Goal: Book appointment/travel/reservation

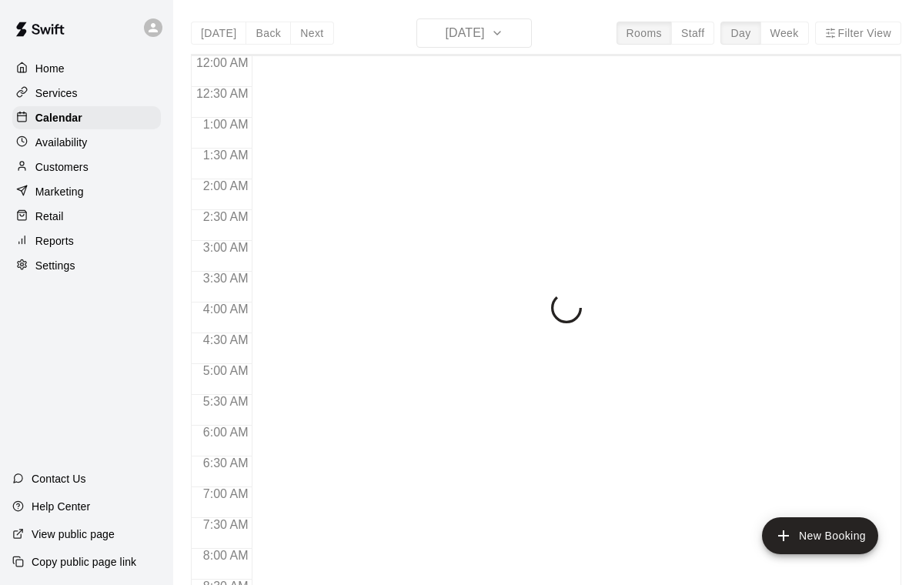
scroll to position [908, 0]
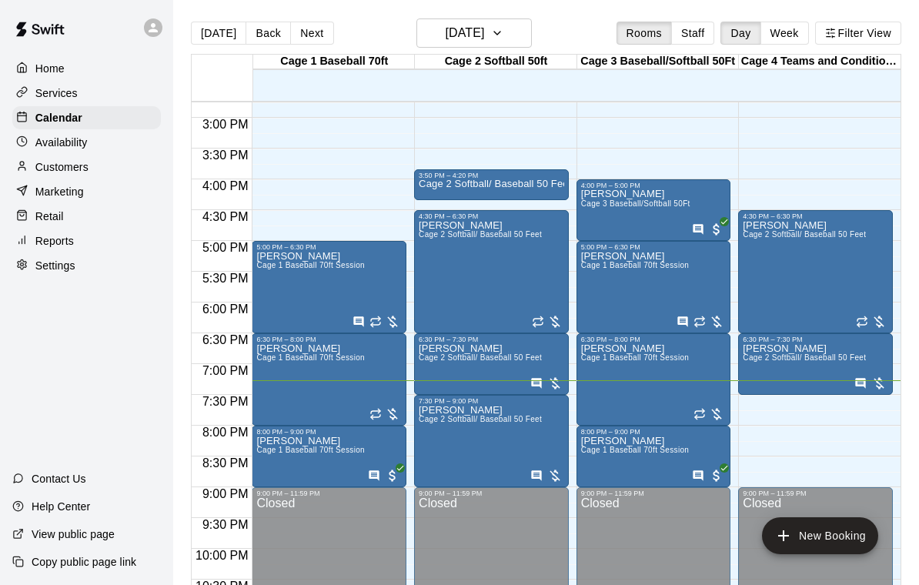
click at [473, 422] on span "Cage 2 Softball/ Baseball 50 Feet" at bounding box center [480, 419] width 123 height 8
click at [435, 430] on icon "edit" at bounding box center [435, 432] width 14 height 14
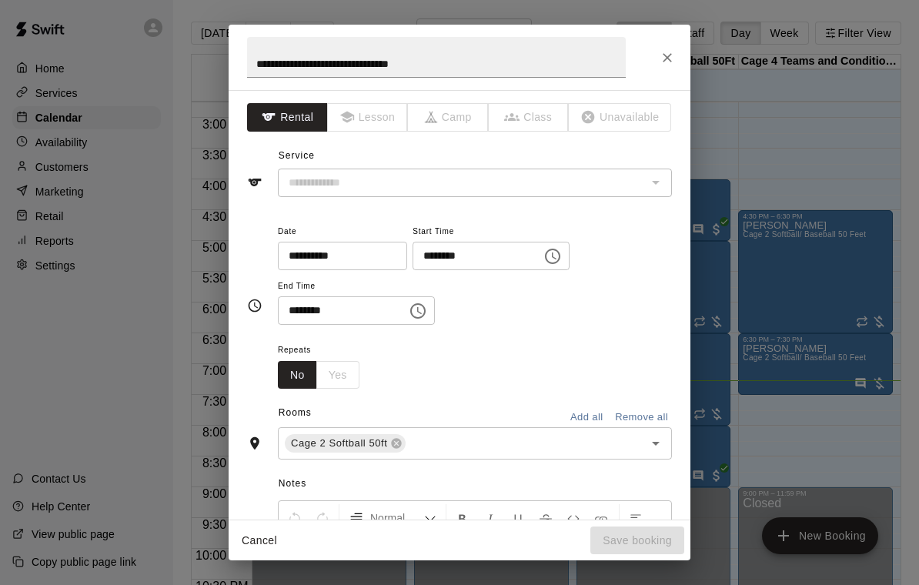
type input "**********"
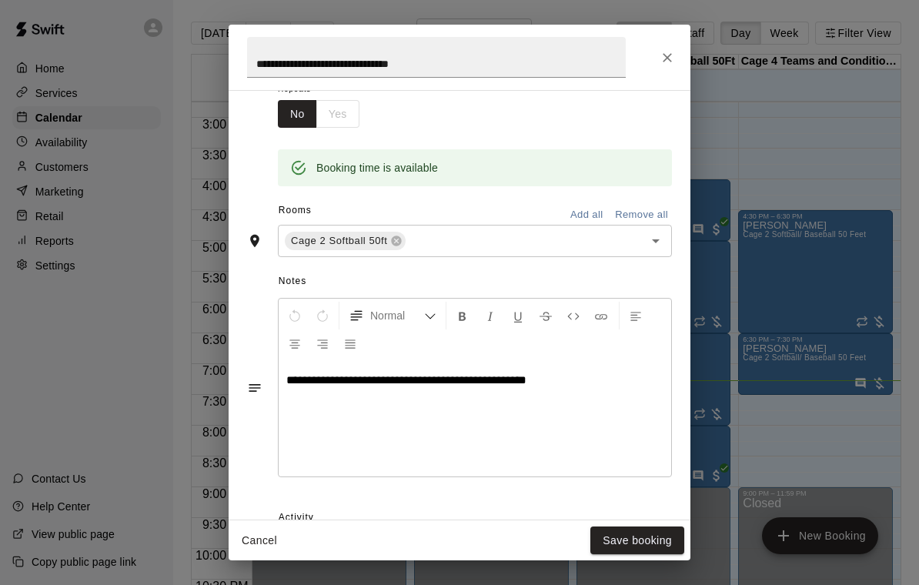
scroll to position [279, 0]
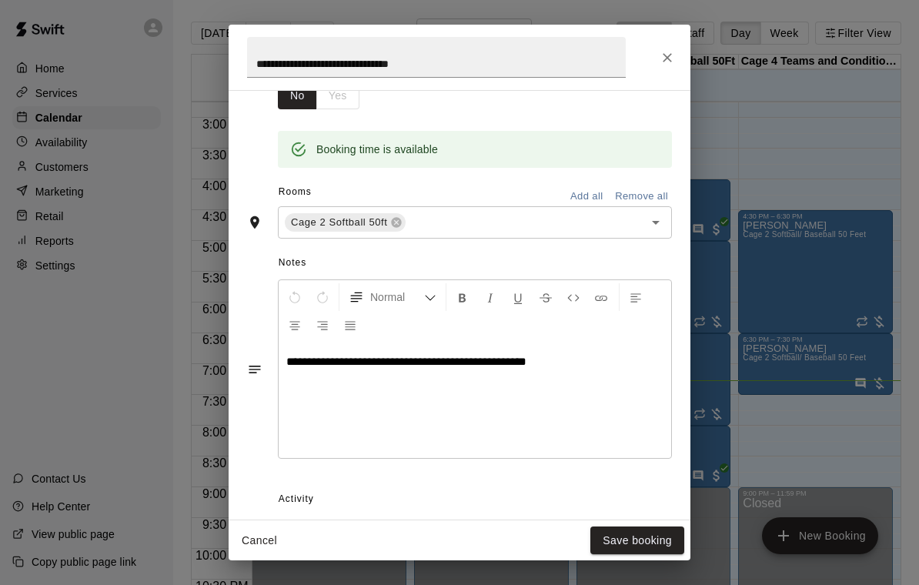
click at [664, 55] on icon "Close" at bounding box center [666, 57] width 15 height 15
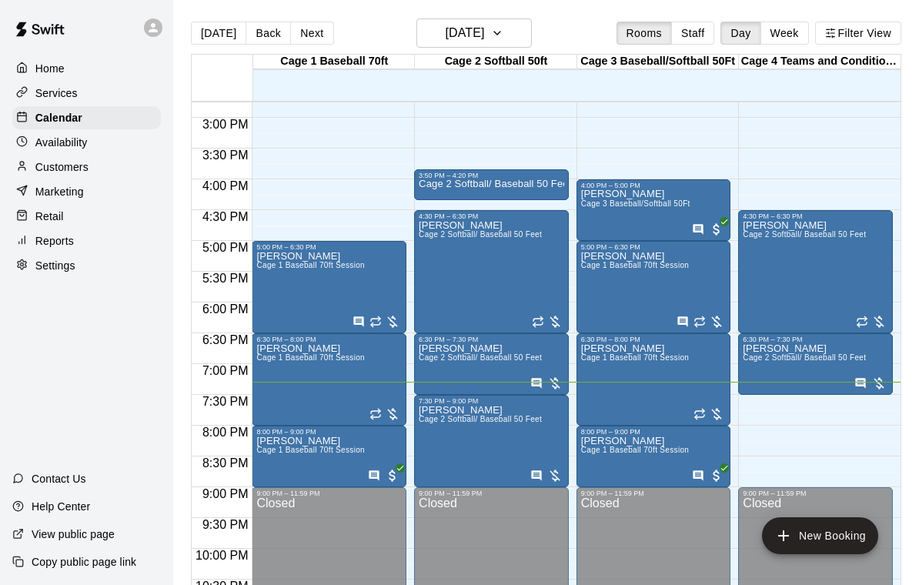
click at [428, 415] on icon "edit" at bounding box center [434, 422] width 18 height 18
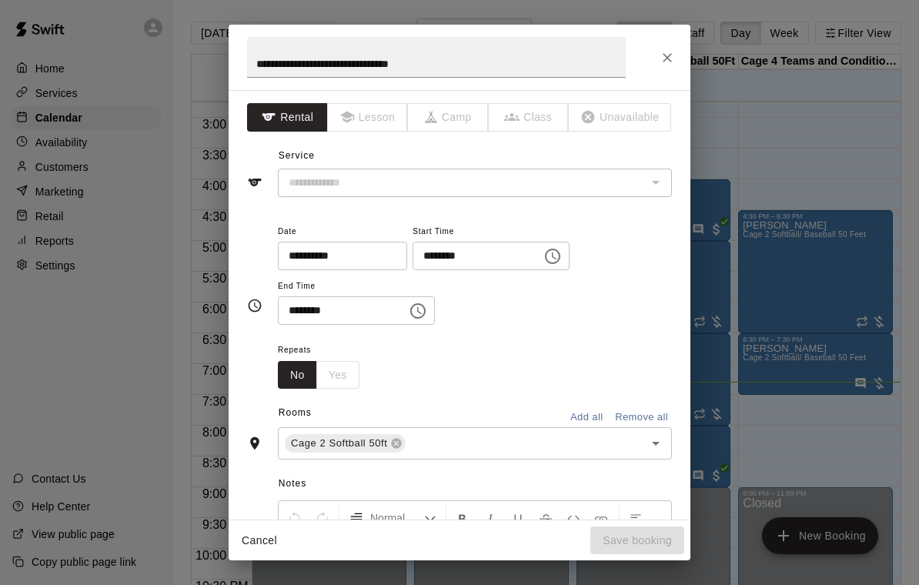
type input "**********"
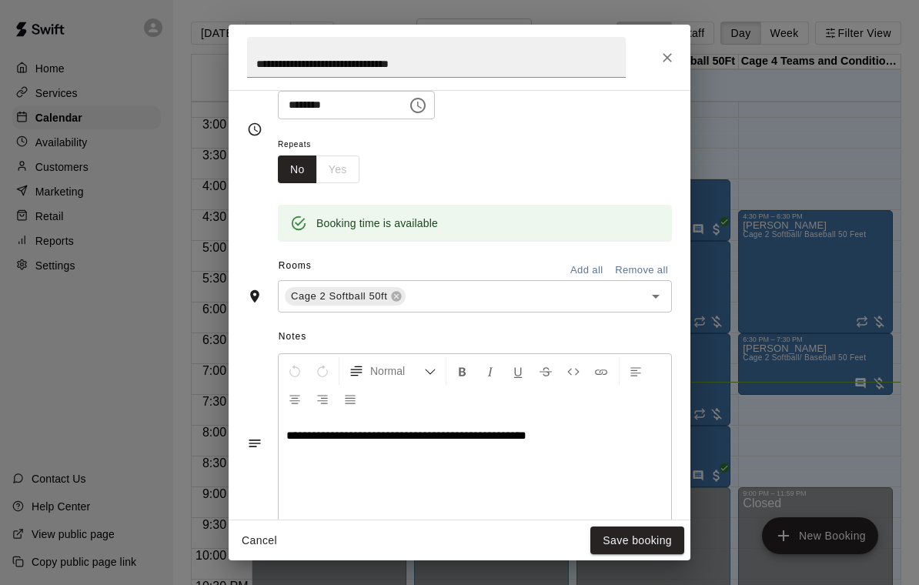
scroll to position [207, 0]
click at [670, 56] on icon "Close" at bounding box center [666, 57] width 15 height 15
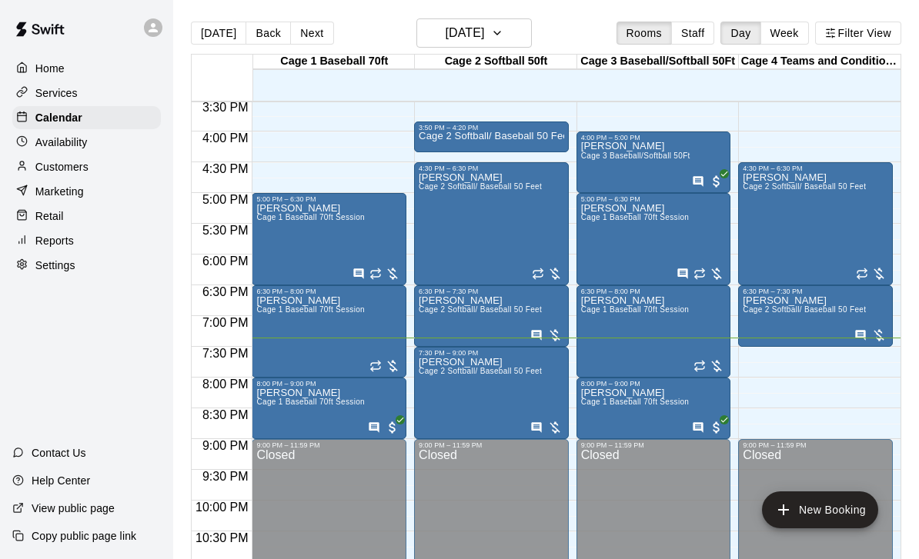
scroll to position [954, 0]
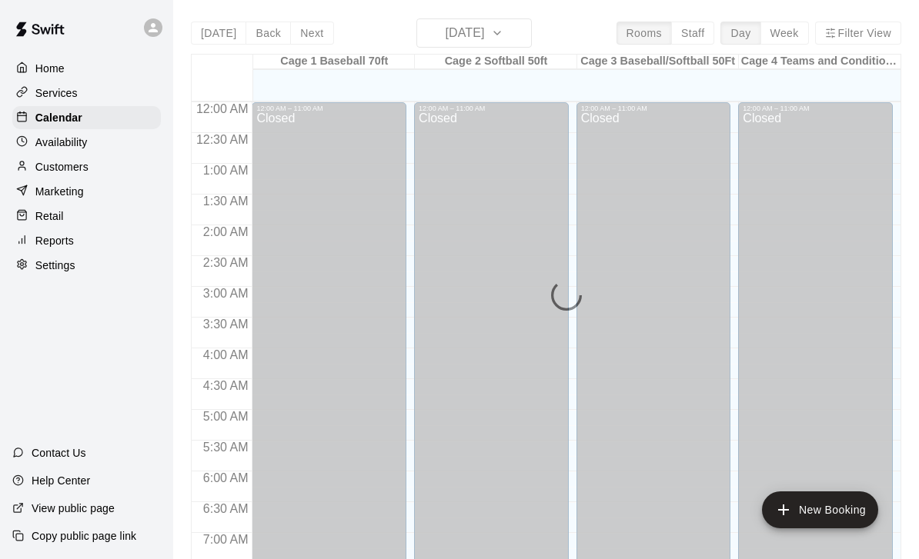
scroll to position [908, 0]
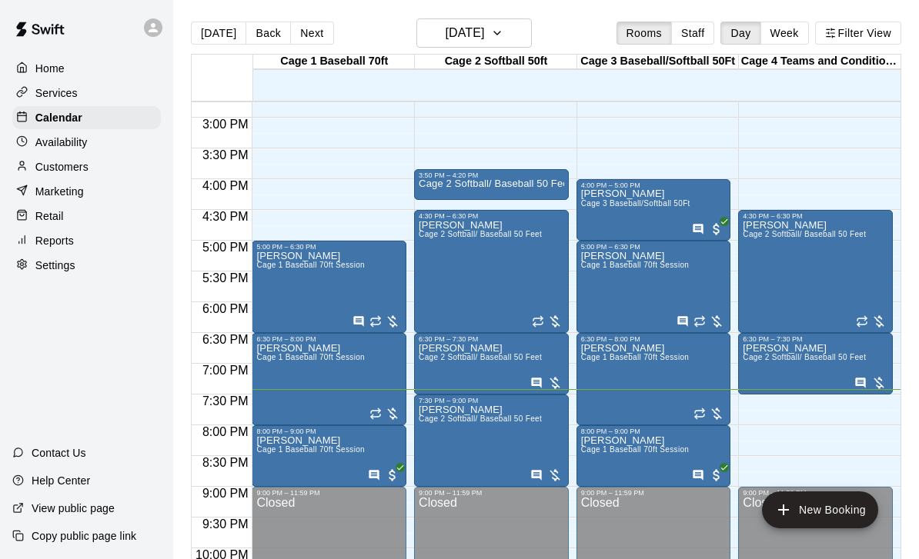
click at [435, 455] on img "edit" at bounding box center [435, 459] width 18 height 18
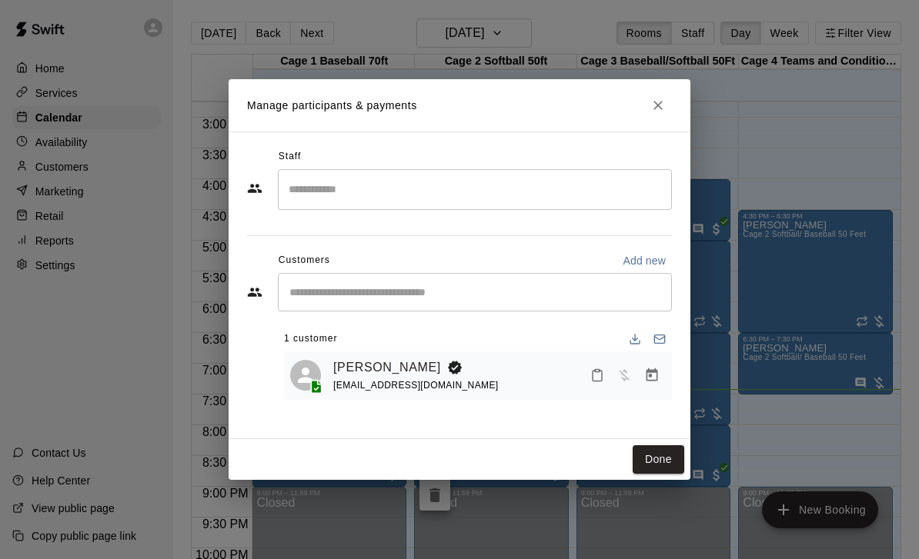
click at [653, 389] on button "Manage bookings & payment" at bounding box center [652, 376] width 28 height 28
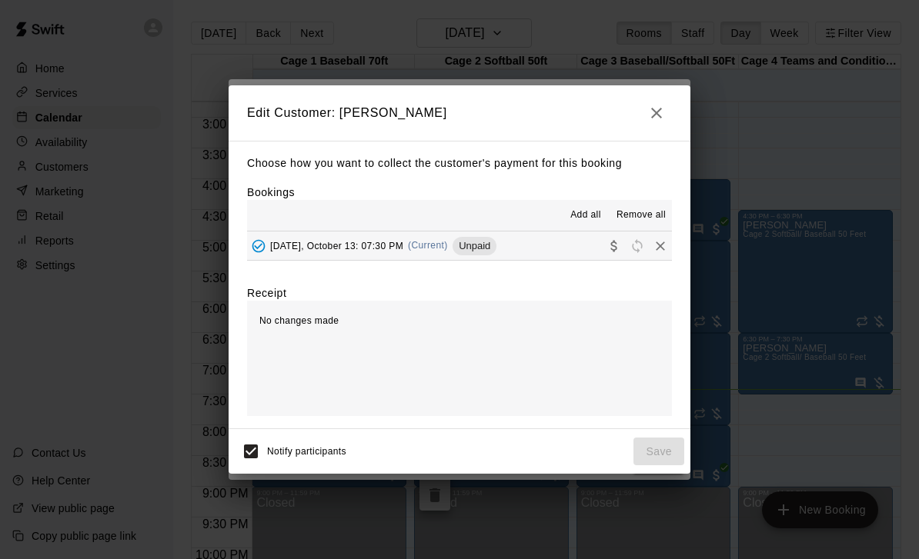
click at [535, 249] on button "Monday, October 13: 07:30 PM (Current) Unpaid" at bounding box center [459, 246] width 425 height 28
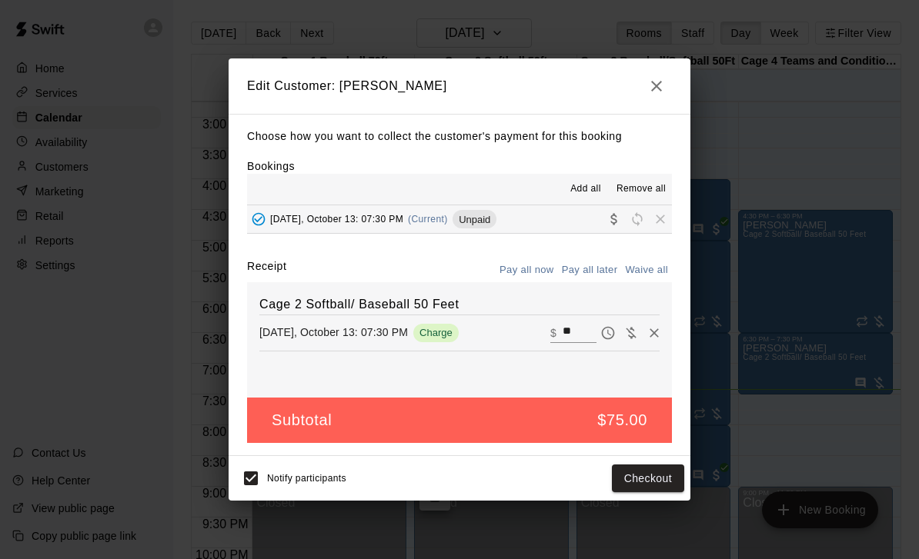
click at [567, 333] on input "**" at bounding box center [579, 333] width 34 height 20
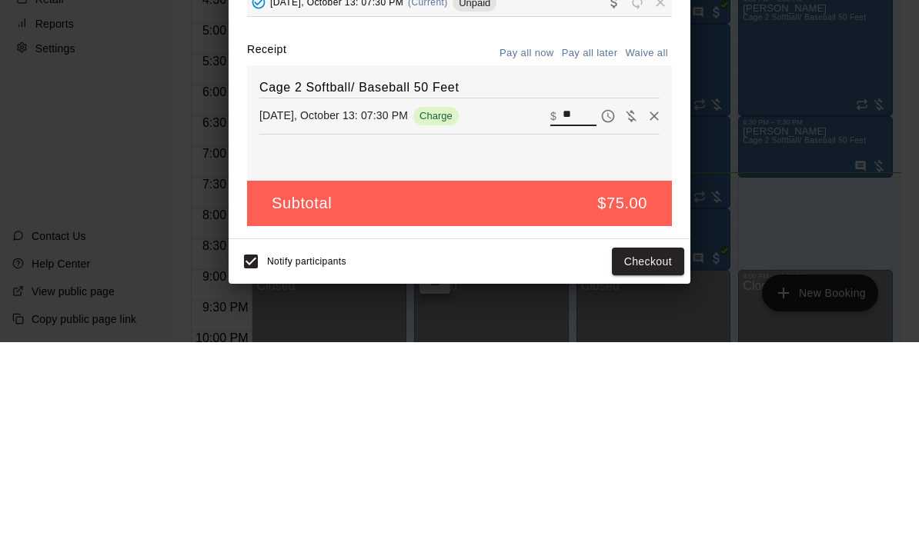
click at [572, 323] on input "**" at bounding box center [579, 333] width 34 height 20
type input "*"
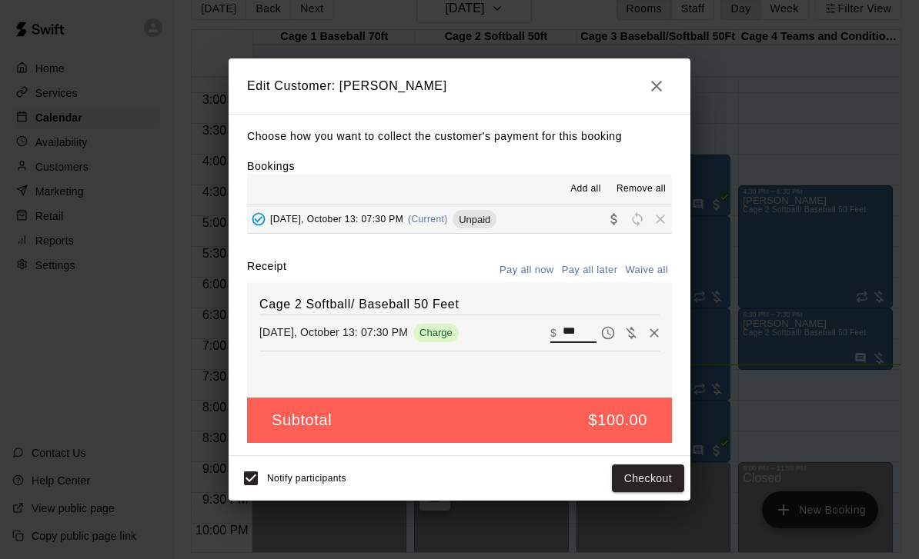
type input "***"
click at [649, 478] on button "Checkout" at bounding box center [648, 479] width 72 height 28
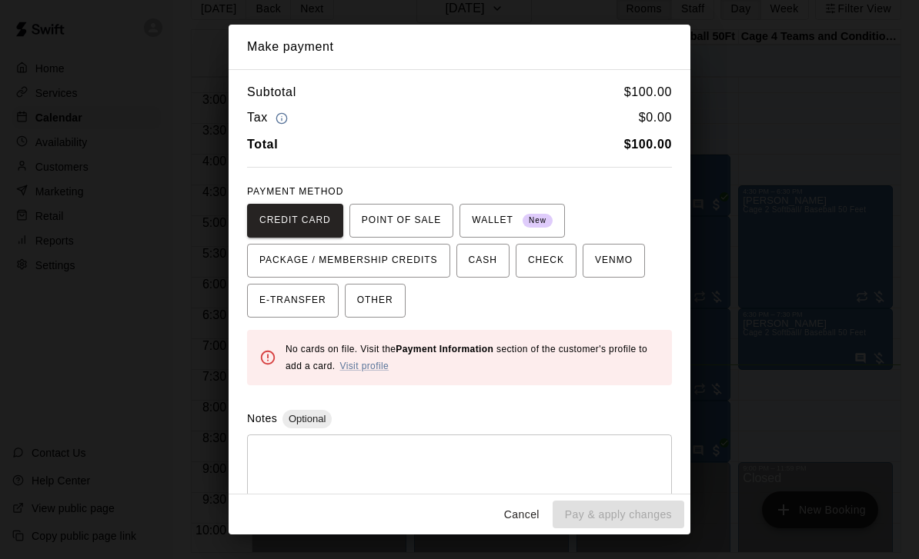
click at [379, 299] on span "OTHER" at bounding box center [375, 301] width 36 height 25
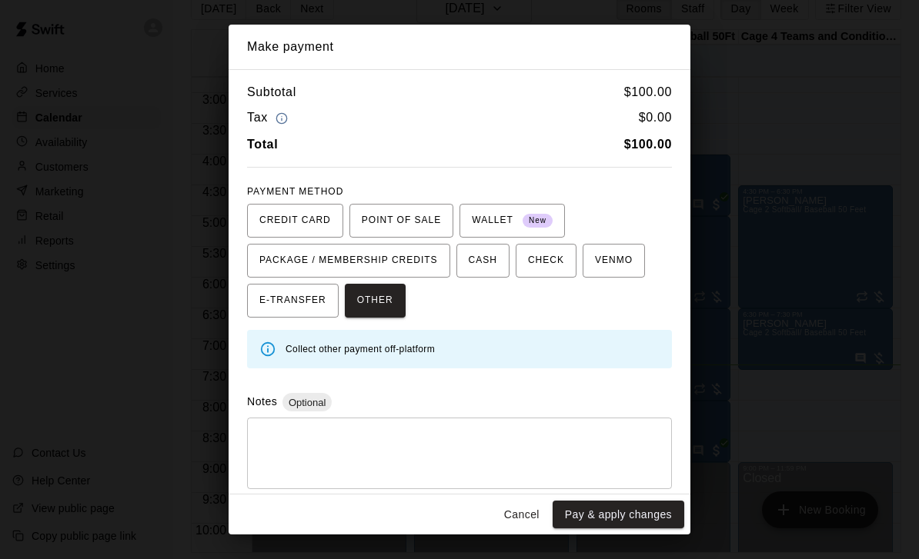
click at [609, 515] on button "Pay & apply changes" at bounding box center [618, 515] width 132 height 28
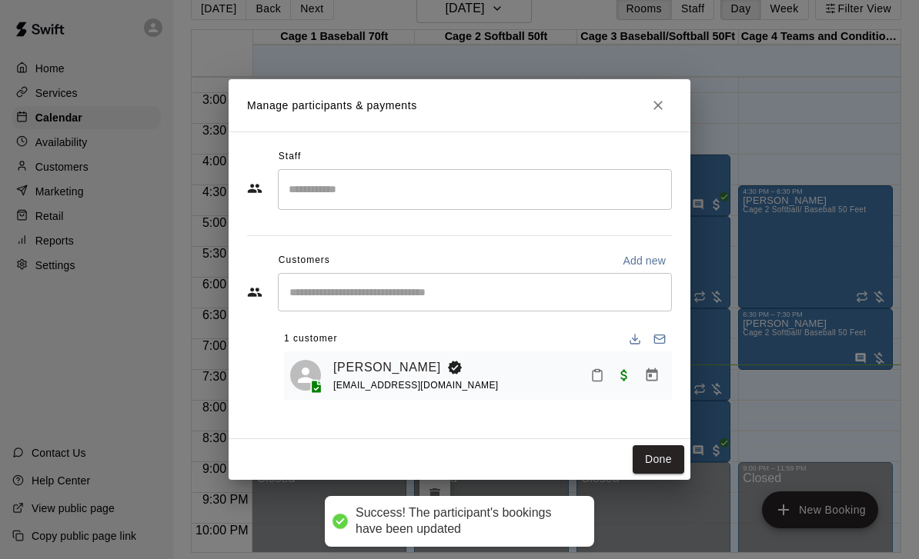
click at [651, 458] on button "Done" at bounding box center [658, 459] width 52 height 28
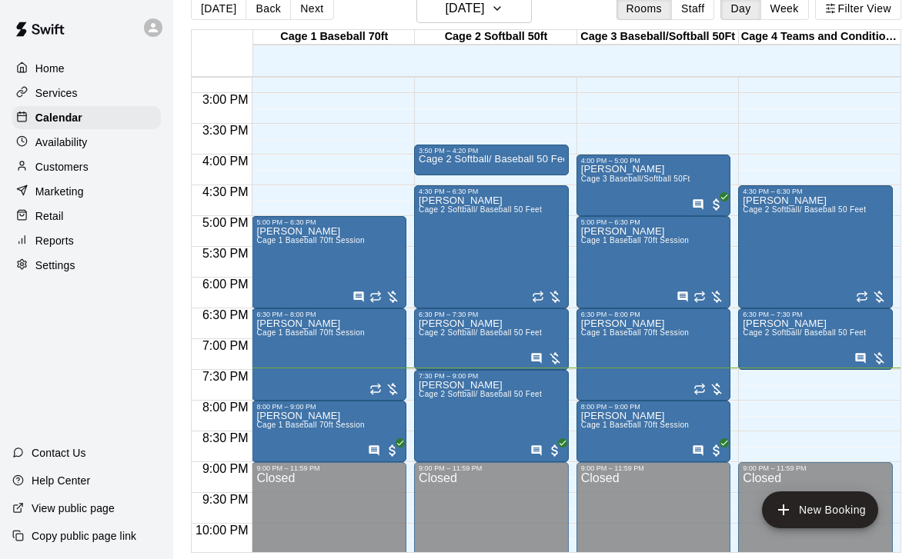
scroll to position [0, 0]
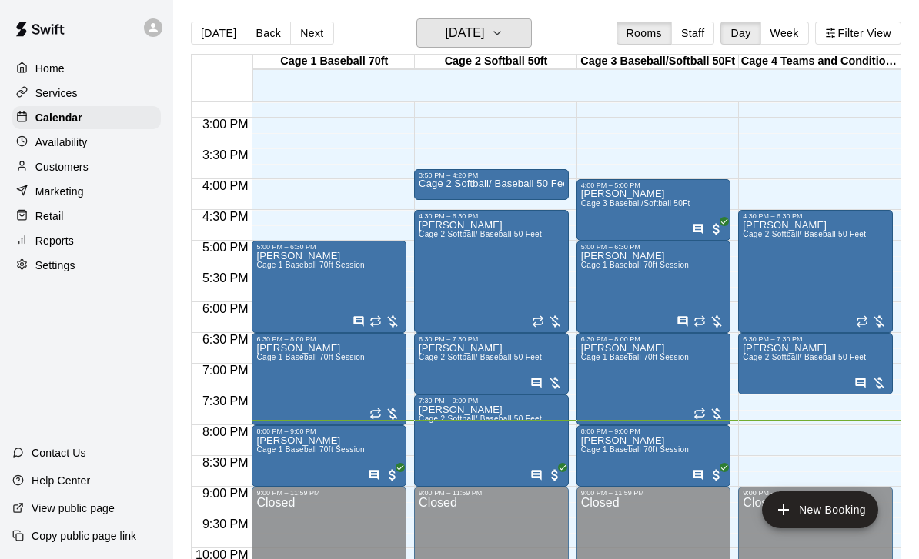
click at [503, 34] on icon "button" at bounding box center [497, 33] width 12 height 18
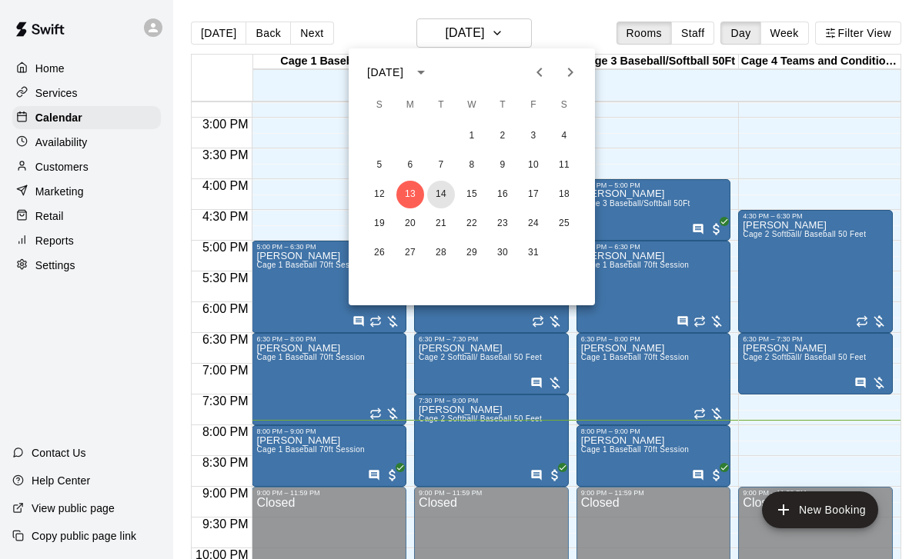
click at [439, 198] on button "14" at bounding box center [441, 195] width 28 height 28
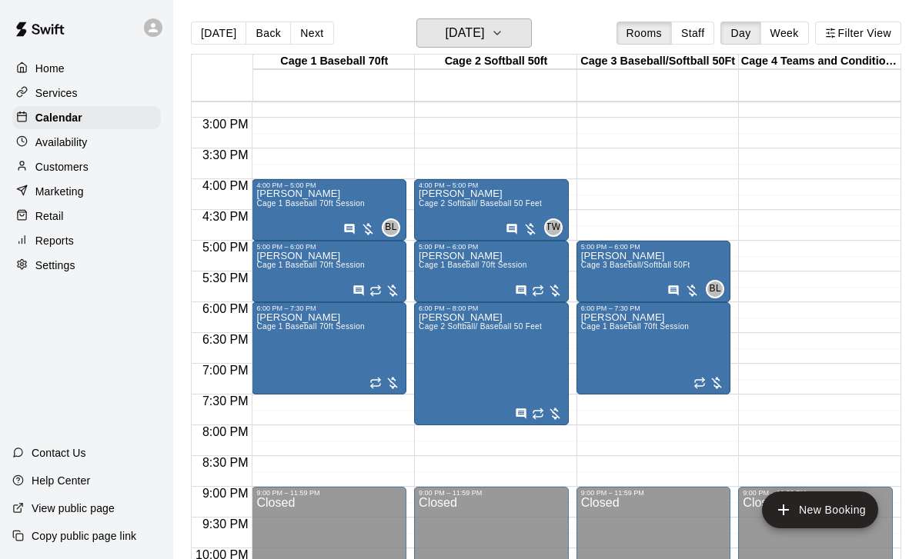
click at [505, 45] on button "Tuesday Oct 14" at bounding box center [473, 32] width 115 height 29
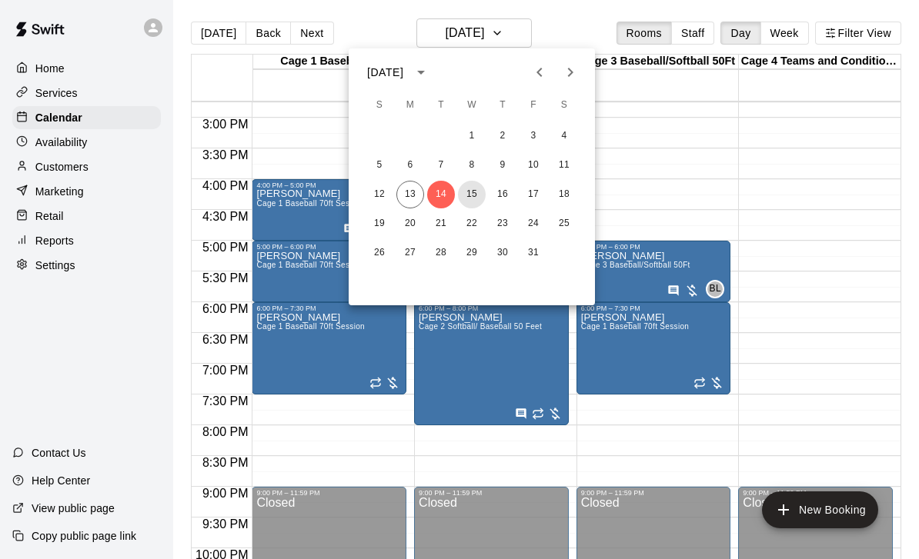
click at [473, 203] on button "15" at bounding box center [472, 195] width 28 height 28
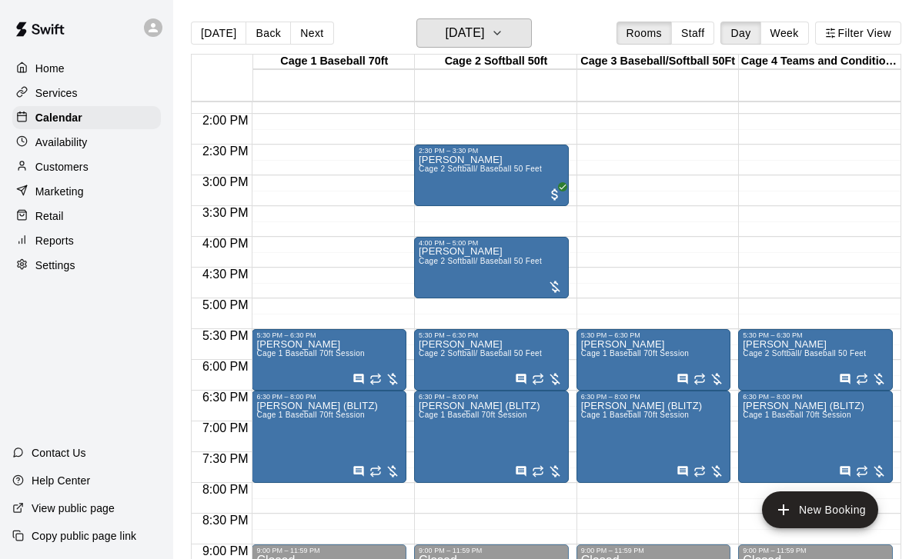
scroll to position [849, 0]
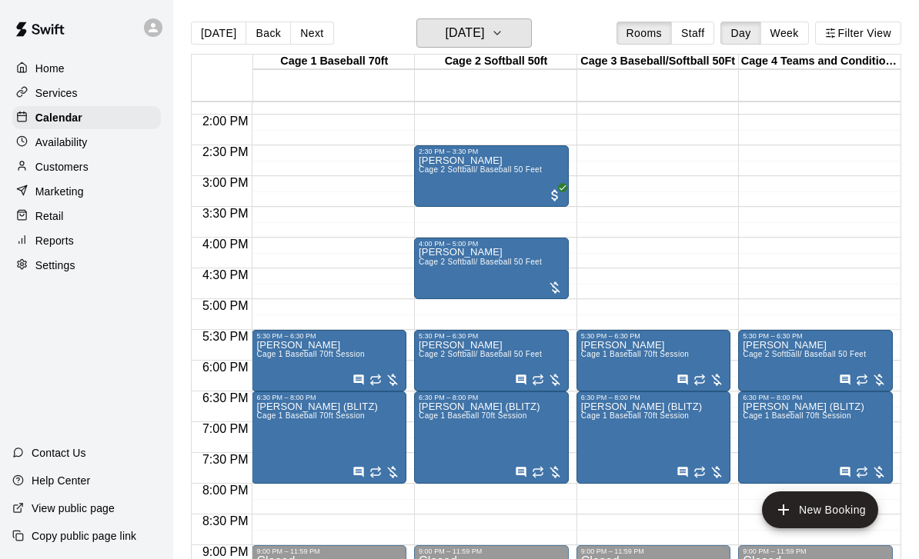
click at [516, 46] on button "Wednesday Oct 15" at bounding box center [473, 32] width 115 height 29
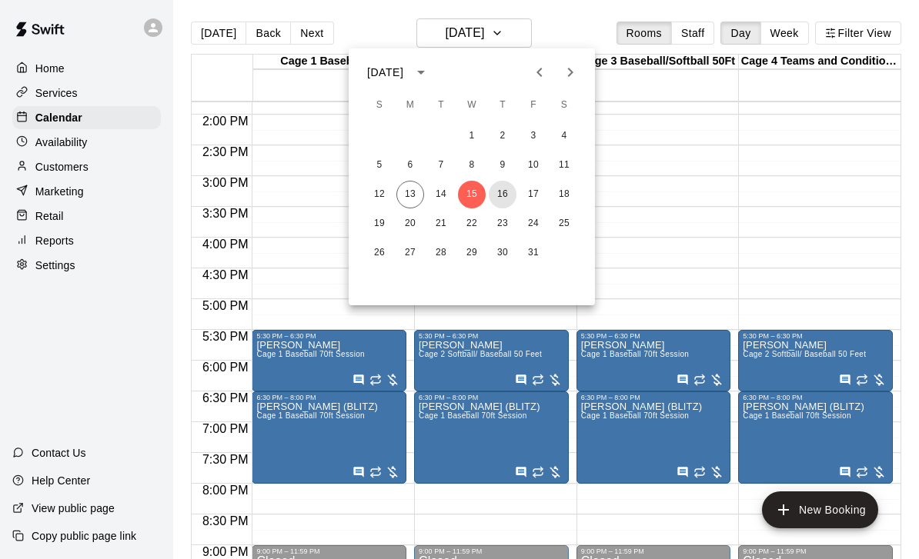
click at [507, 197] on button "16" at bounding box center [503, 195] width 28 height 28
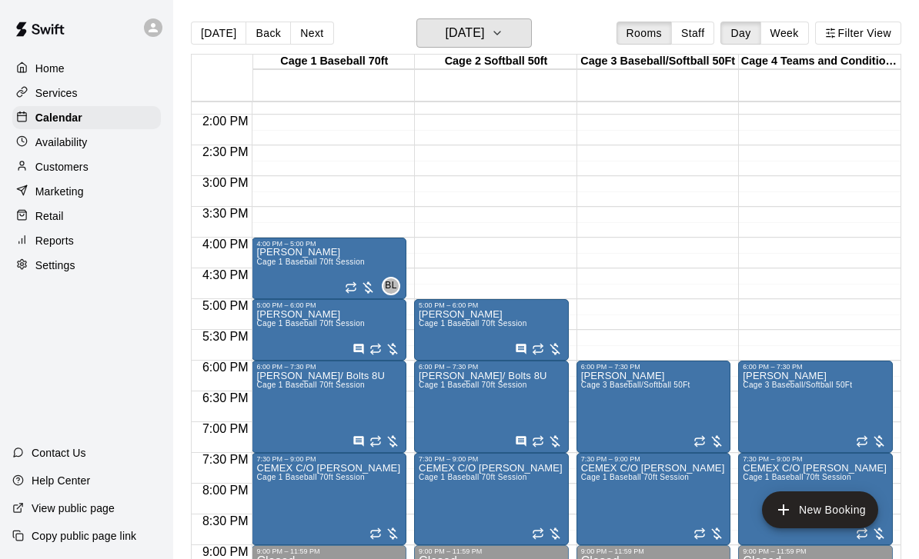
click at [495, 48] on button "Thursday Oct 16" at bounding box center [473, 32] width 115 height 29
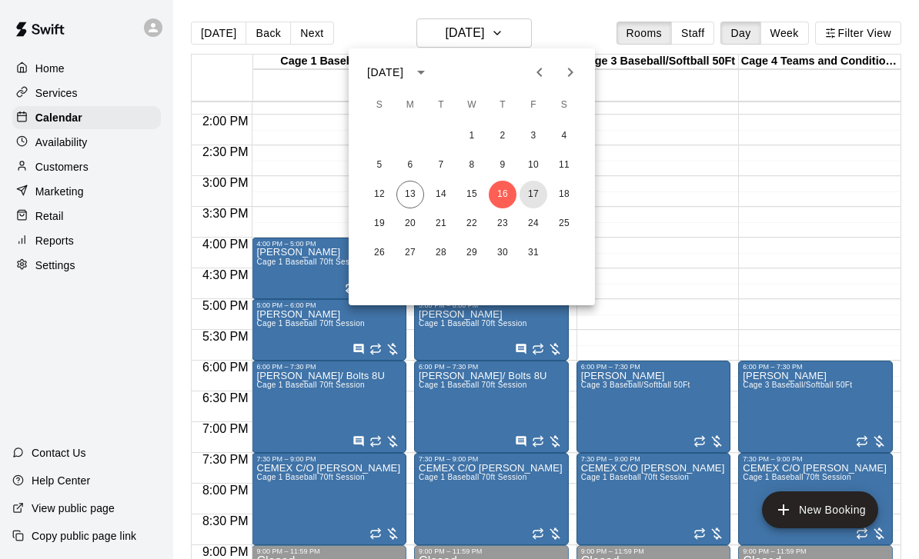
click at [540, 192] on button "17" at bounding box center [533, 195] width 28 height 28
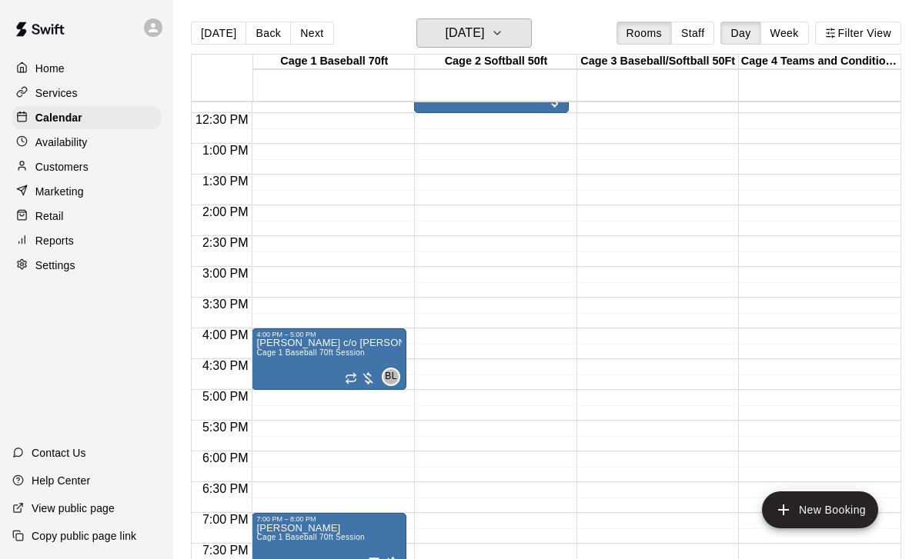
click at [484, 31] on h6 "Friday Oct 17" at bounding box center [464, 33] width 39 height 22
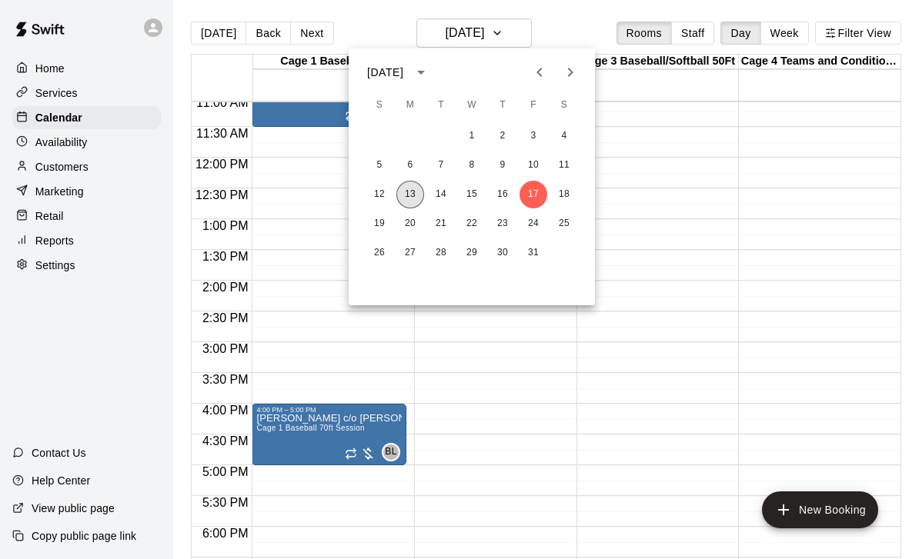
click at [409, 185] on button "13" at bounding box center [410, 195] width 28 height 28
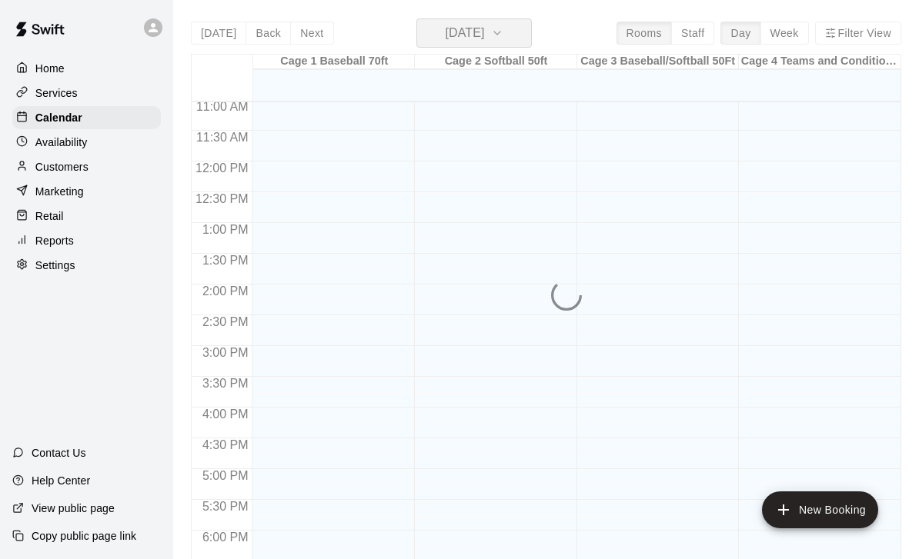
scroll to position [679, 0]
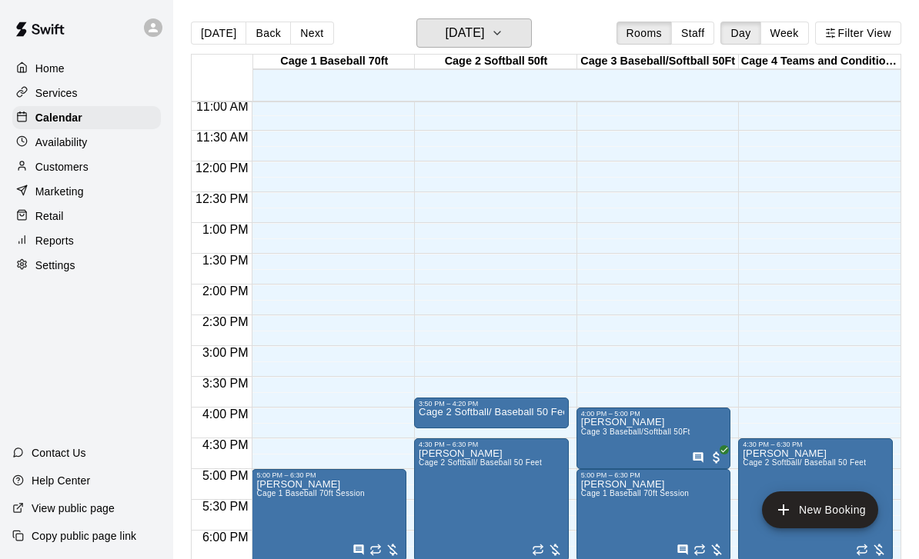
click at [484, 37] on h6 "[DATE]" at bounding box center [464, 33] width 39 height 22
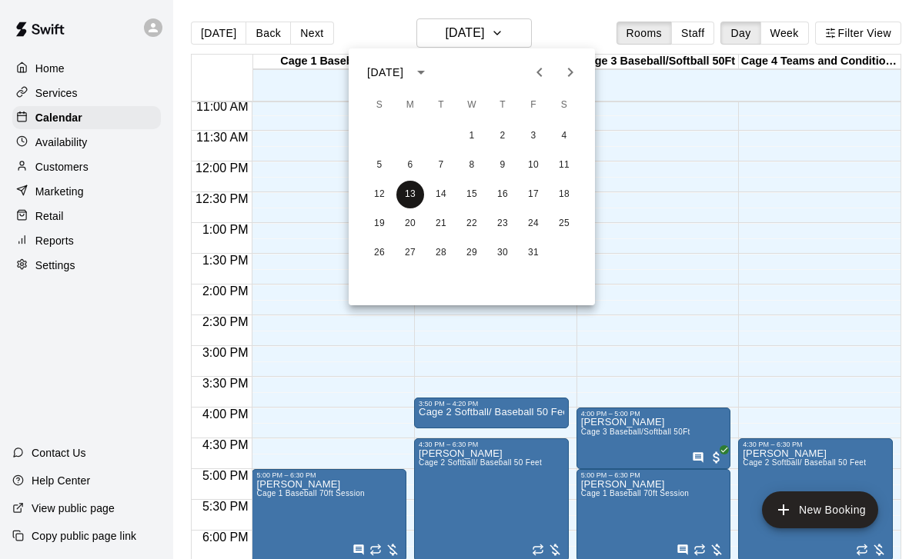
click at [412, 197] on button "13" at bounding box center [410, 195] width 28 height 28
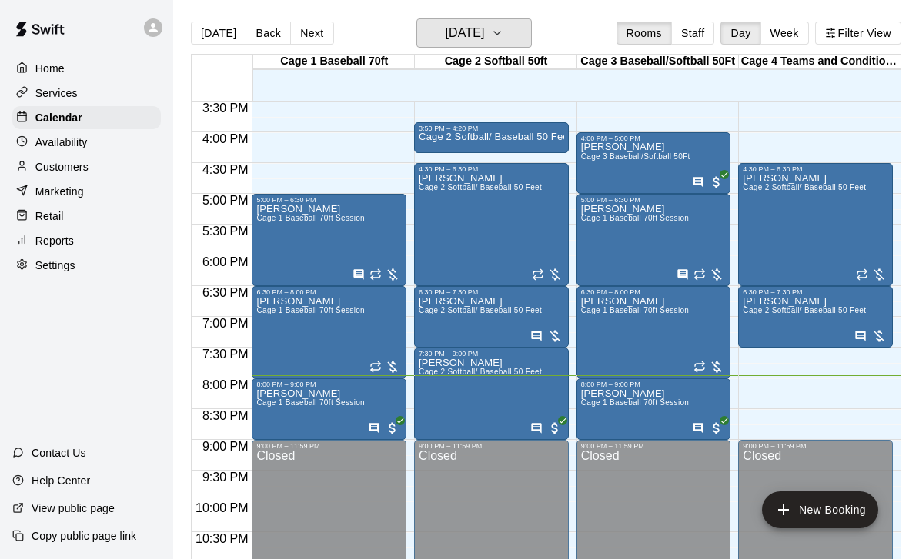
scroll to position [954, 0]
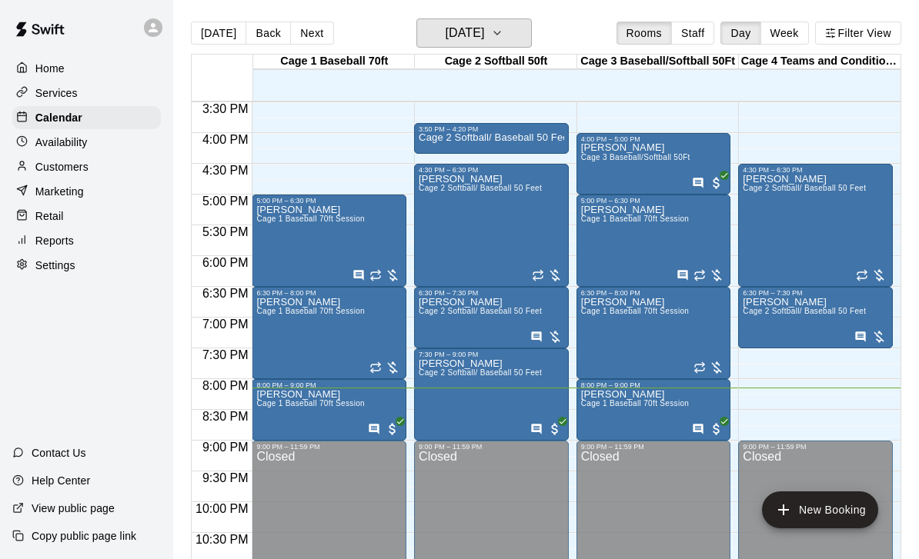
click at [508, 32] on button "[DATE]" at bounding box center [473, 32] width 115 height 29
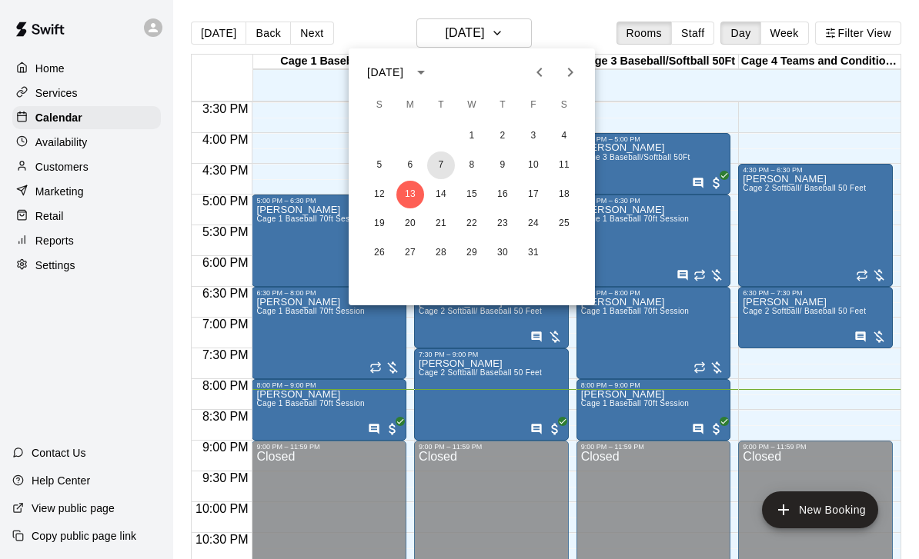
click at [446, 170] on button "7" at bounding box center [441, 166] width 28 height 28
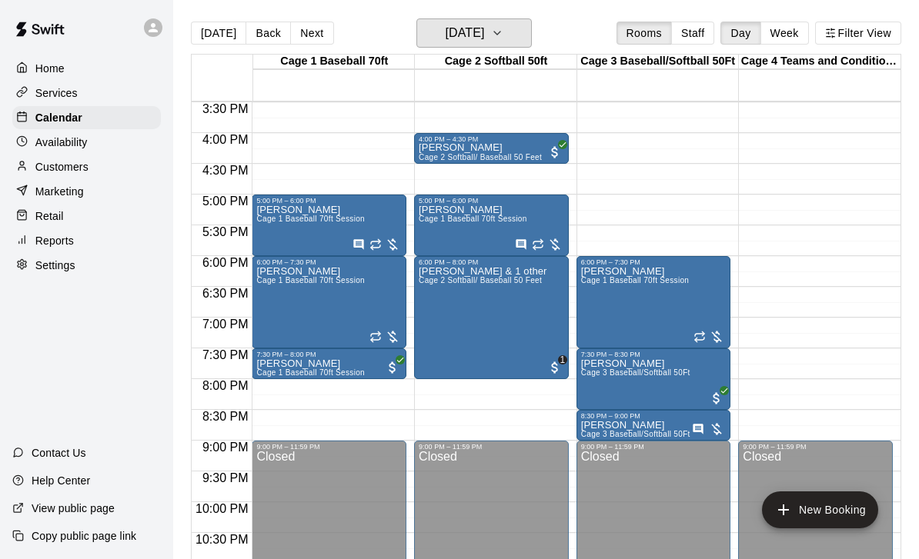
click at [484, 43] on h6 "Tuesday Oct 07" at bounding box center [464, 33] width 39 height 22
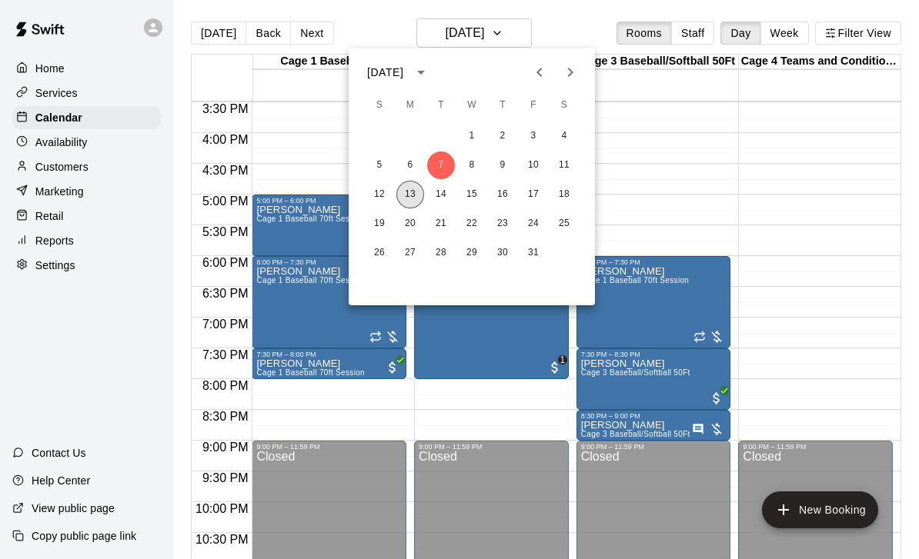
click at [402, 195] on button "13" at bounding box center [410, 195] width 28 height 28
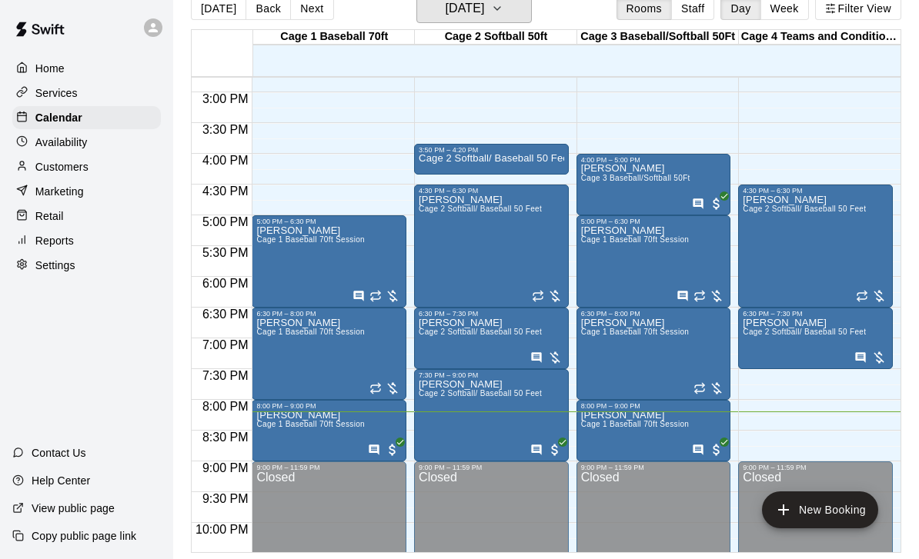
scroll to position [907, 0]
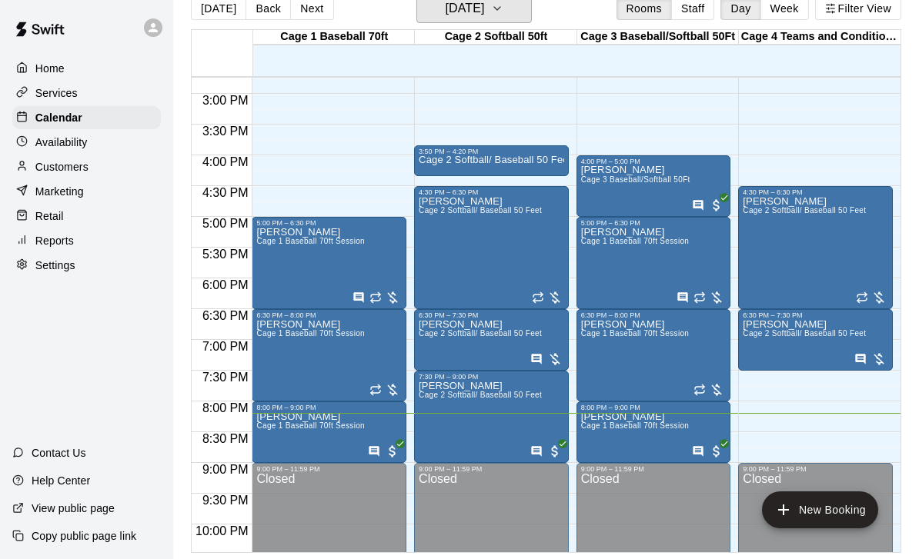
click at [484, 13] on h6 "[DATE]" at bounding box center [464, 9] width 39 height 22
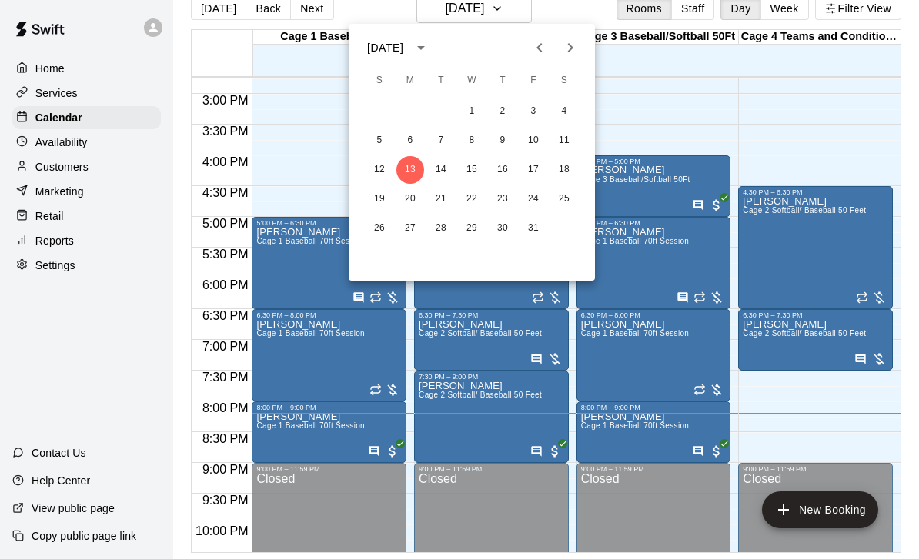
click at [560, 43] on button "Next month" at bounding box center [570, 47] width 31 height 31
click at [469, 170] on button "12" at bounding box center [472, 170] width 28 height 28
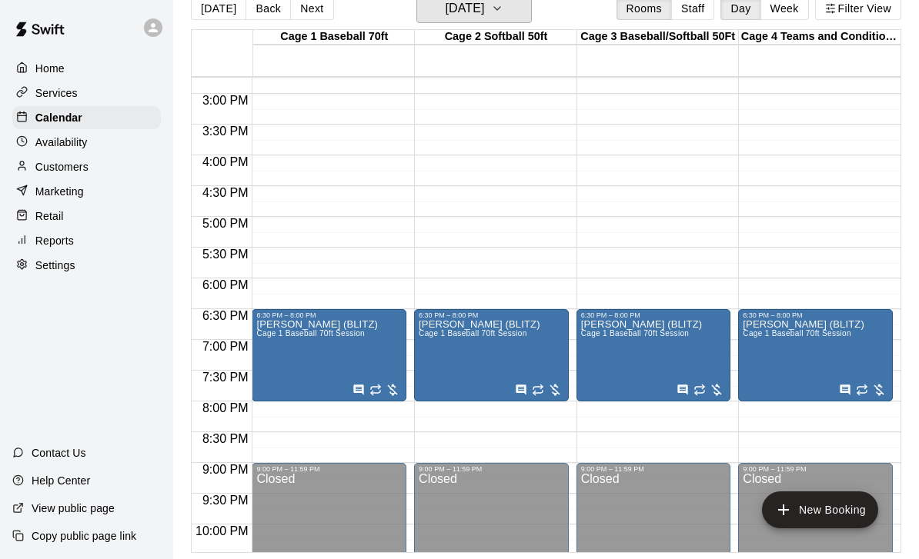
click at [503, 4] on icon "button" at bounding box center [497, 8] width 12 height 18
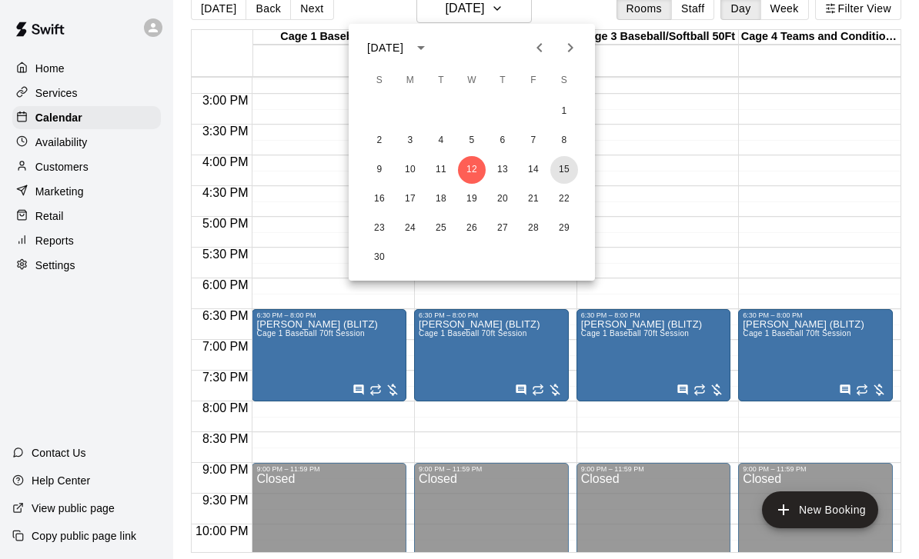
click at [558, 173] on button "15" at bounding box center [564, 170] width 28 height 28
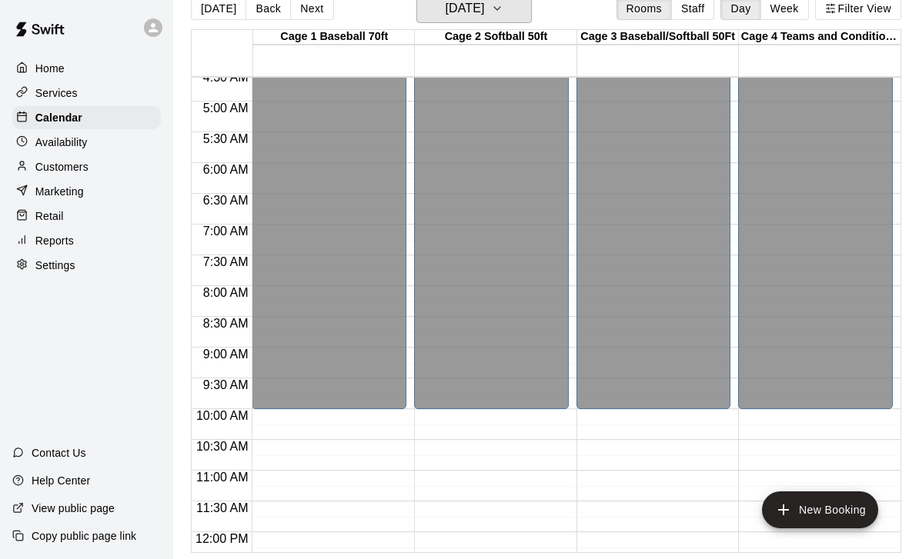
scroll to position [314, 0]
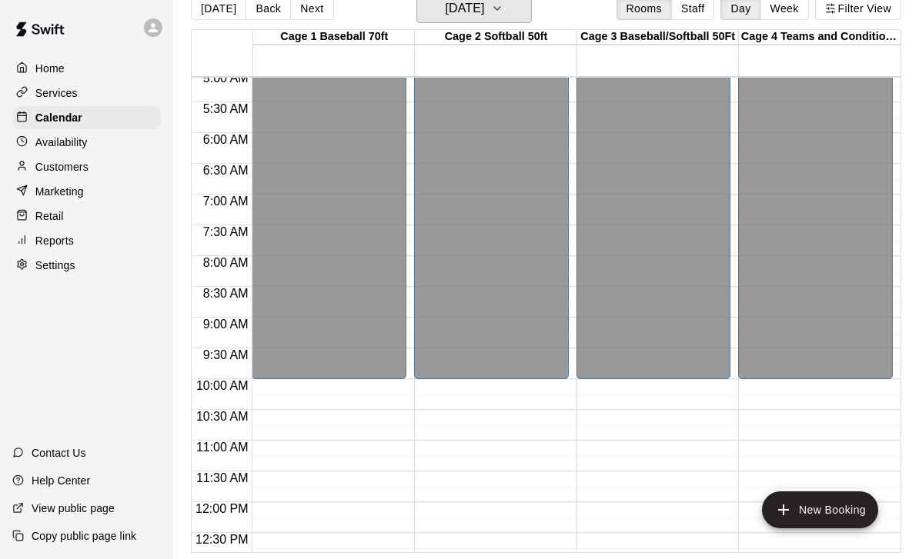
click at [514, 13] on button "Saturday Nov 15" at bounding box center [473, 8] width 115 height 29
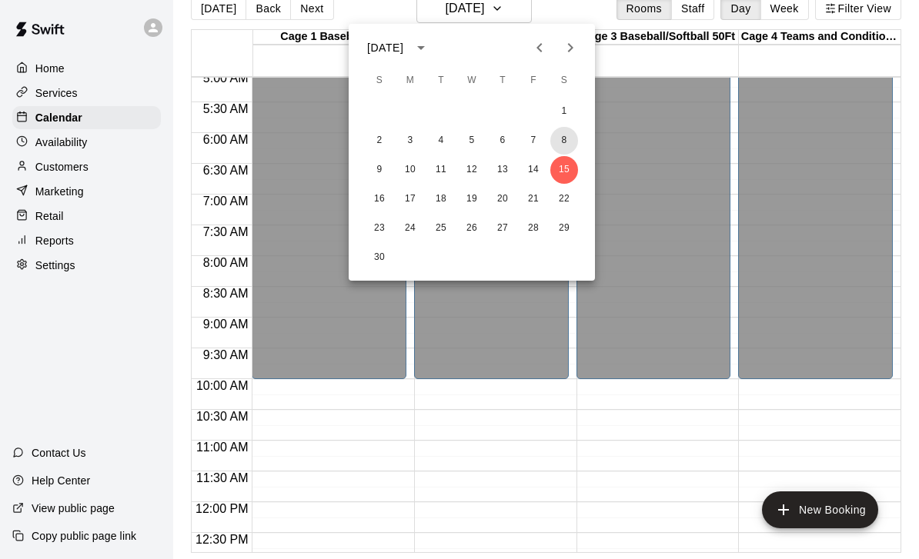
click at [562, 142] on button "8" at bounding box center [564, 141] width 28 height 28
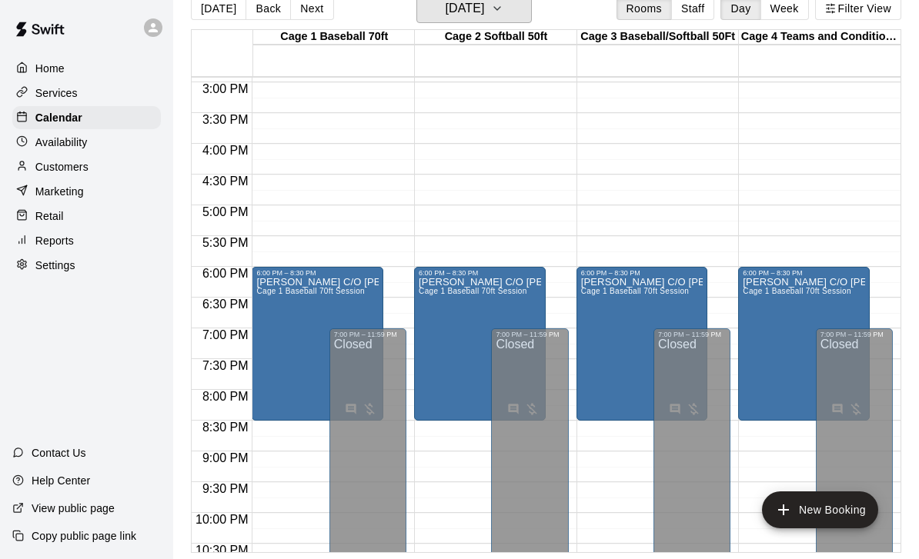
scroll to position [918, 0]
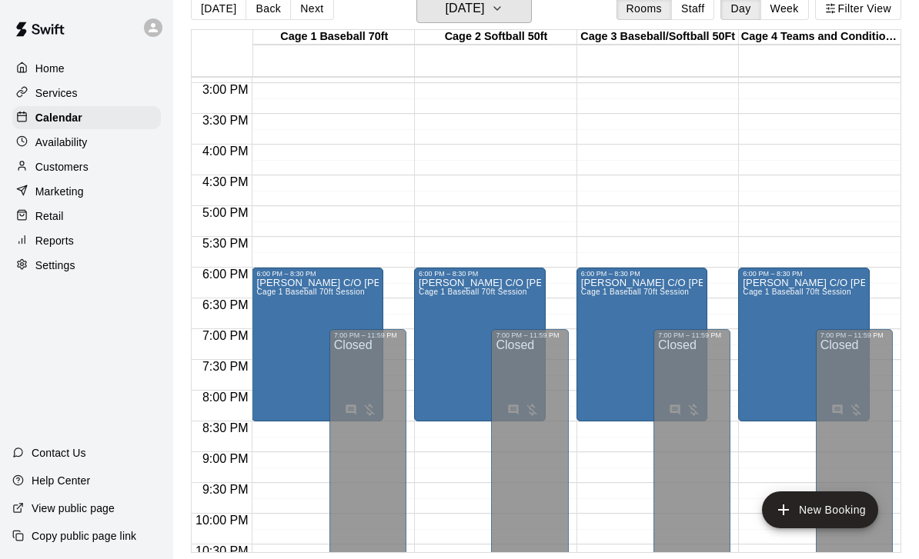
click at [484, 17] on h6 "Saturday Nov 08" at bounding box center [464, 9] width 39 height 22
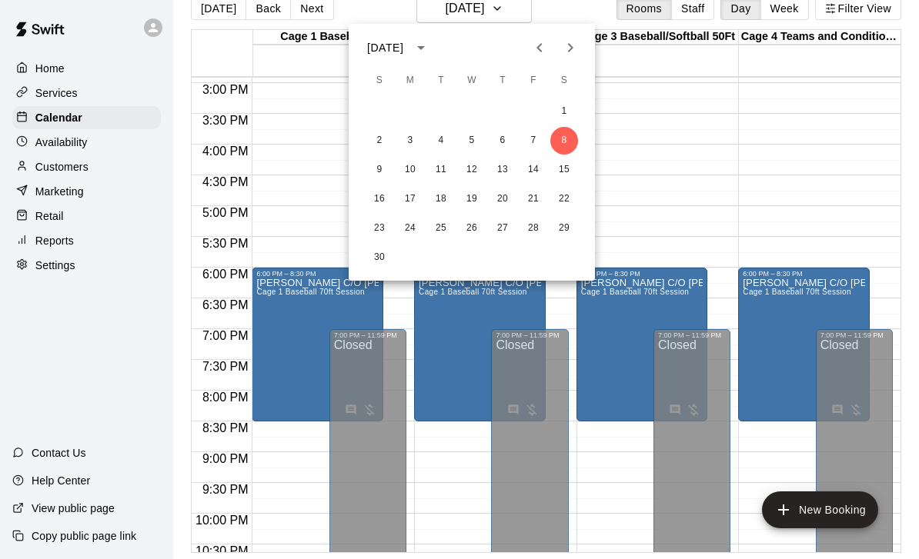
click at [537, 53] on icon "Previous month" at bounding box center [539, 47] width 18 height 18
click at [468, 144] on button "8" at bounding box center [472, 141] width 28 height 28
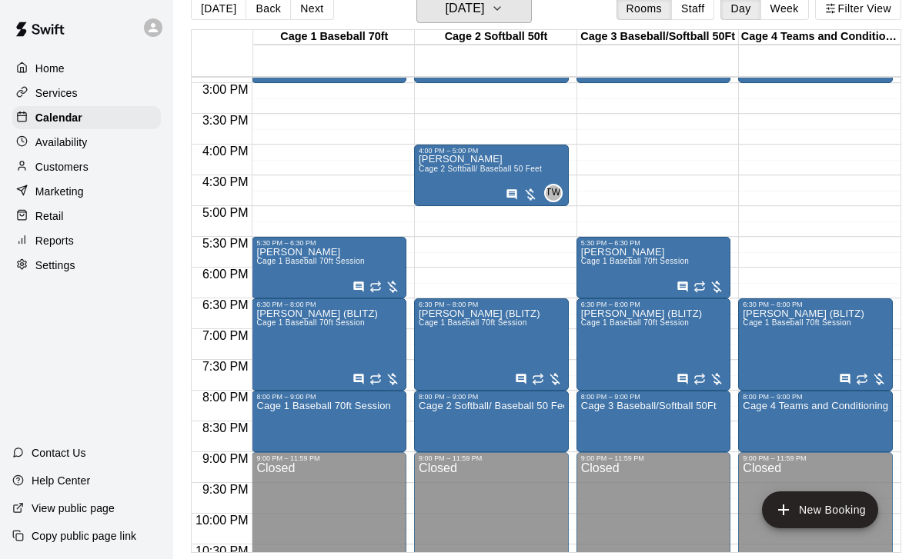
click at [484, 16] on h6 "Wednesday Oct 08" at bounding box center [464, 9] width 39 height 22
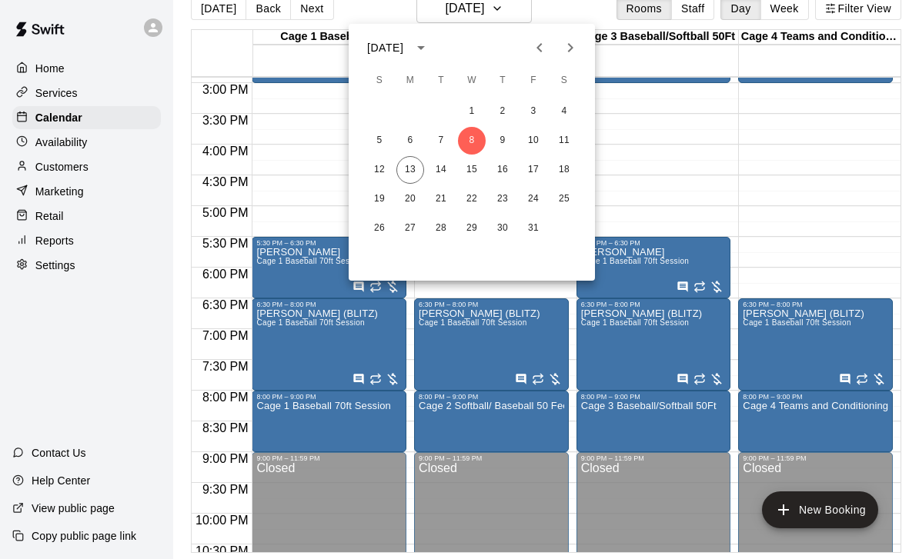
click at [565, 49] on icon "Next month" at bounding box center [570, 47] width 18 height 18
click at [725, 178] on div at bounding box center [459, 279] width 919 height 559
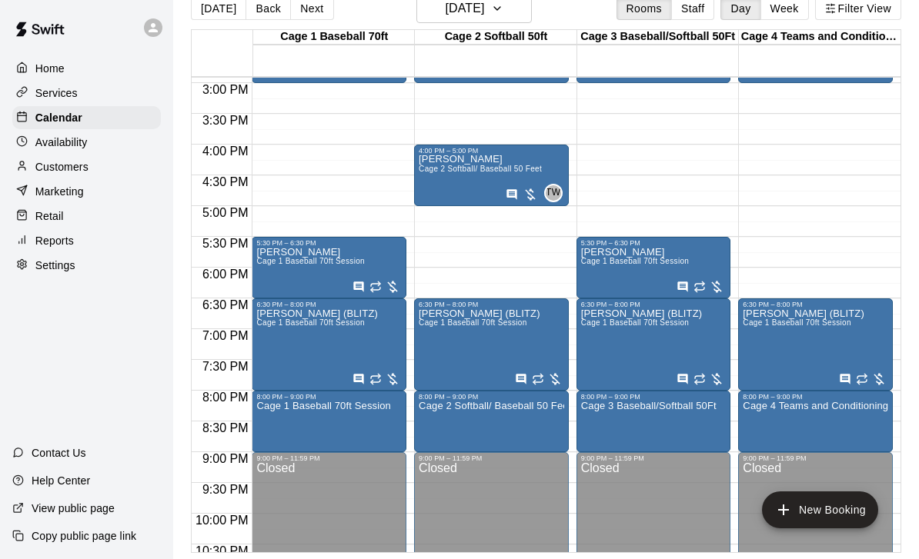
click at [86, 171] on p "Customers" at bounding box center [61, 166] width 53 height 15
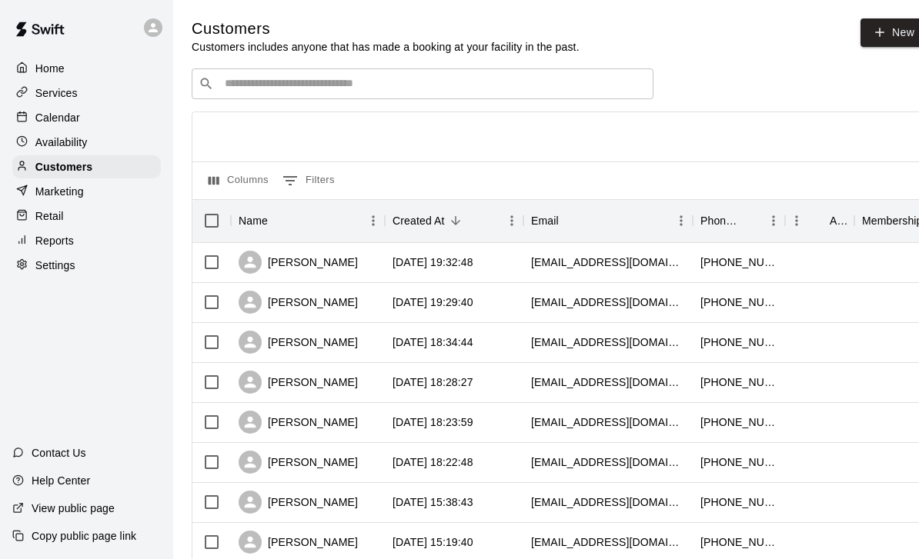
click at [377, 85] on input "Search customers by name or email" at bounding box center [433, 83] width 426 height 15
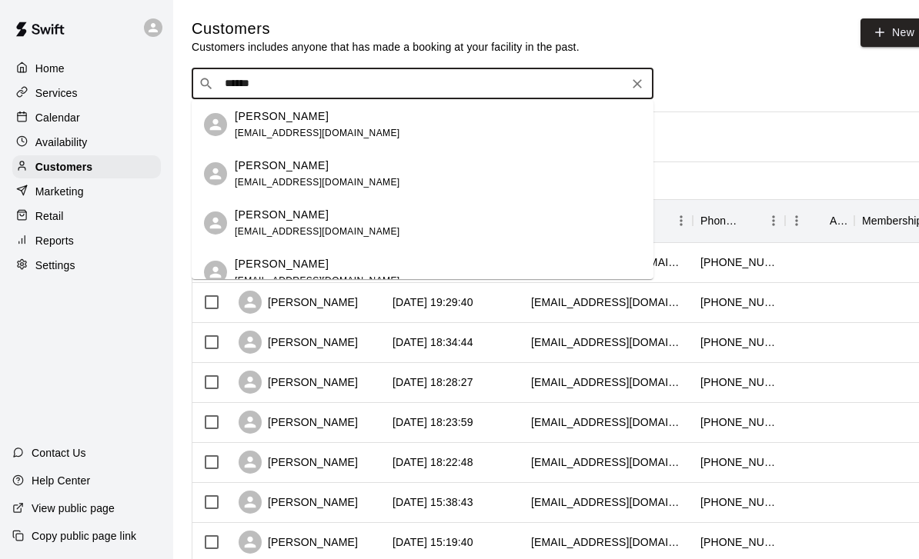
type input "*******"
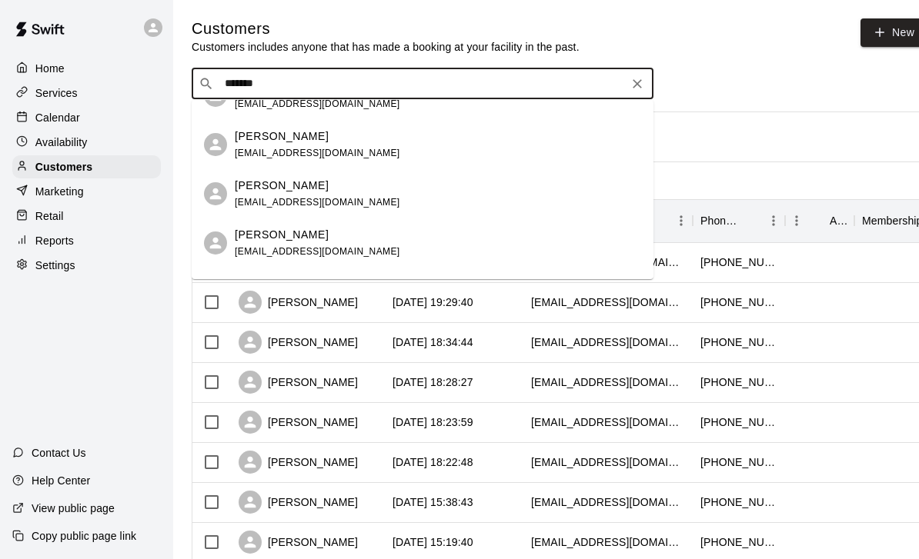
scroll to position [372, 0]
click at [508, 147] on div "Michael Vega brookeyvega@gmail.com" at bounding box center [438, 146] width 406 height 33
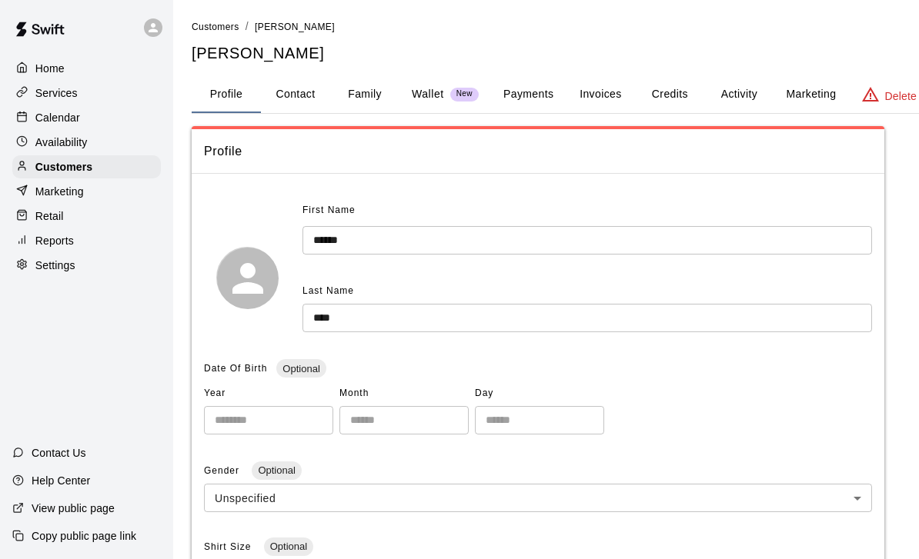
click at [537, 92] on button "Payments" at bounding box center [528, 94] width 75 height 37
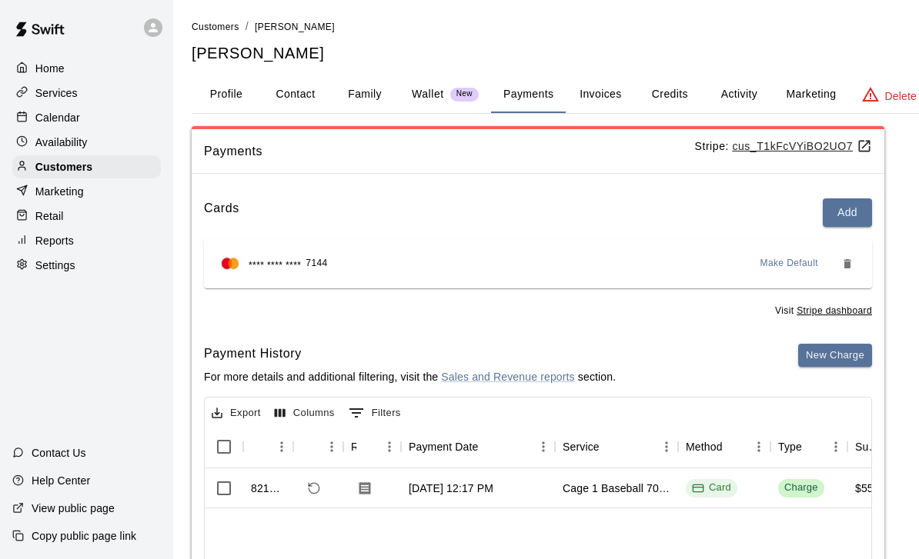
click at [606, 96] on button "Invoices" at bounding box center [599, 94] width 69 height 37
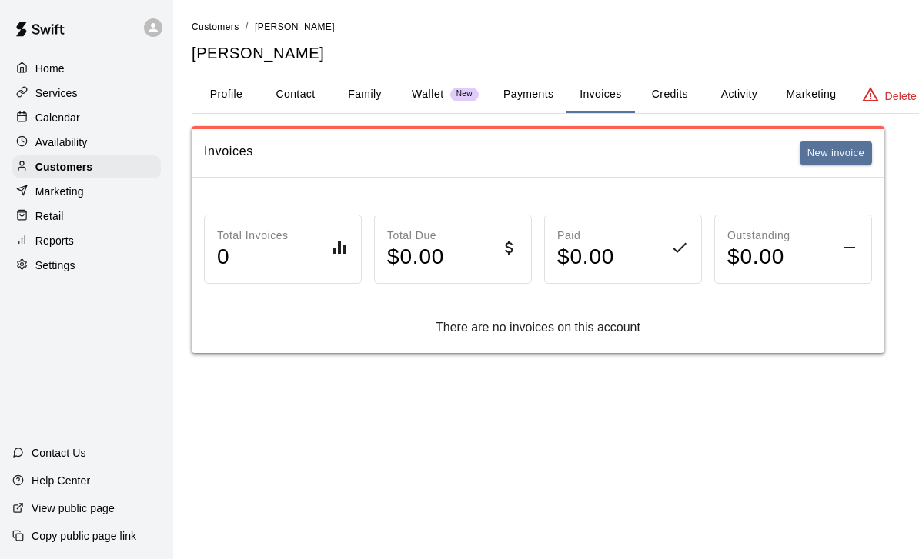
click at [688, 92] on button "Credits" at bounding box center [669, 94] width 69 height 37
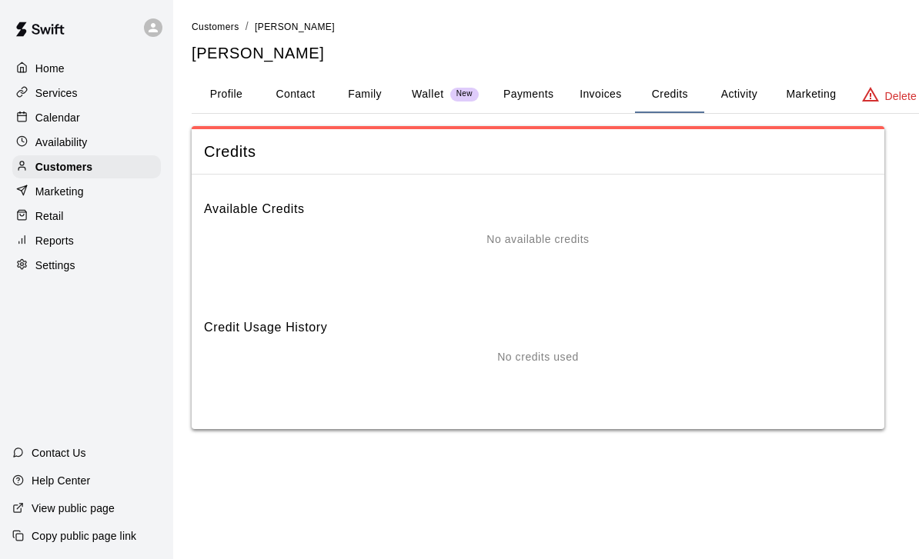
click at [435, 95] on p "Wallet" at bounding box center [428, 94] width 32 height 16
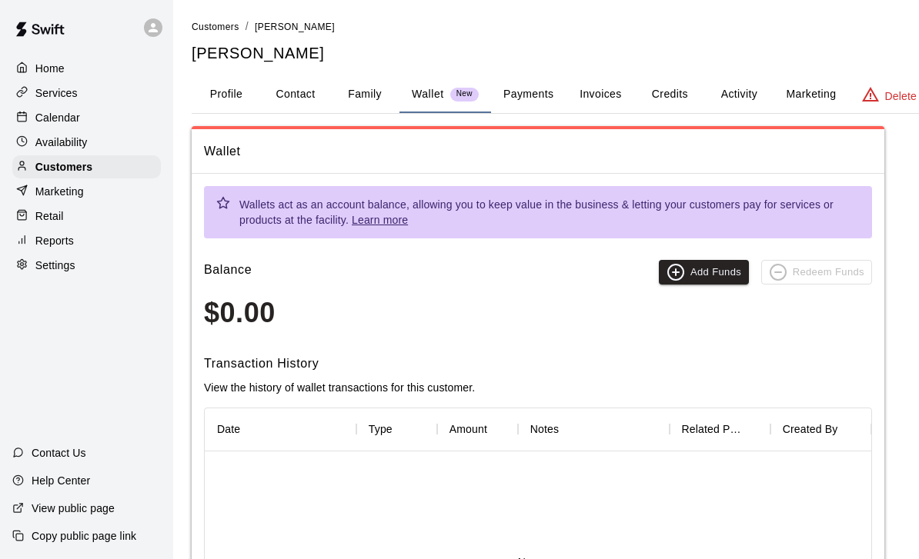
click at [363, 101] on button "Family" at bounding box center [364, 94] width 69 height 37
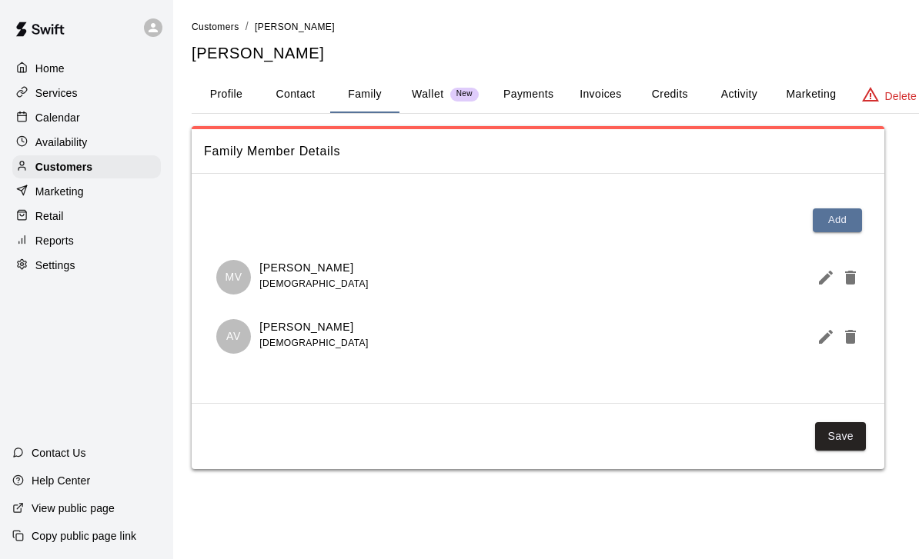
click at [290, 102] on button "Contact" at bounding box center [295, 94] width 69 height 37
select select "**"
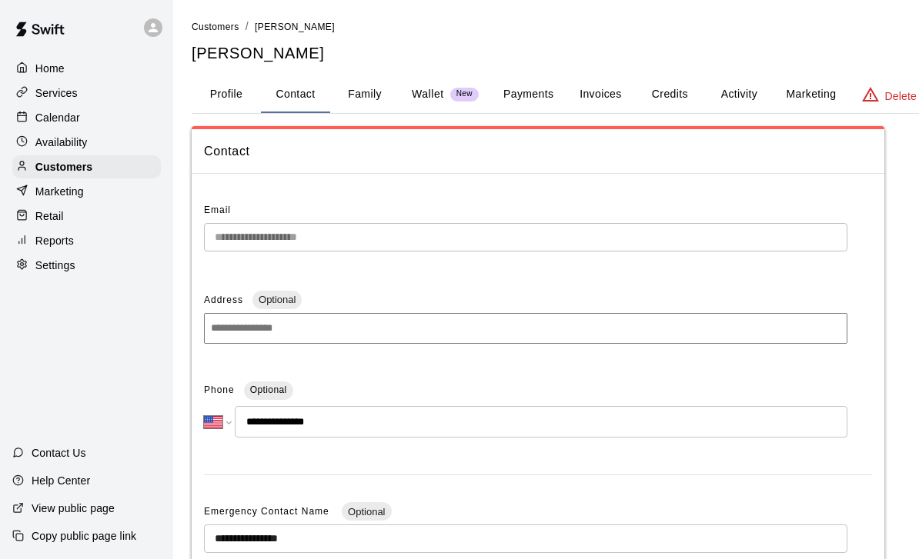
click at [531, 96] on button "Payments" at bounding box center [528, 94] width 75 height 37
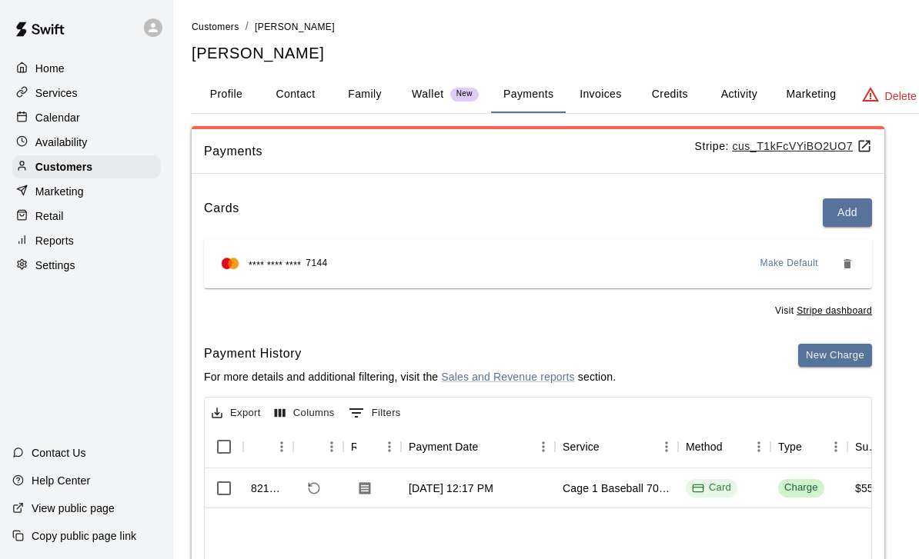
click at [306, 92] on button "Contact" at bounding box center [295, 94] width 69 height 37
select select "**"
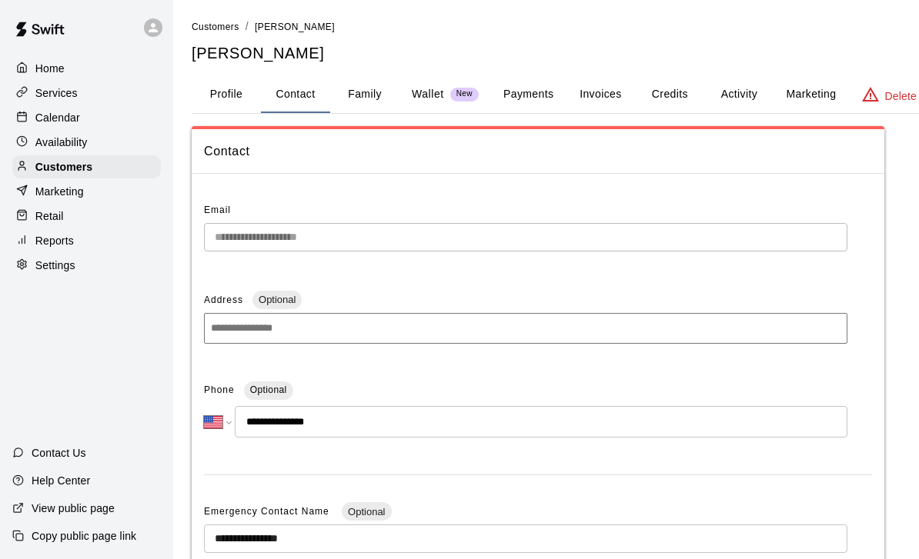
click at [371, 90] on button "Family" at bounding box center [364, 94] width 69 height 37
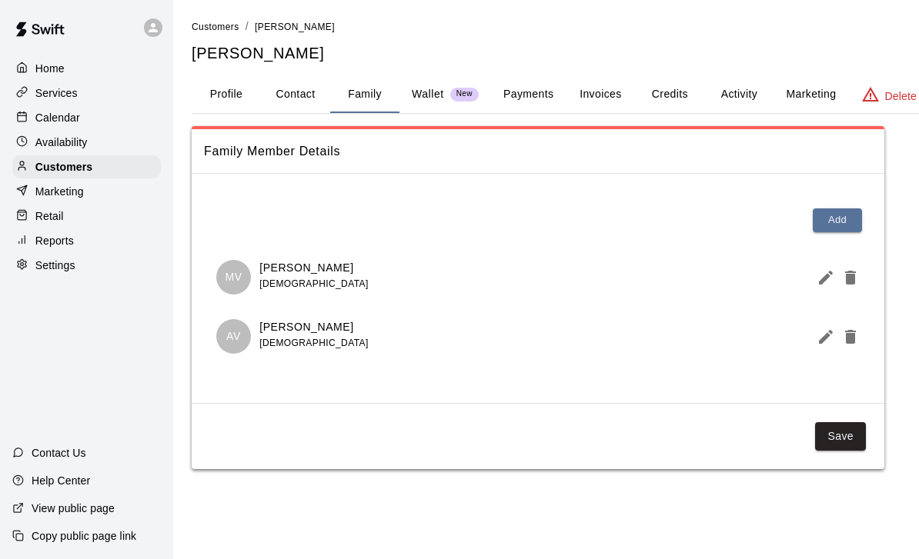
click at [224, 95] on button "Profile" at bounding box center [226, 94] width 69 height 37
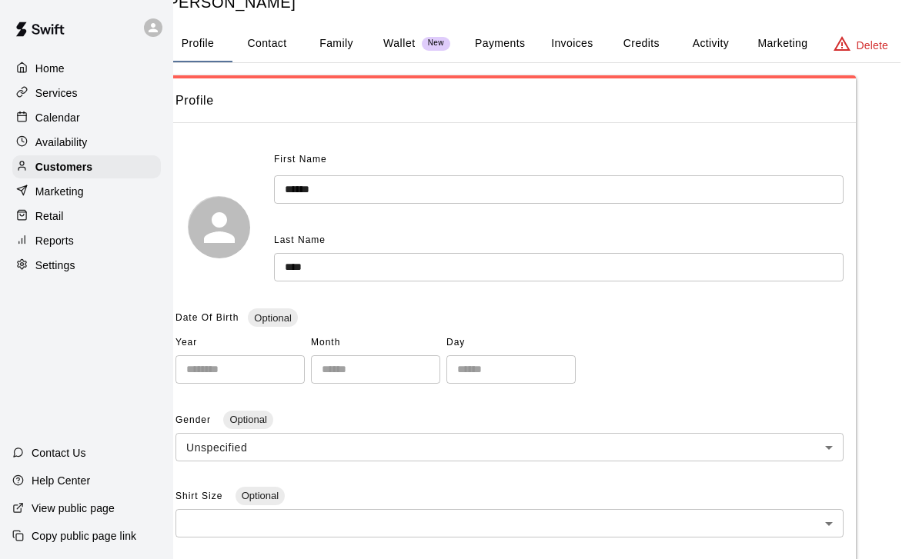
scroll to position [48, 28]
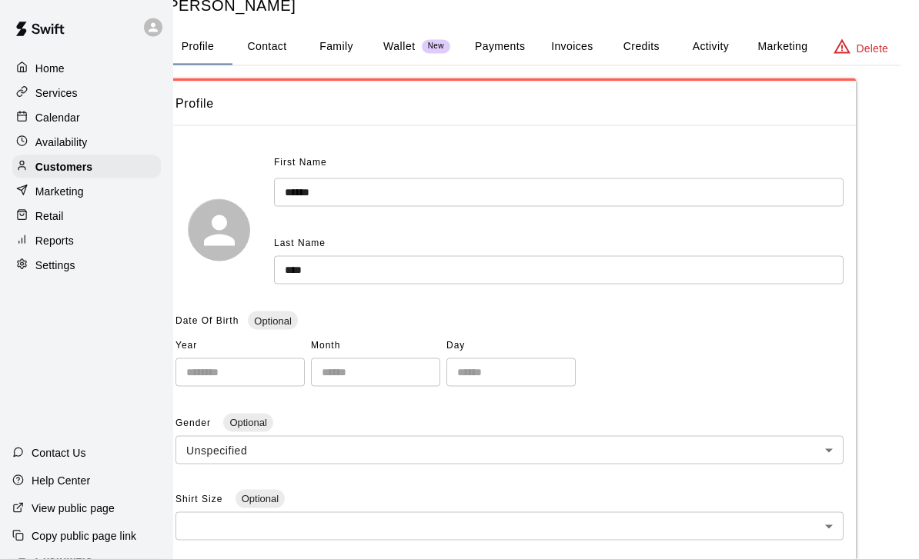
click at [576, 42] on button "Invoices" at bounding box center [571, 46] width 69 height 37
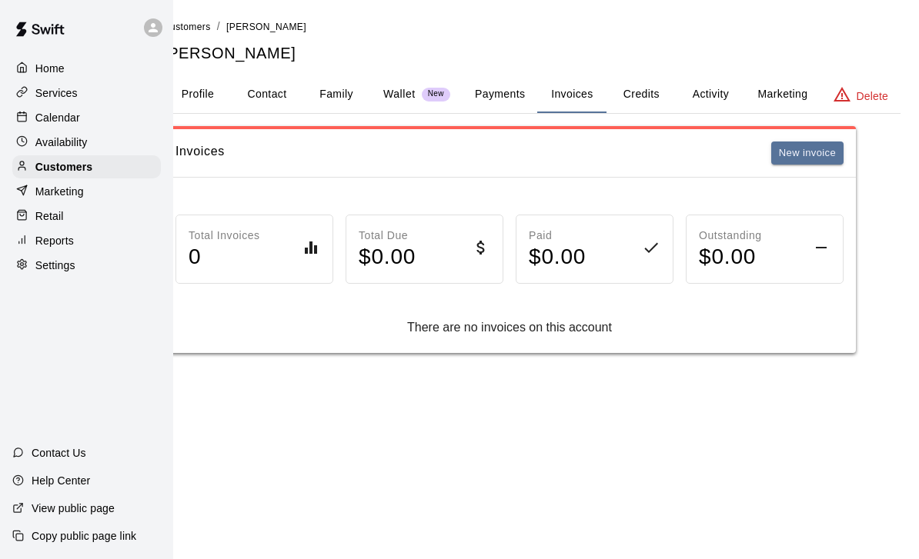
click at [642, 94] on button "Credits" at bounding box center [640, 94] width 69 height 37
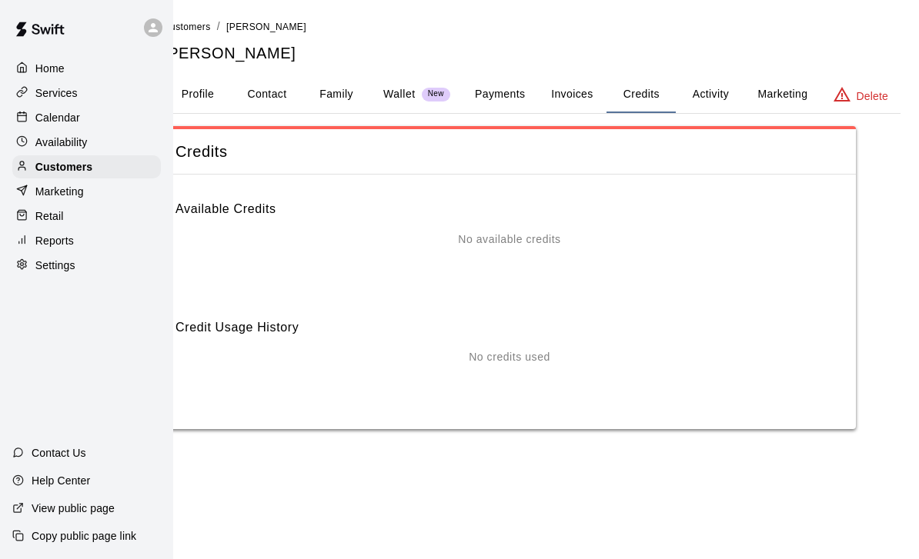
click at [718, 95] on button "Activity" at bounding box center [709, 94] width 69 height 37
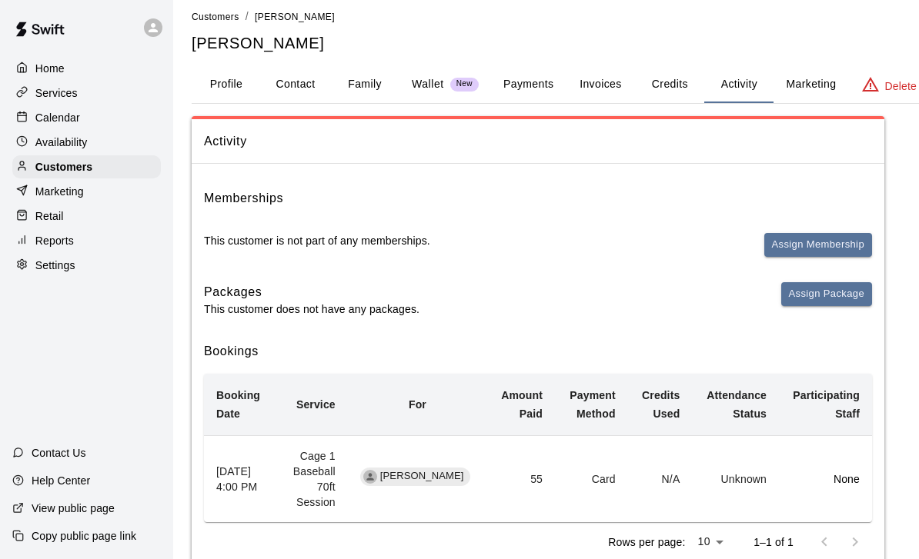
scroll to position [10, 28]
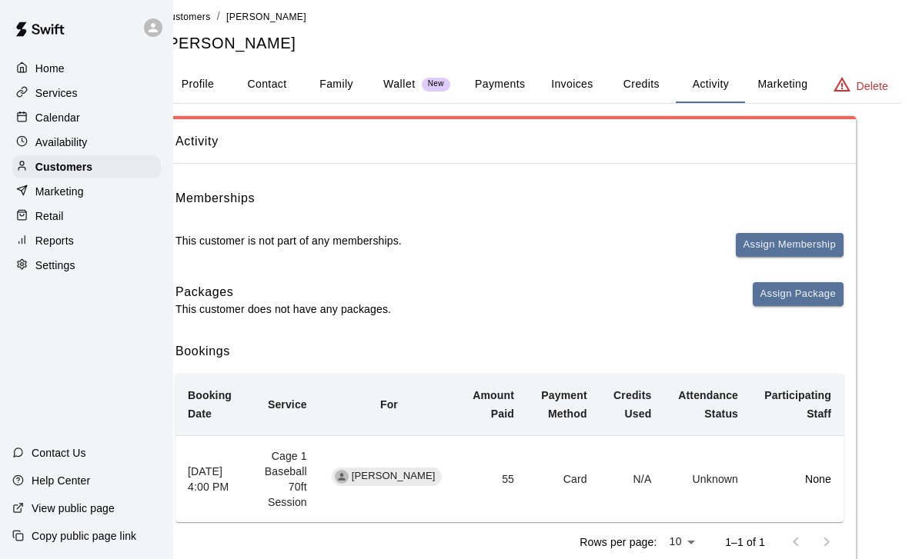
click at [776, 75] on button "Marketing" at bounding box center [782, 84] width 75 height 37
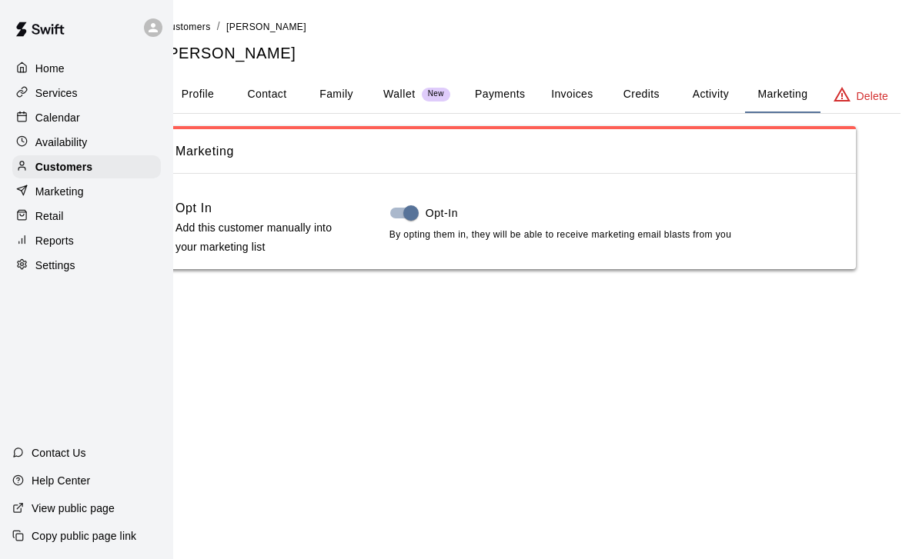
click at [704, 92] on button "Activity" at bounding box center [709, 94] width 69 height 37
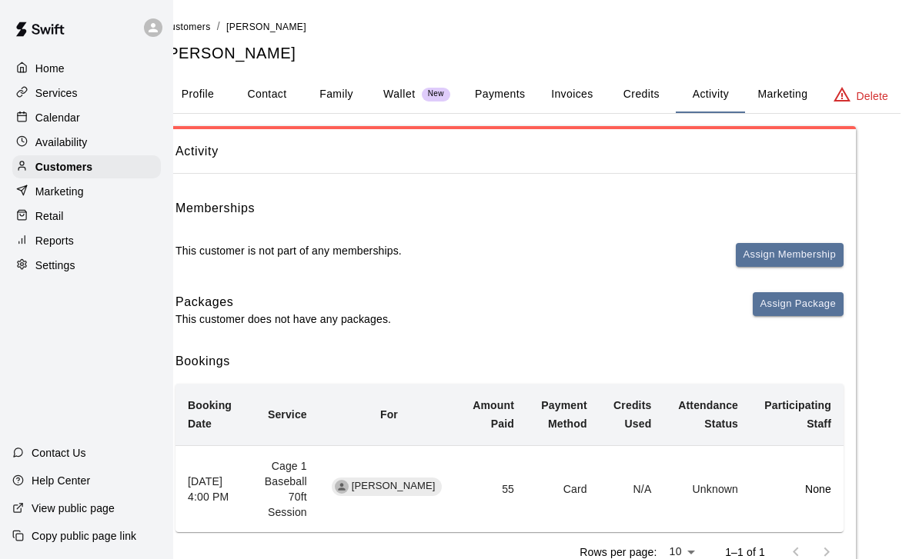
click at [53, 75] on p "Home" at bounding box center [49, 68] width 29 height 15
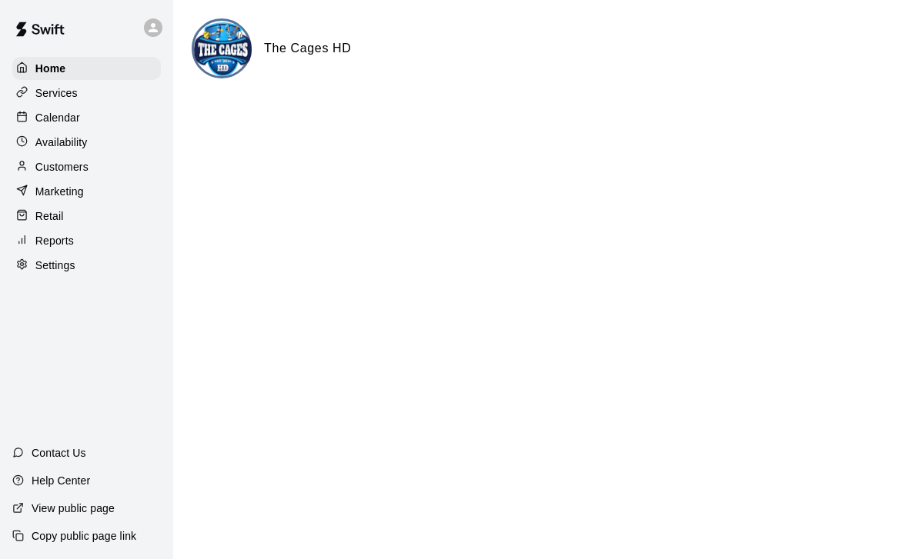
click at [106, 98] on div "Services" at bounding box center [86, 93] width 148 height 23
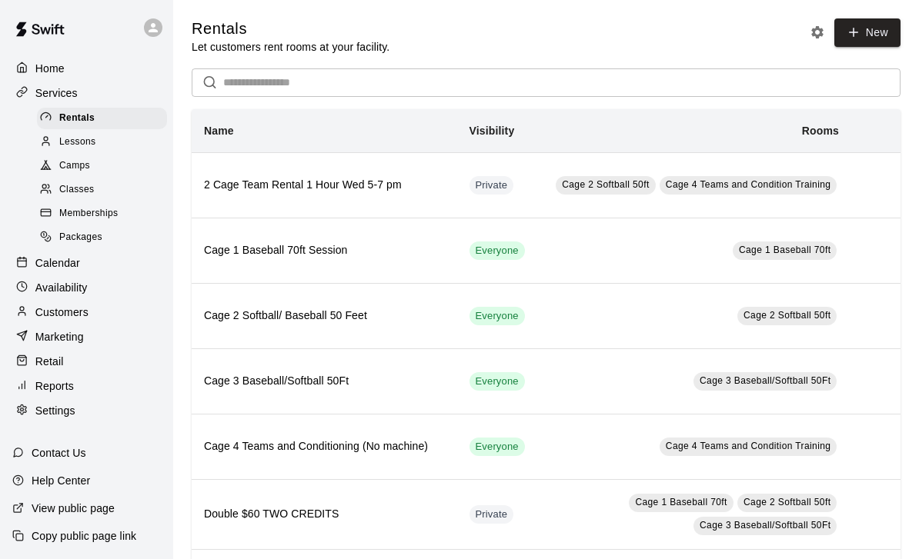
click at [78, 272] on div "Calendar" at bounding box center [86, 263] width 148 height 23
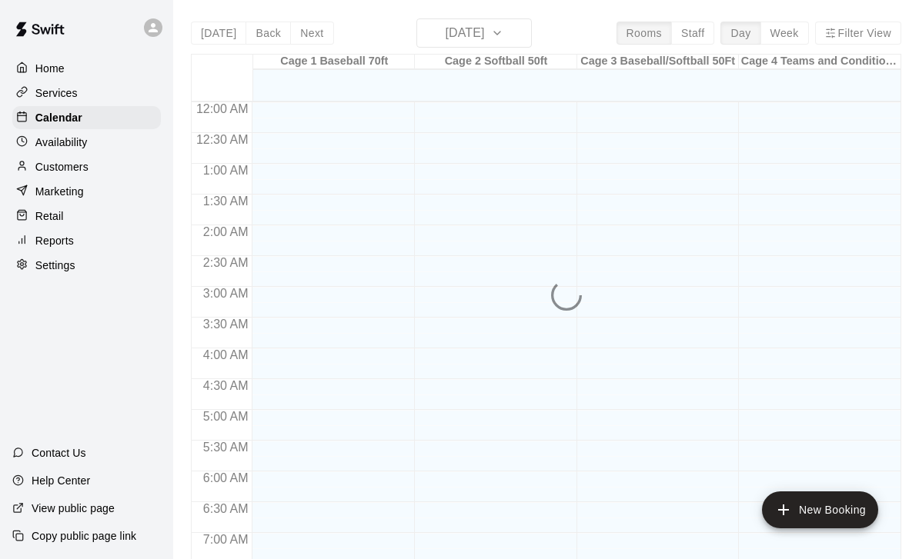
scroll to position [908, 0]
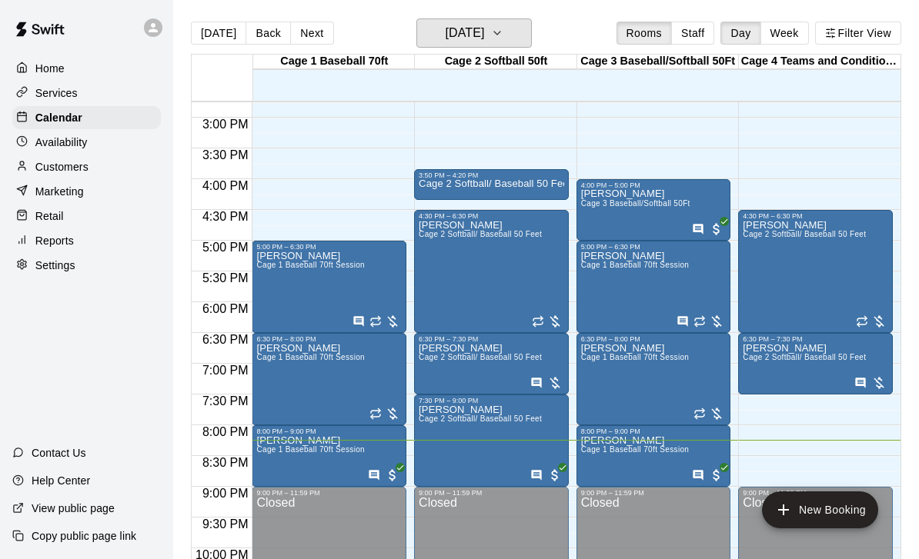
click at [484, 30] on h6 "[DATE]" at bounding box center [464, 33] width 39 height 22
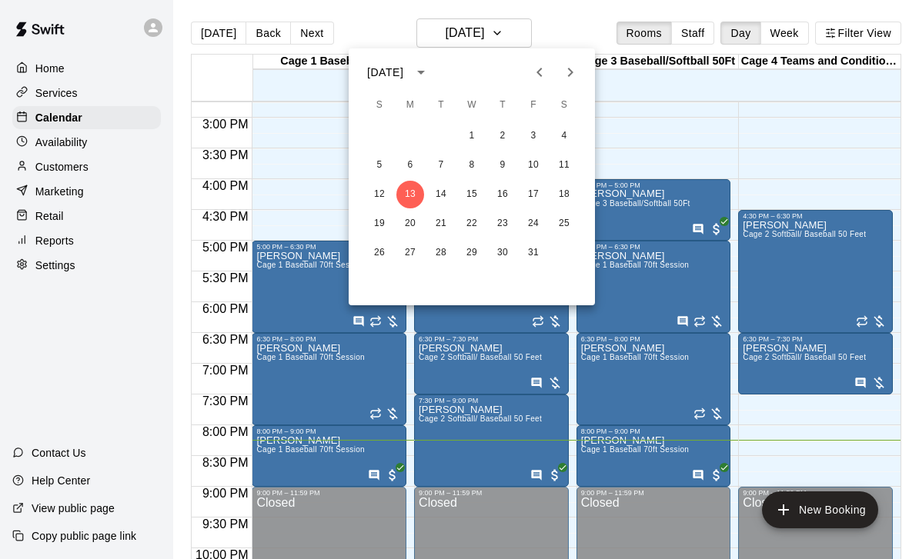
click at [756, 148] on div at bounding box center [459, 279] width 919 height 559
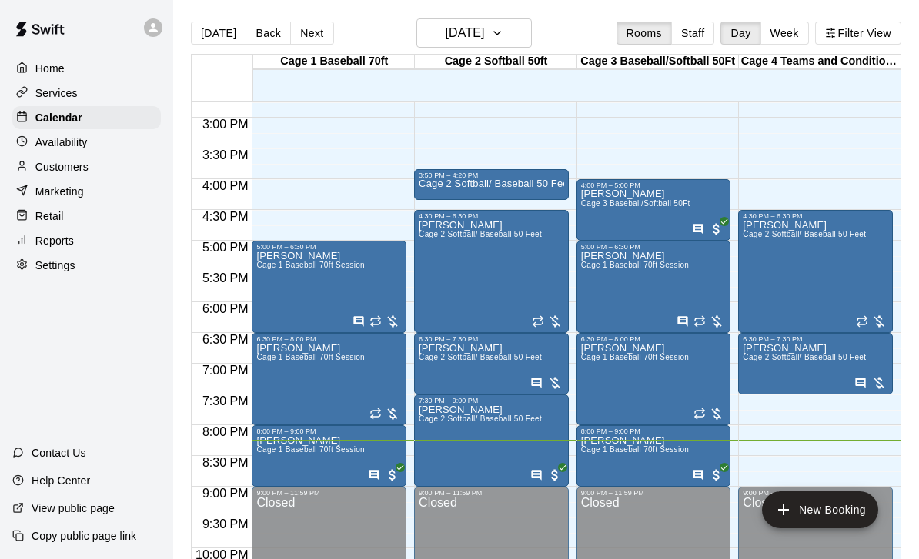
click at [703, 4] on main "Today Back Next Monday Oct 13 Rooms Staff Day Week Filter View Cage 1 Baseball …" at bounding box center [546, 292] width 746 height 584
click at [484, 34] on h6 "[DATE]" at bounding box center [464, 33] width 39 height 22
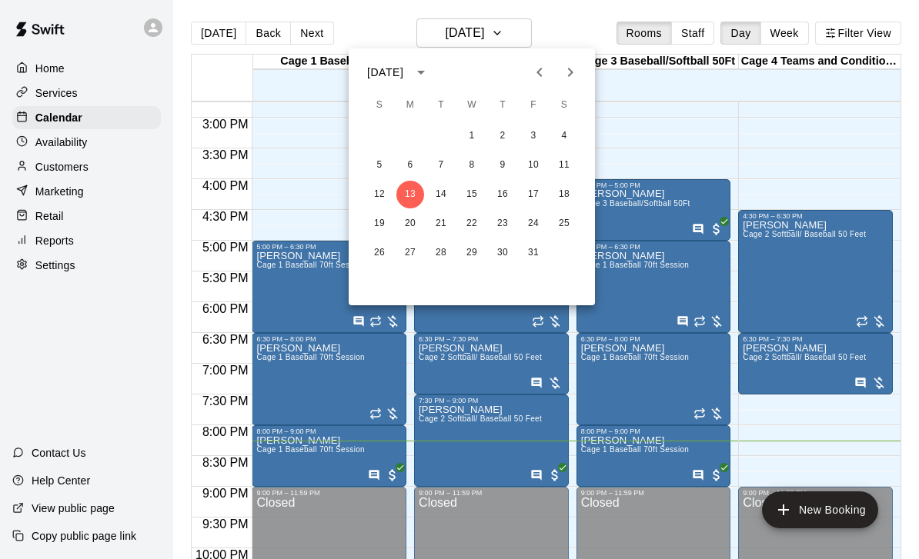
click at [578, 69] on icon "Next month" at bounding box center [570, 72] width 18 height 18
click at [574, 159] on button "8" at bounding box center [564, 166] width 28 height 28
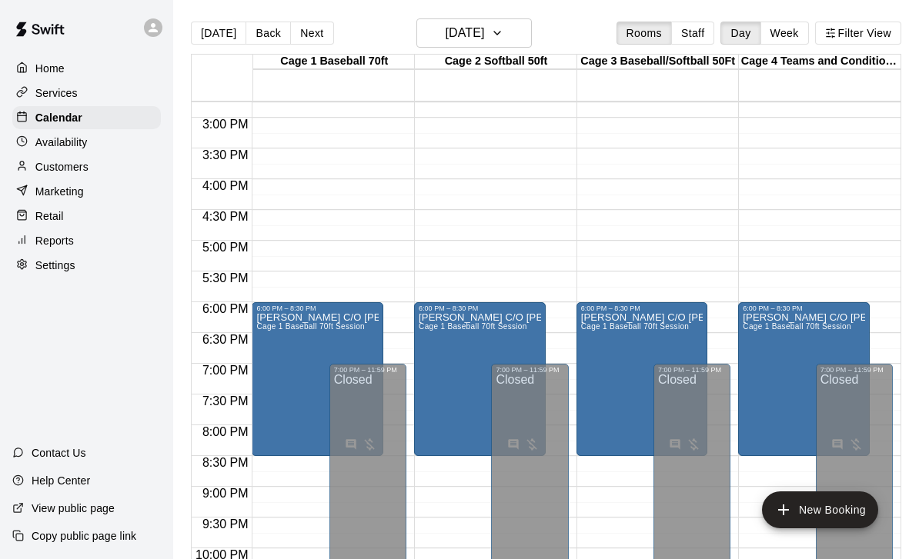
click at [433, 335] on icon "edit" at bounding box center [434, 330] width 18 height 18
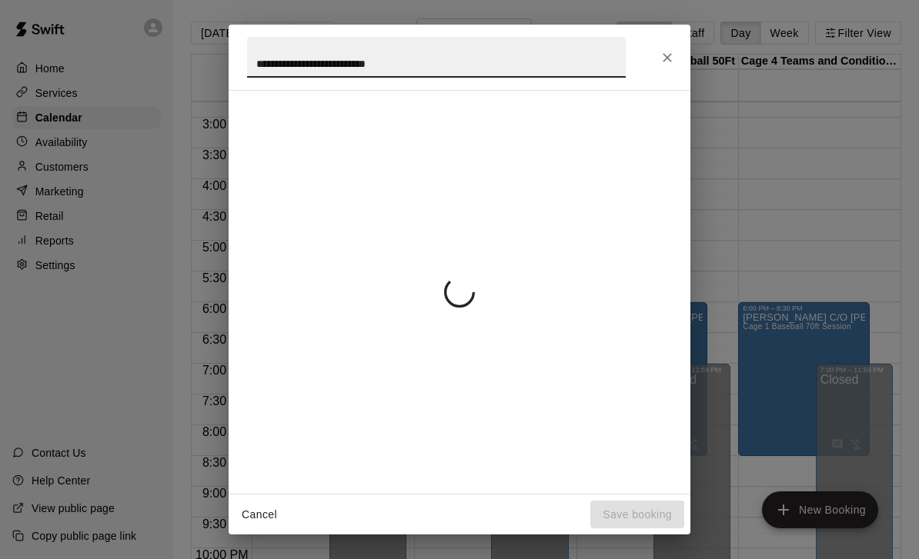
scroll to position [136, 0]
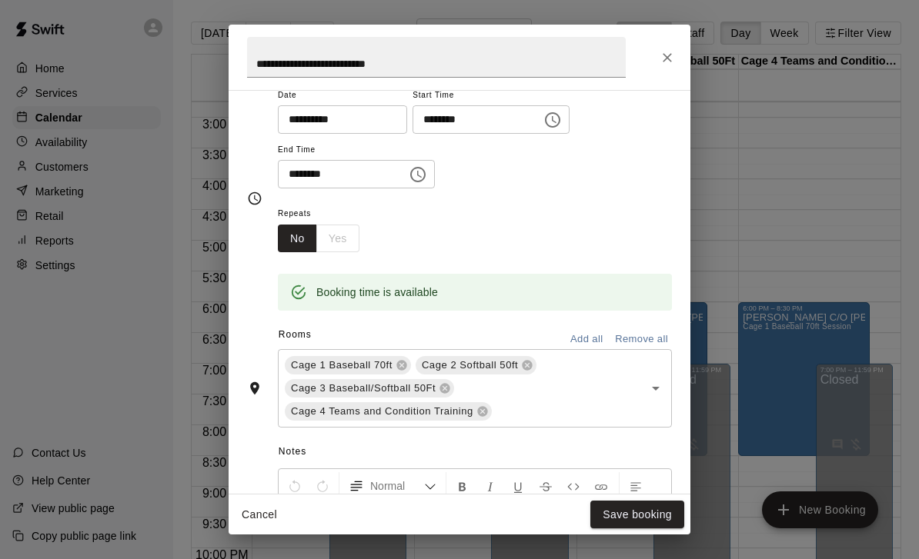
click at [670, 56] on icon "Close" at bounding box center [666, 57] width 15 height 15
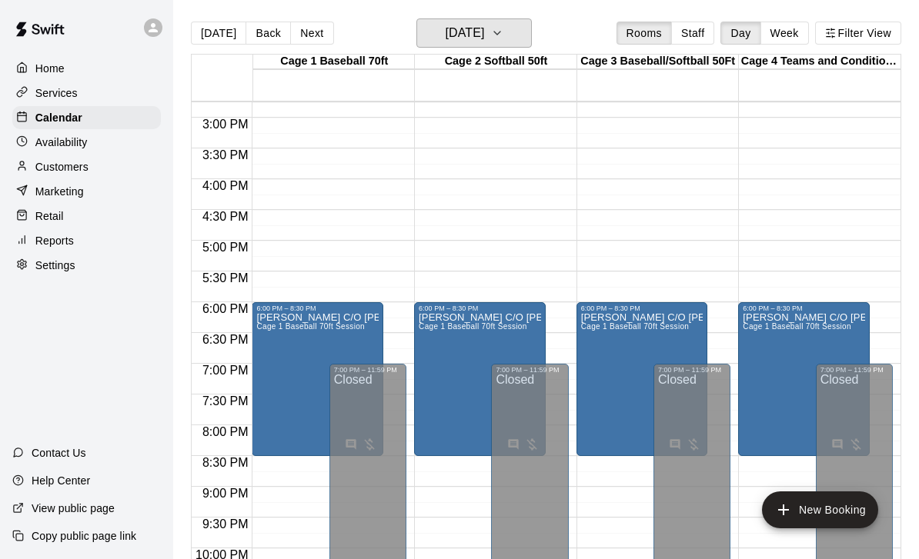
click at [510, 22] on button "Saturday Nov 08" at bounding box center [473, 32] width 115 height 29
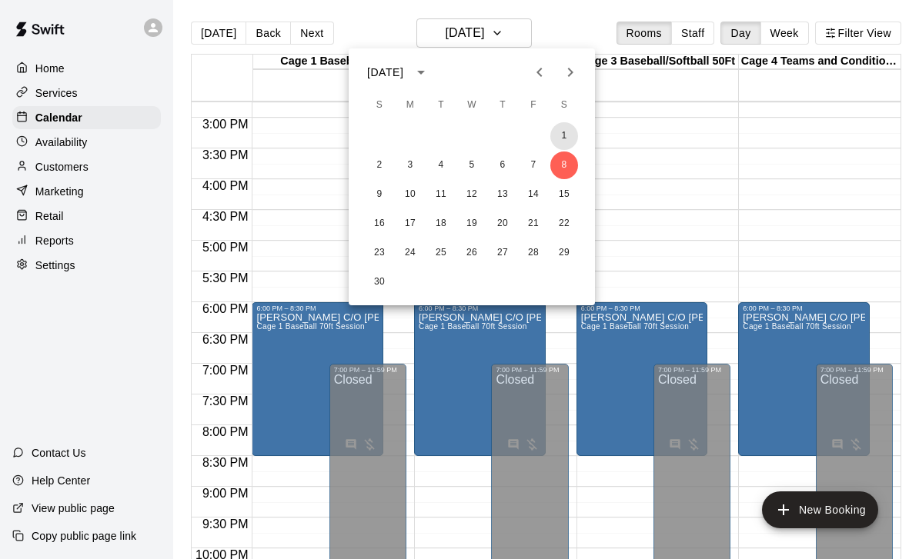
click at [551, 138] on button "1" at bounding box center [564, 136] width 28 height 28
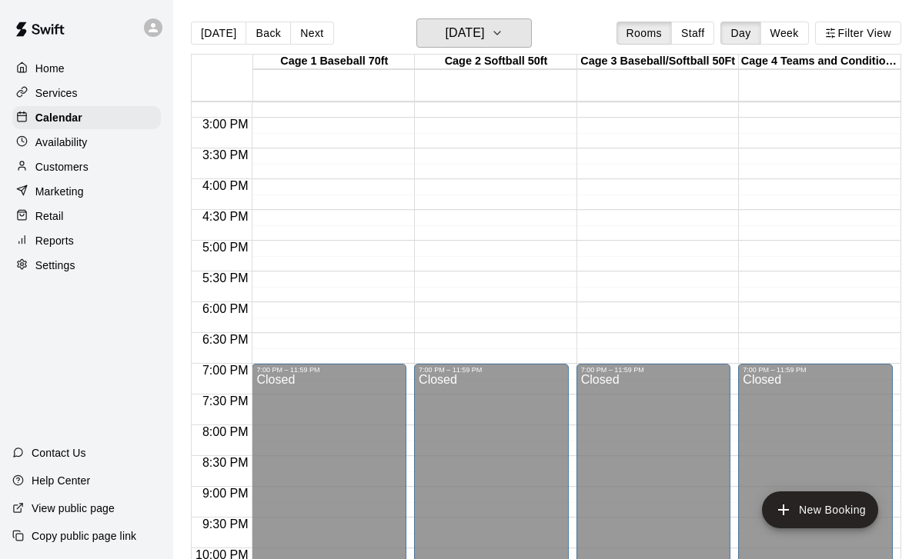
click at [503, 34] on icon "button" at bounding box center [497, 33] width 12 height 18
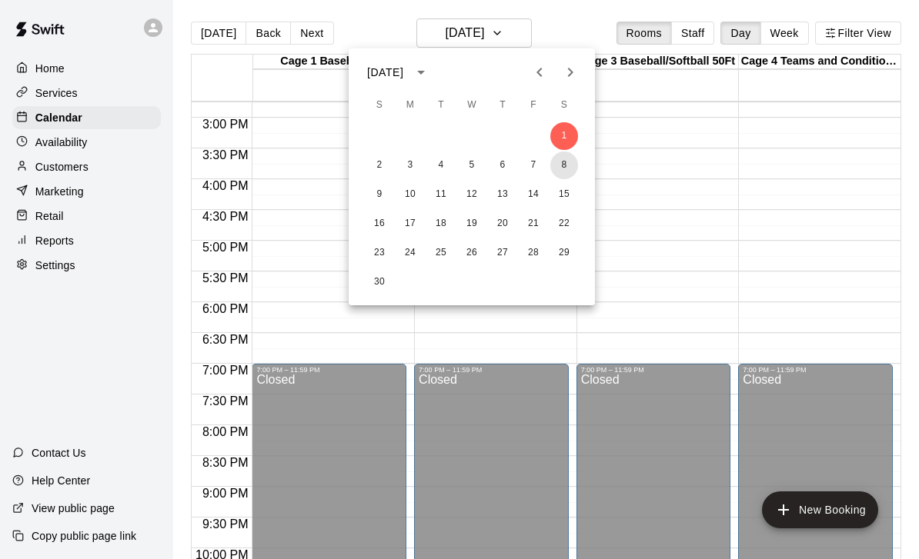
click at [561, 167] on button "8" at bounding box center [564, 166] width 28 height 28
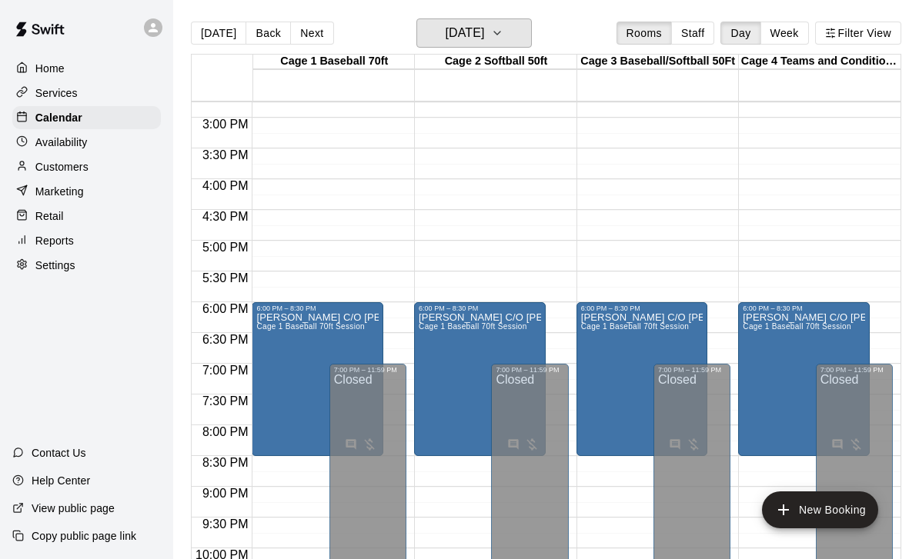
click at [514, 31] on button "Saturday Nov 08" at bounding box center [473, 32] width 115 height 29
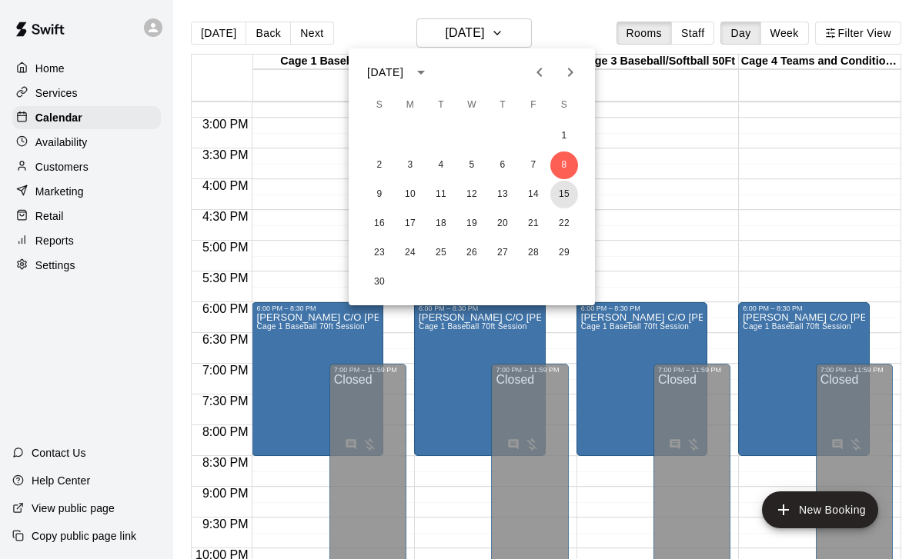
click at [570, 192] on button "15" at bounding box center [564, 195] width 28 height 28
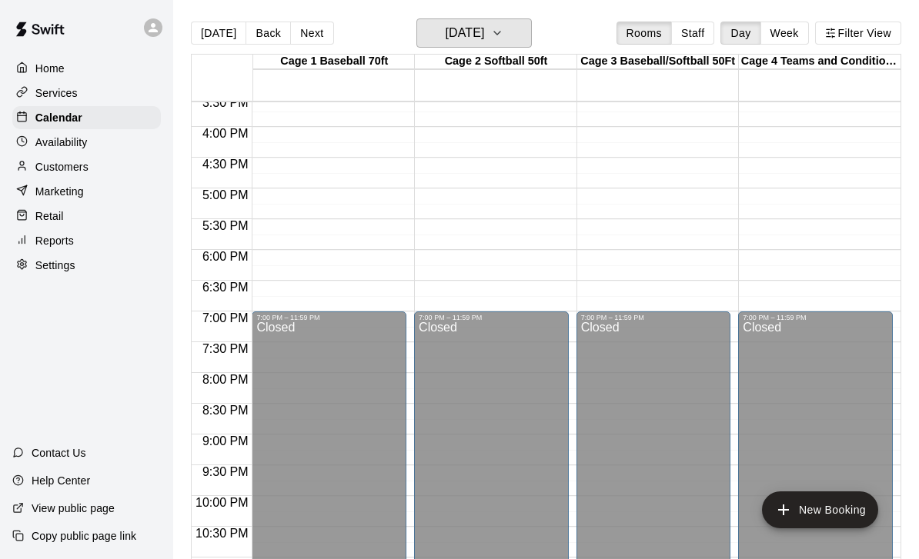
click at [503, 35] on icon "button" at bounding box center [497, 33] width 12 height 18
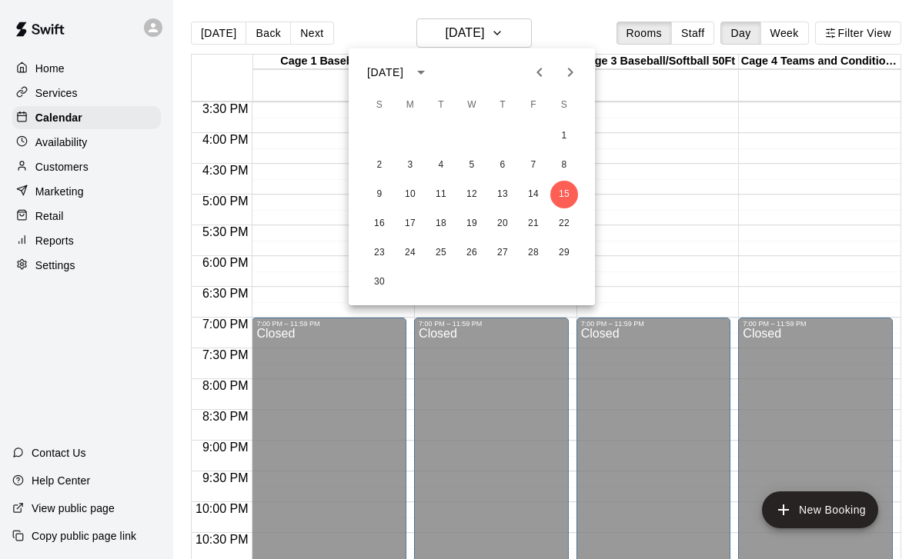
scroll to position [954, 0]
click at [569, 226] on button "22" at bounding box center [564, 224] width 28 height 28
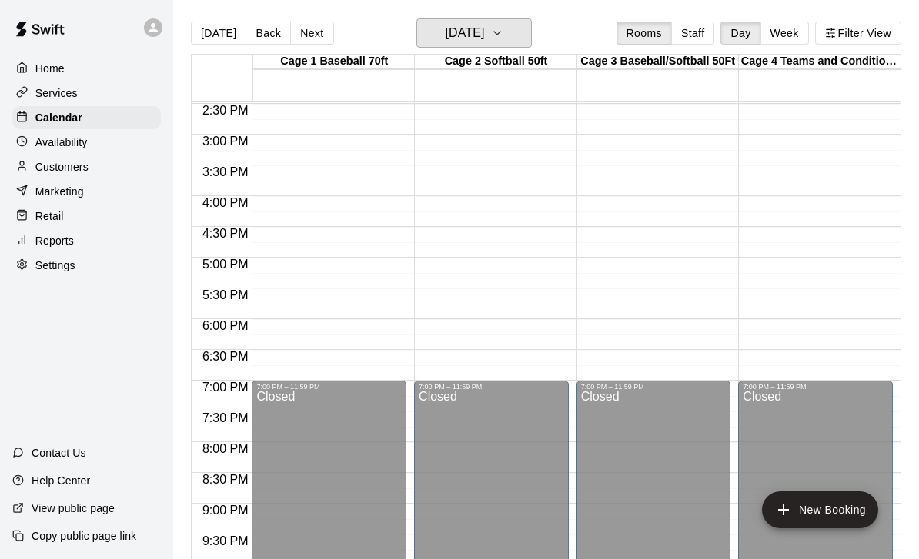
scroll to position [896, 0]
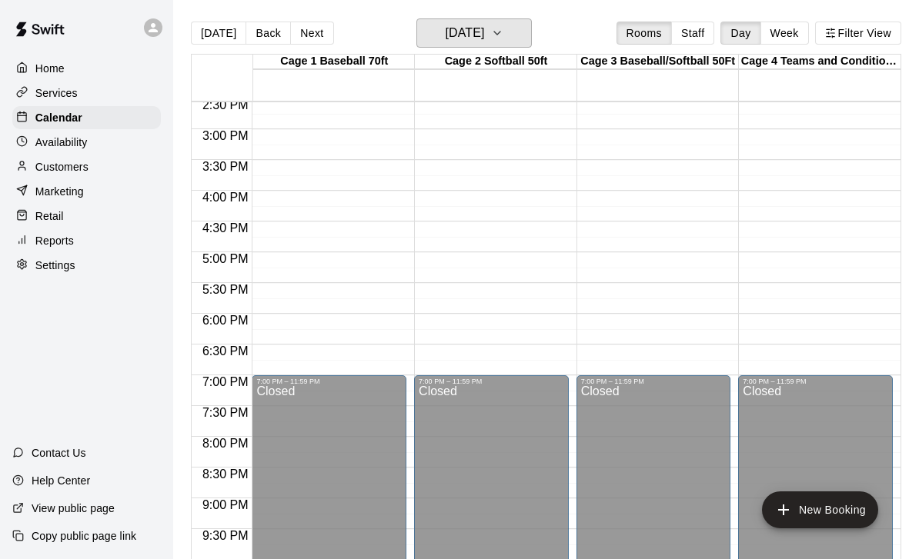
click at [503, 30] on icon "button" at bounding box center [497, 33] width 12 height 18
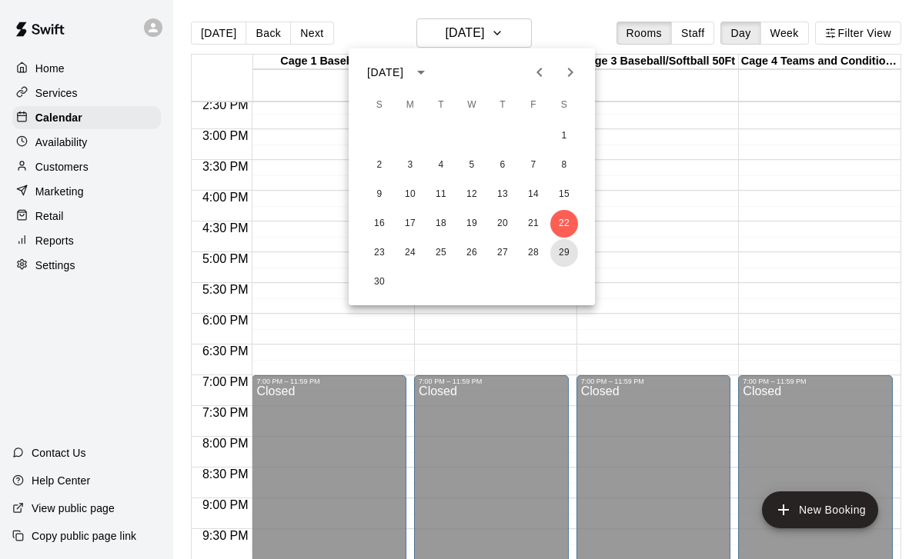
click at [569, 248] on button "29" at bounding box center [564, 253] width 28 height 28
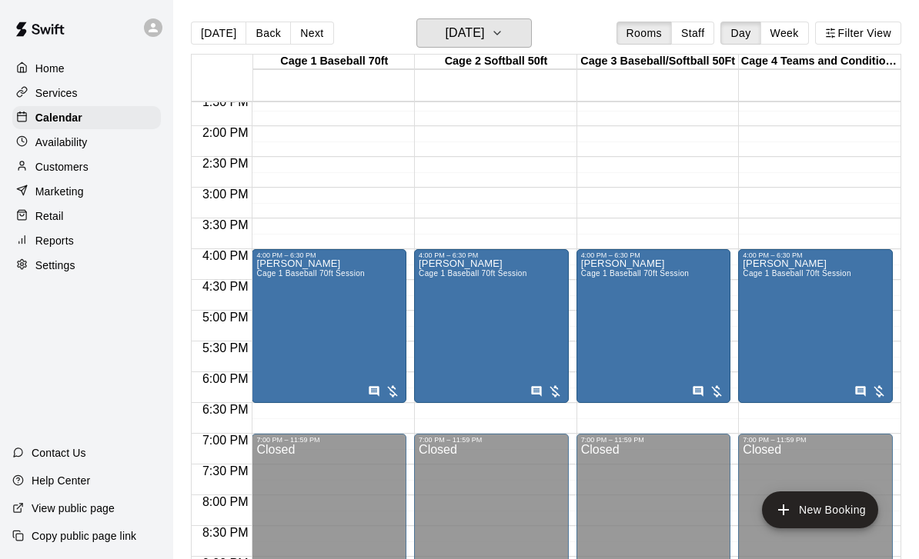
scroll to position [837, 0]
click at [500, 34] on icon "button" at bounding box center [497, 33] width 6 height 3
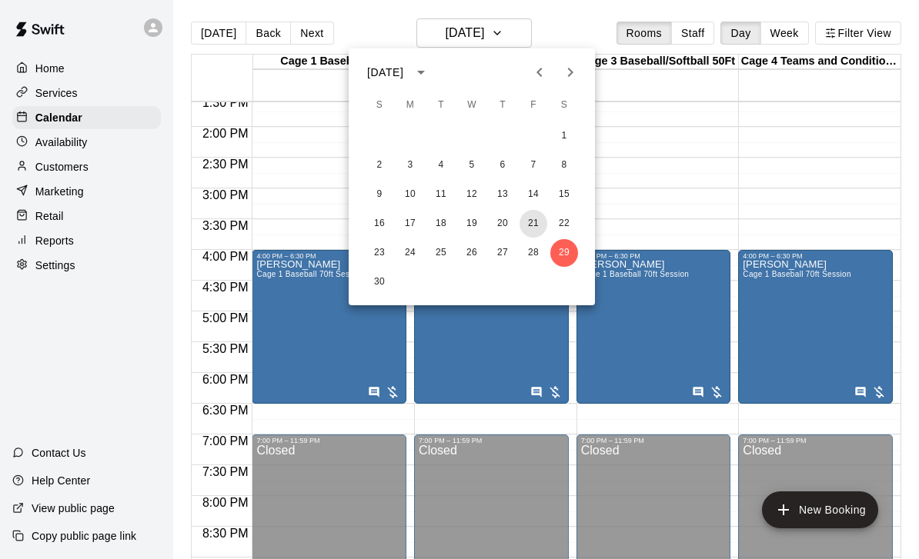
click at [529, 218] on button "21" at bounding box center [533, 224] width 28 height 28
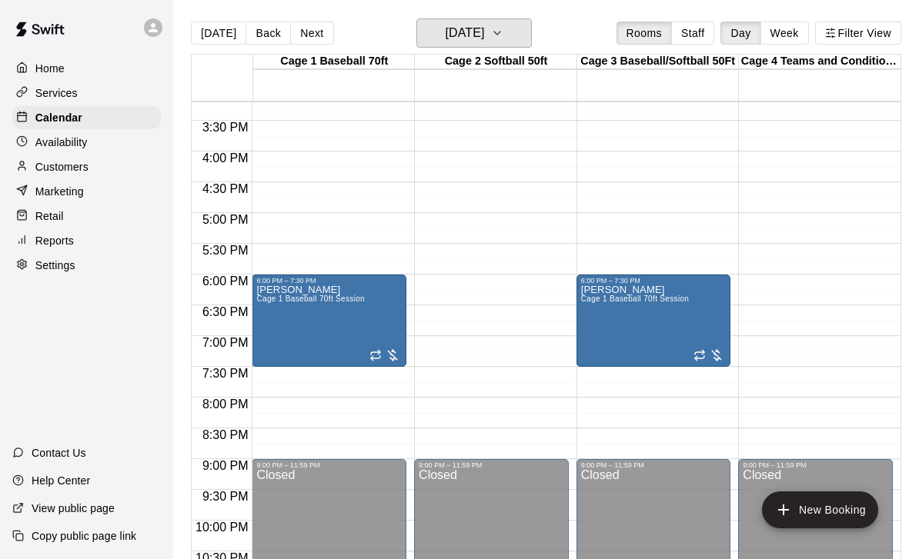
scroll to position [931, 0]
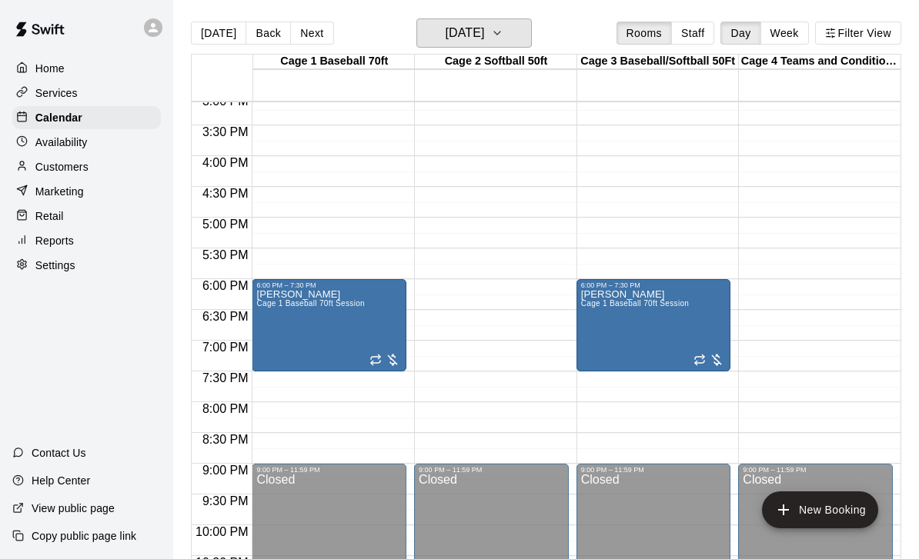
click at [503, 33] on icon "button" at bounding box center [497, 33] width 12 height 18
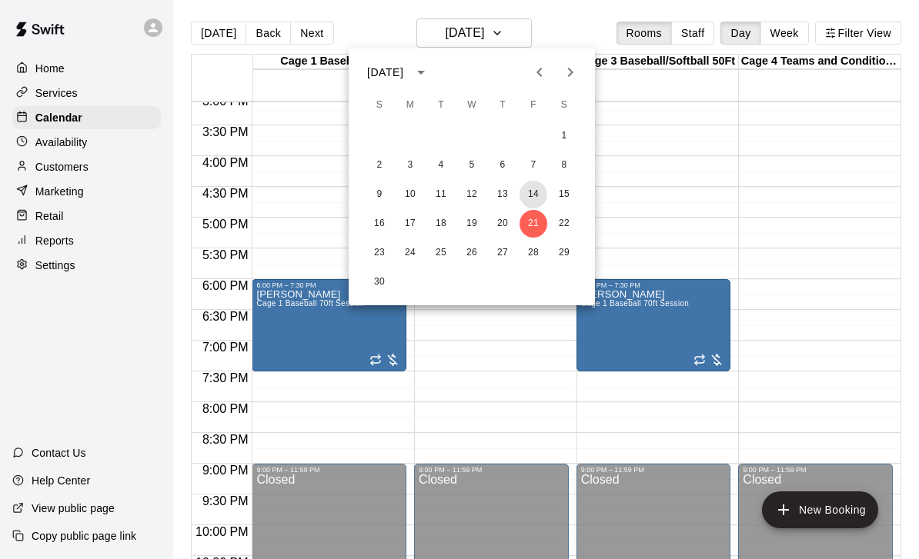
click at [533, 197] on button "14" at bounding box center [533, 195] width 28 height 28
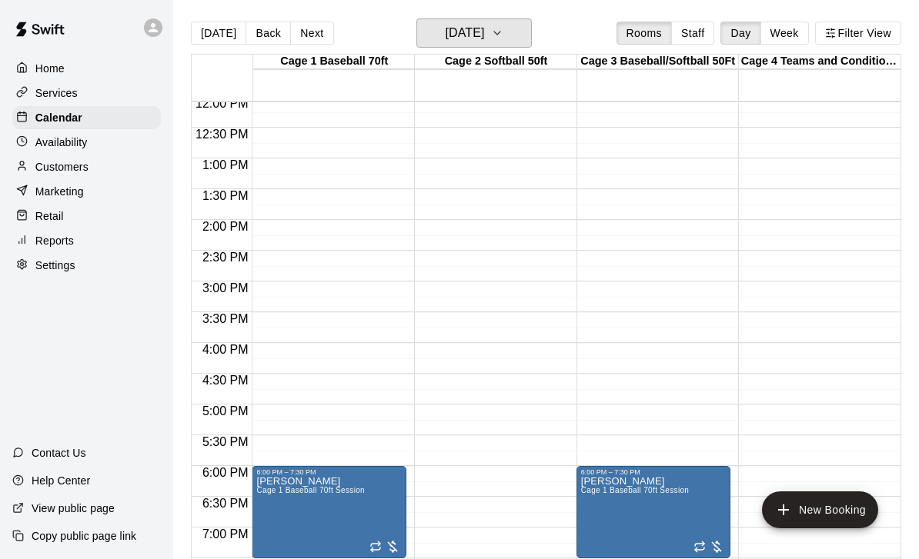
scroll to position [749, 0]
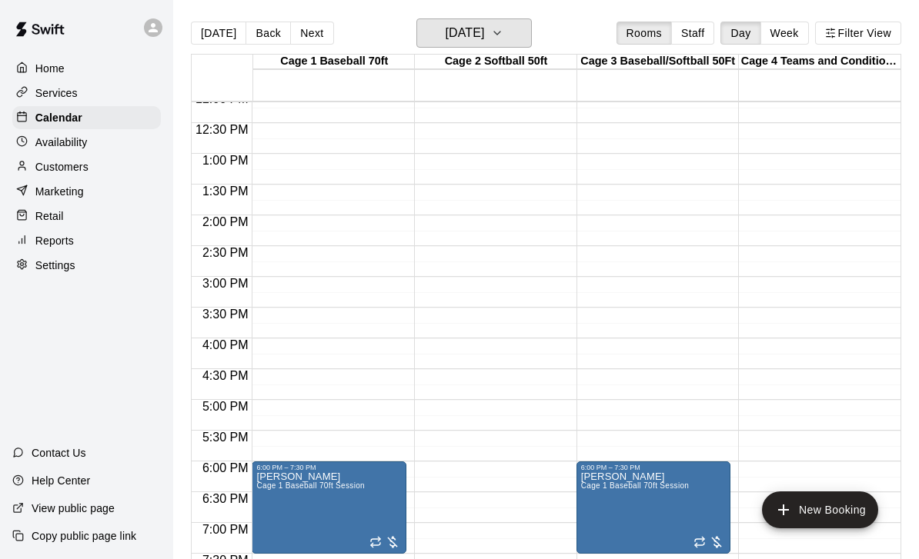
click at [503, 37] on icon "button" at bounding box center [497, 33] width 12 height 18
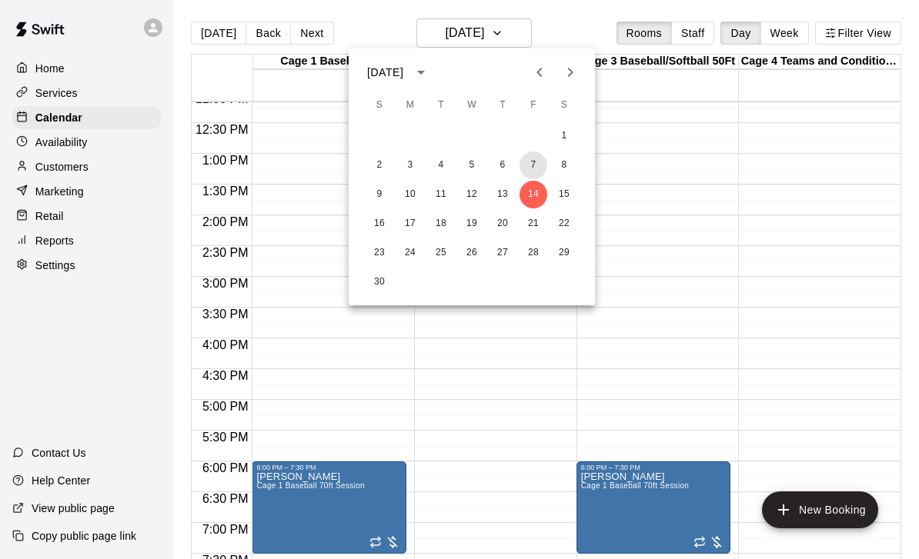
click at [528, 165] on button "7" at bounding box center [533, 166] width 28 height 28
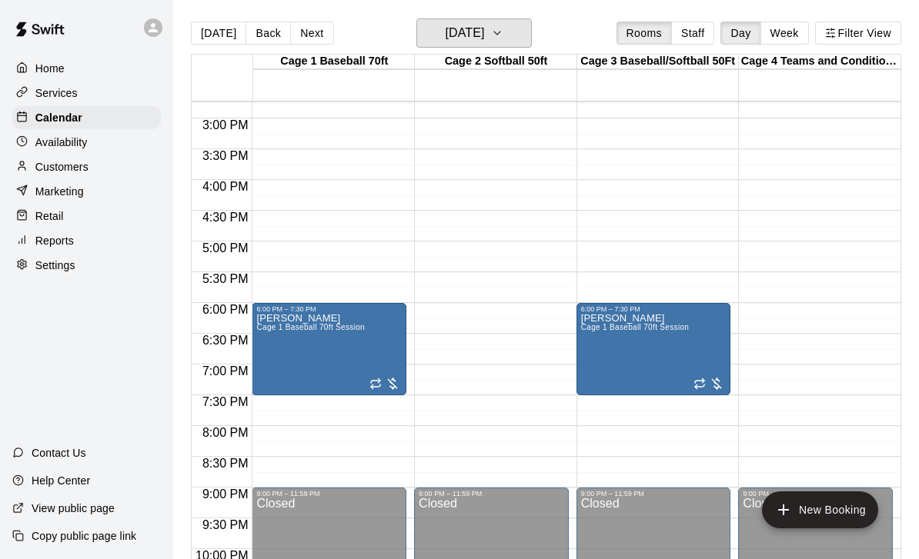
scroll to position [906, 0]
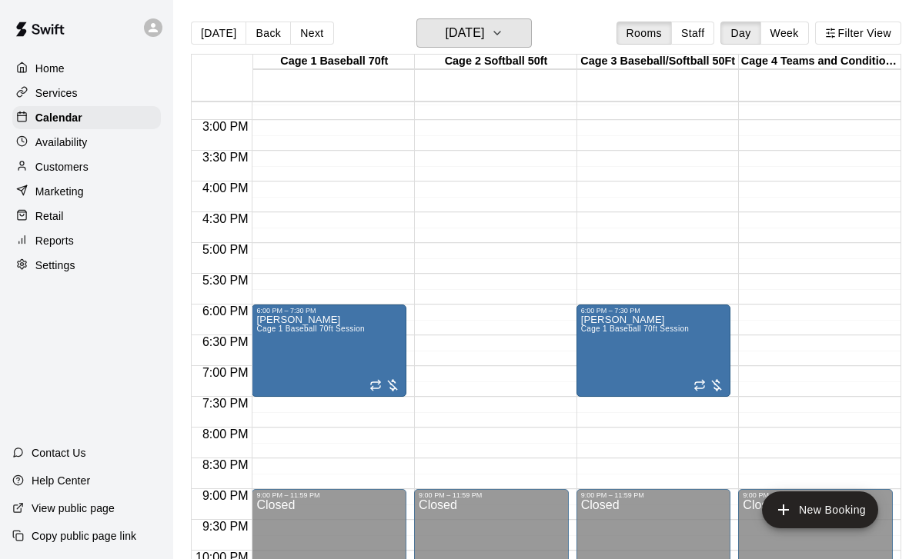
click at [503, 26] on icon "button" at bounding box center [497, 33] width 12 height 18
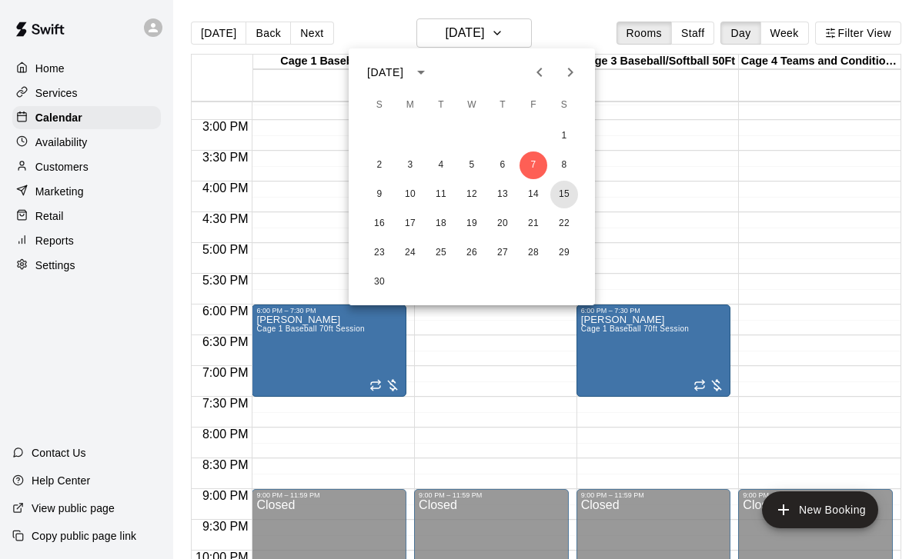
click at [566, 195] on button "15" at bounding box center [564, 195] width 28 height 28
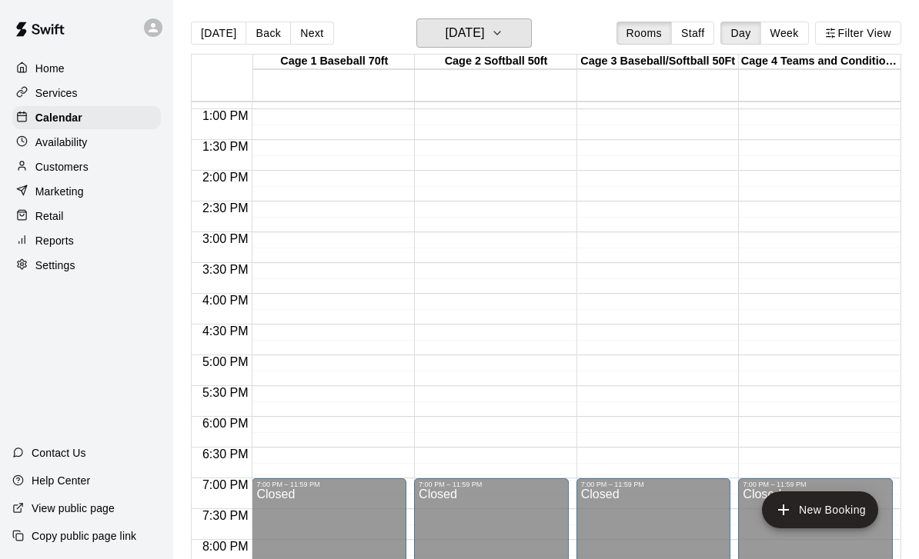
scroll to position [795, 0]
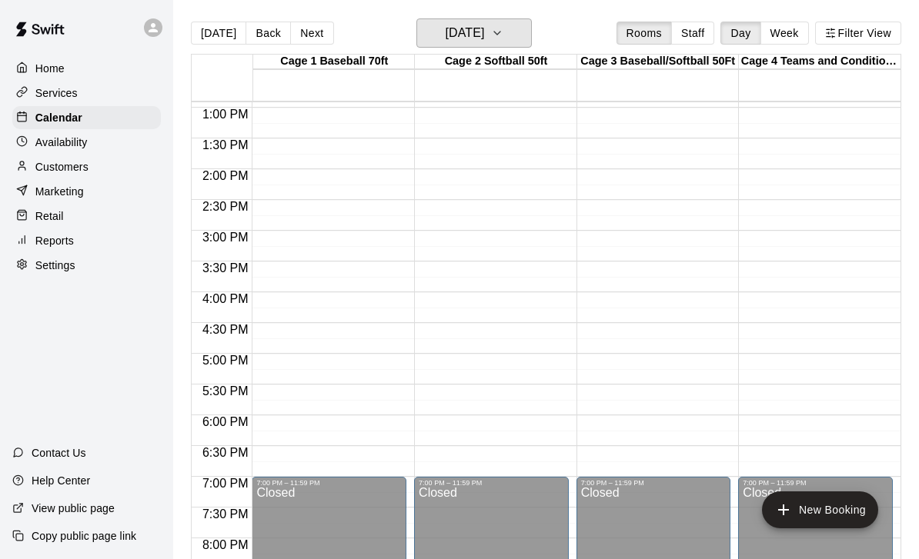
click at [511, 34] on button "Saturday Nov 15" at bounding box center [473, 32] width 115 height 29
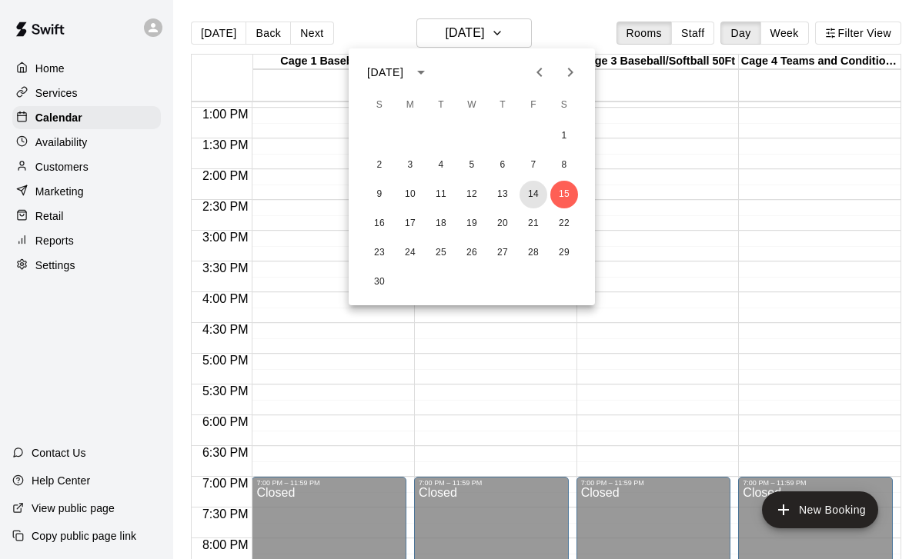
click at [536, 194] on button "14" at bounding box center [533, 195] width 28 height 28
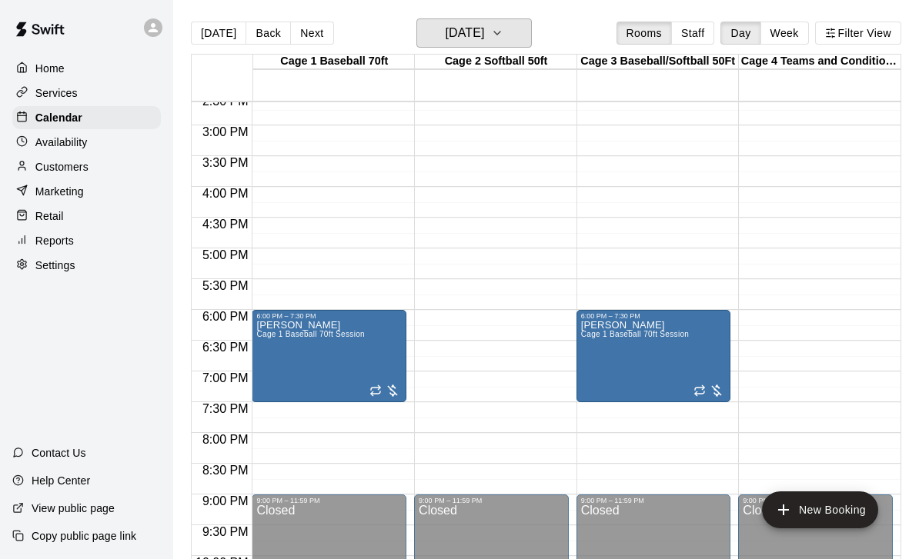
scroll to position [906, 0]
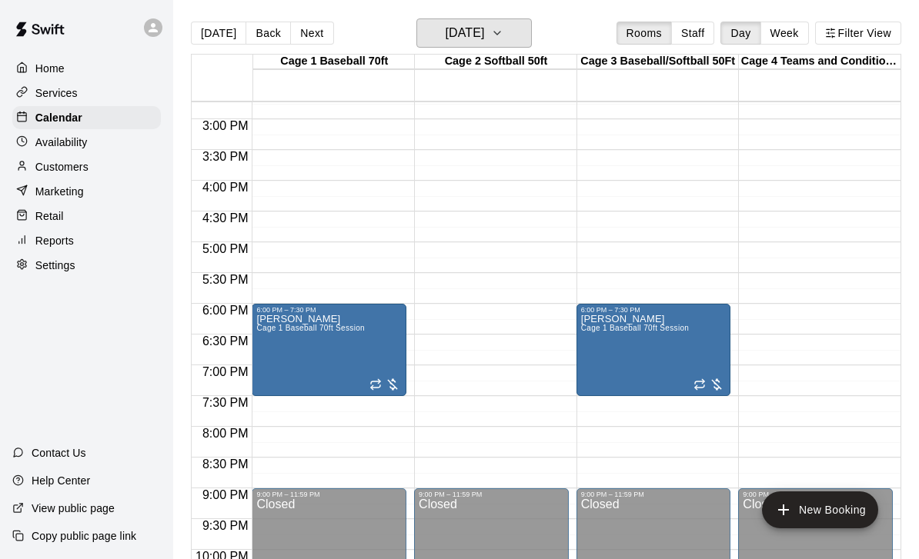
click at [503, 35] on icon "button" at bounding box center [497, 33] width 12 height 18
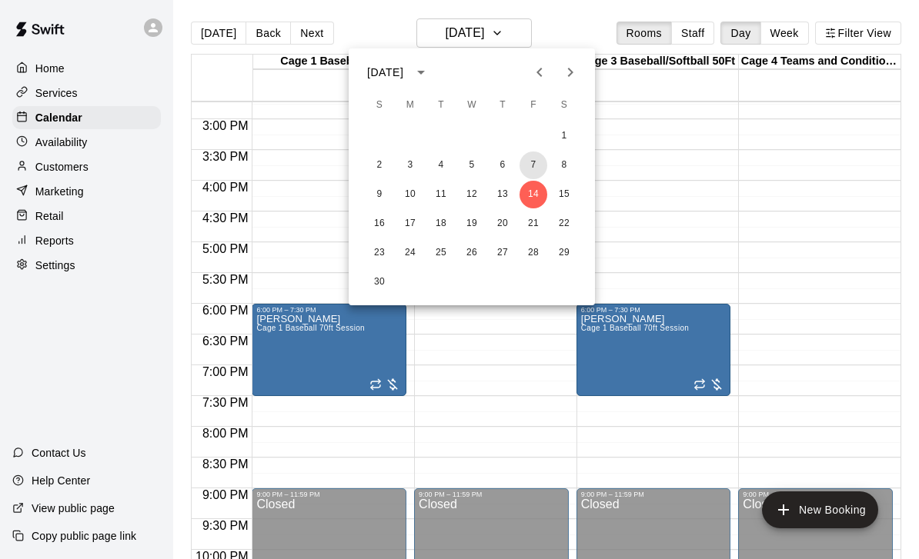
click at [530, 156] on button "7" at bounding box center [533, 166] width 28 height 28
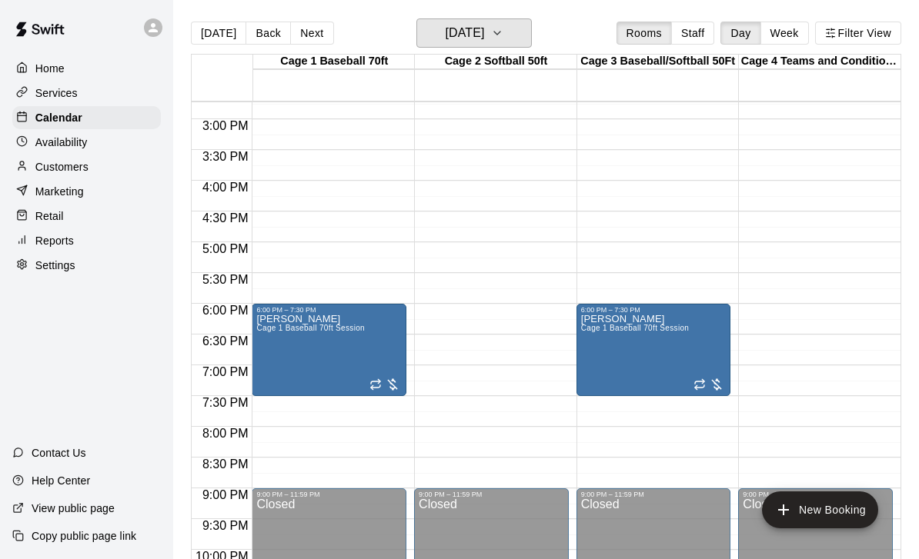
click at [500, 45] on button "Friday Nov 07" at bounding box center [473, 32] width 115 height 29
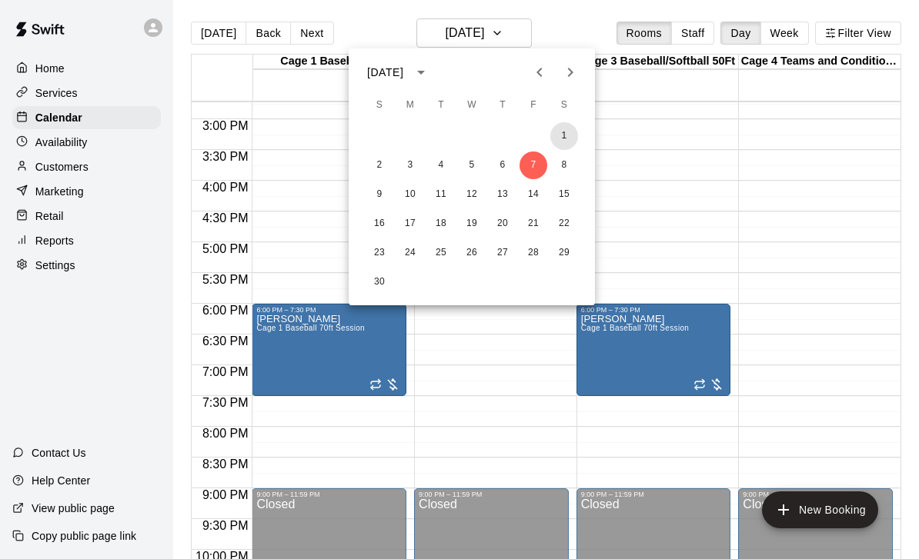
click at [564, 135] on button "1" at bounding box center [564, 136] width 28 height 28
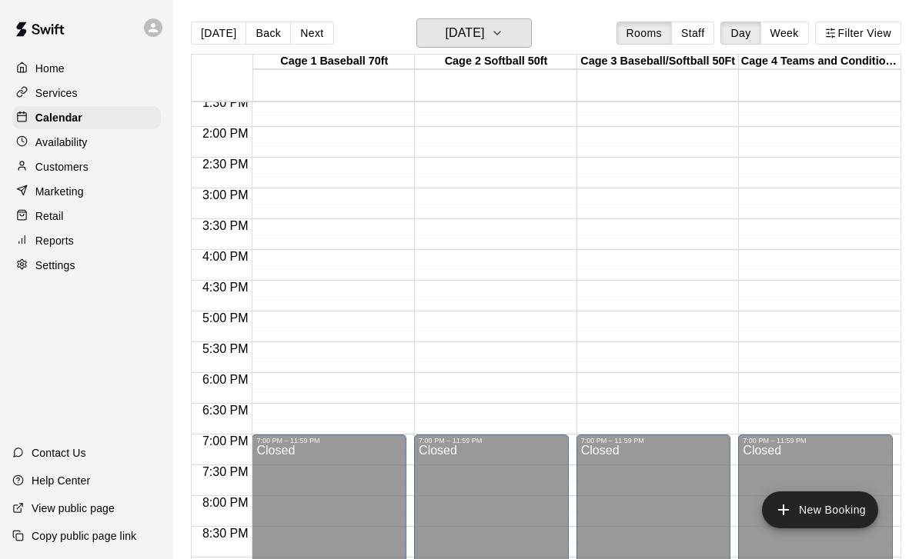
scroll to position [823, 0]
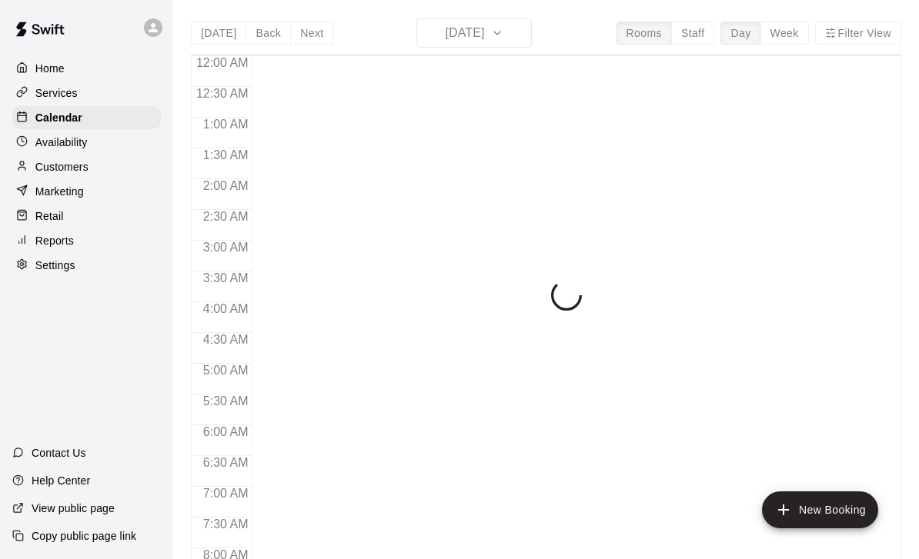
scroll to position [908, 0]
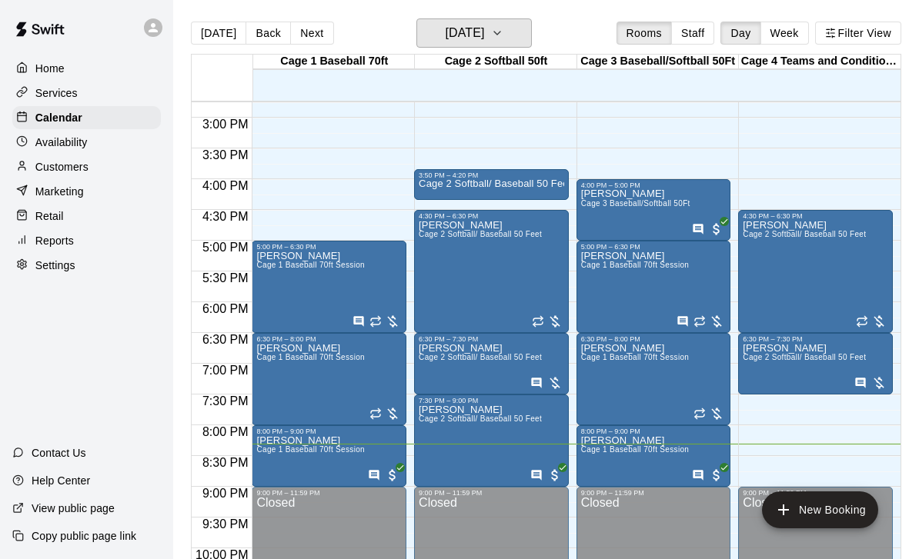
click at [479, 38] on h6 "[DATE]" at bounding box center [464, 33] width 39 height 22
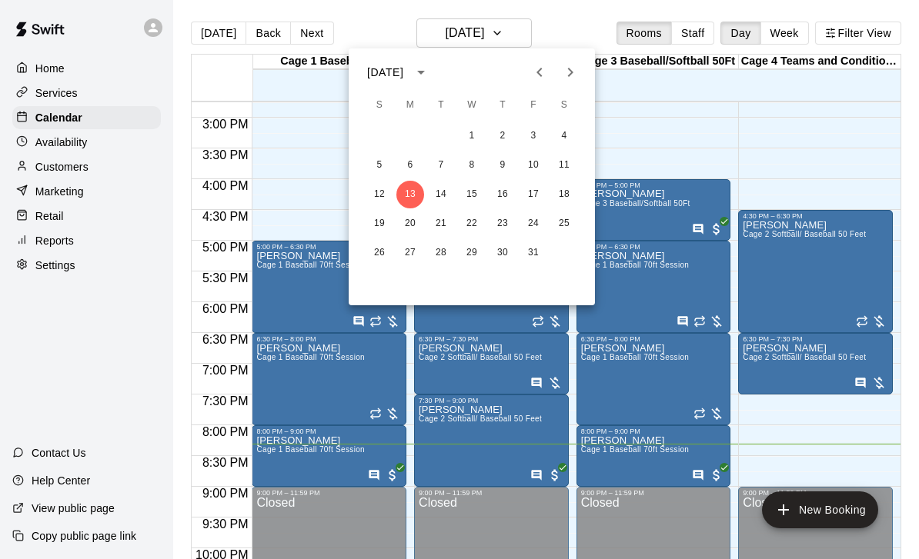
click at [562, 72] on icon "Next month" at bounding box center [570, 72] width 18 height 18
click at [560, 137] on button "1" at bounding box center [564, 136] width 28 height 28
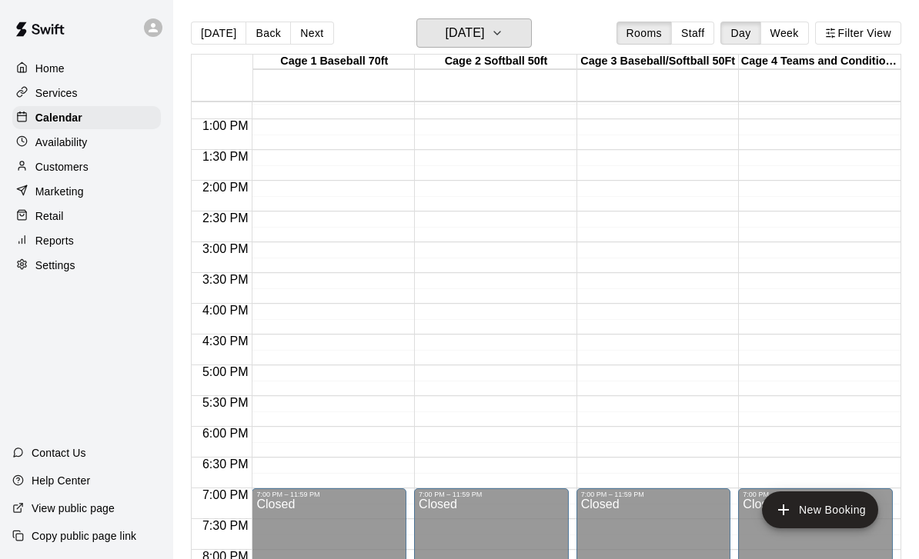
scroll to position [784, 0]
click at [804, 505] on button "New Booking" at bounding box center [820, 510] width 116 height 37
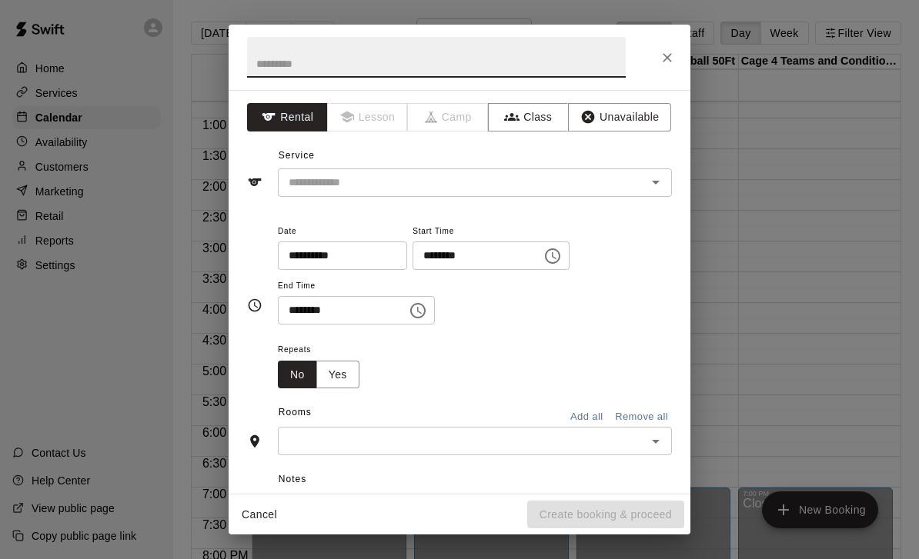
click at [419, 252] on input "********" at bounding box center [471, 256] width 118 height 28
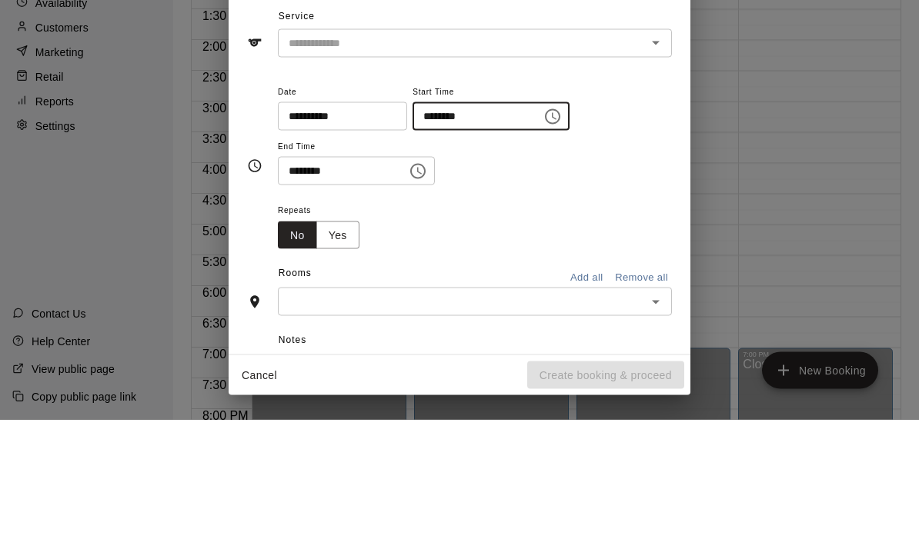
click at [412, 242] on input "********" at bounding box center [471, 256] width 118 height 28
type input "********"
click at [292, 296] on input "********" at bounding box center [337, 310] width 118 height 28
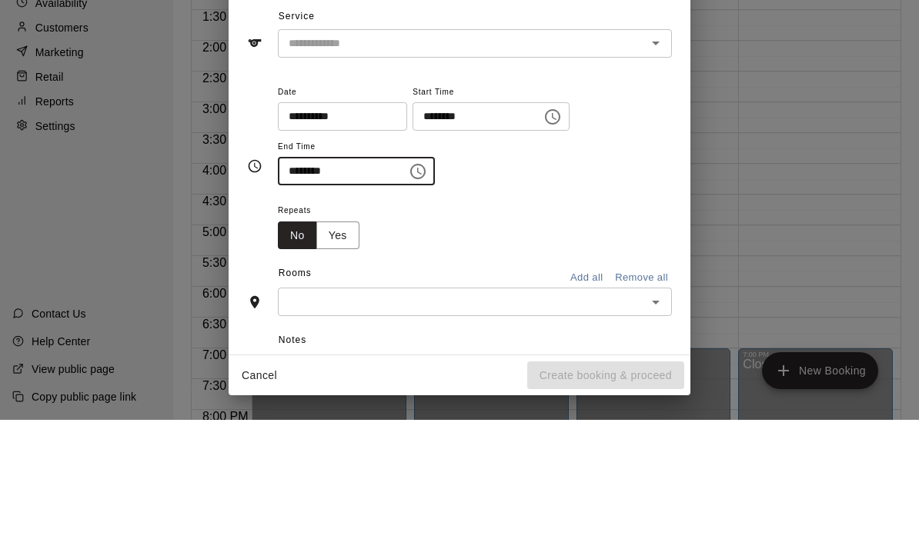
type input "********"
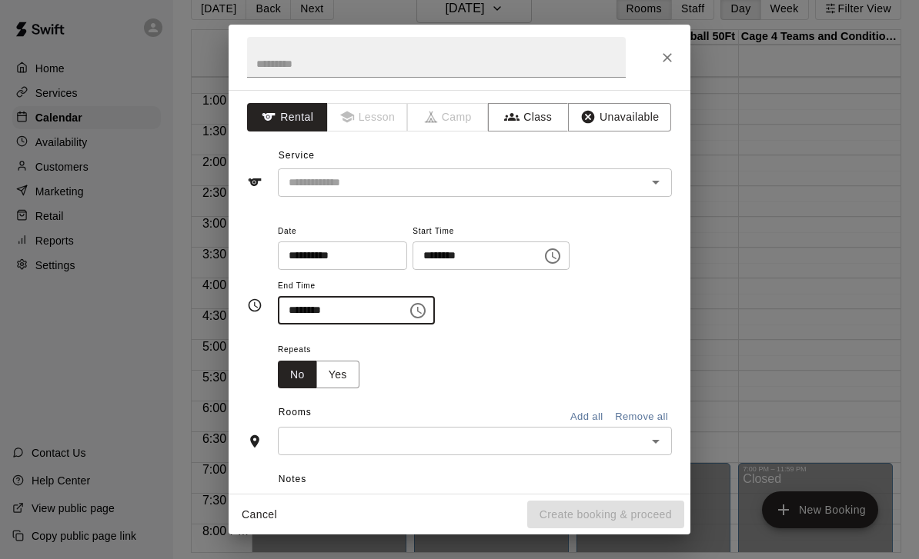
click at [579, 179] on input "text" at bounding box center [451, 182] width 339 height 19
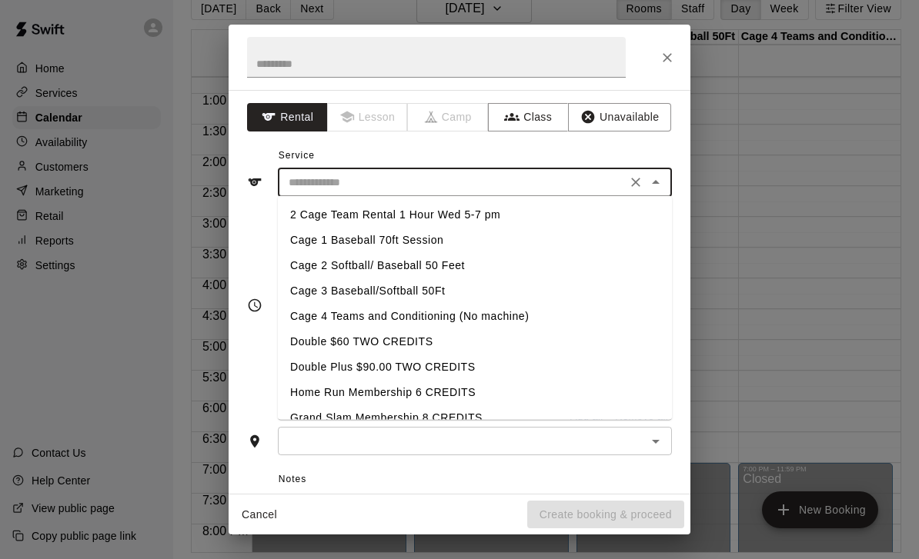
scroll to position [0, 0]
click at [425, 243] on li "Cage 1 Baseball 70ft Session" at bounding box center [475, 240] width 394 height 25
type input "**********"
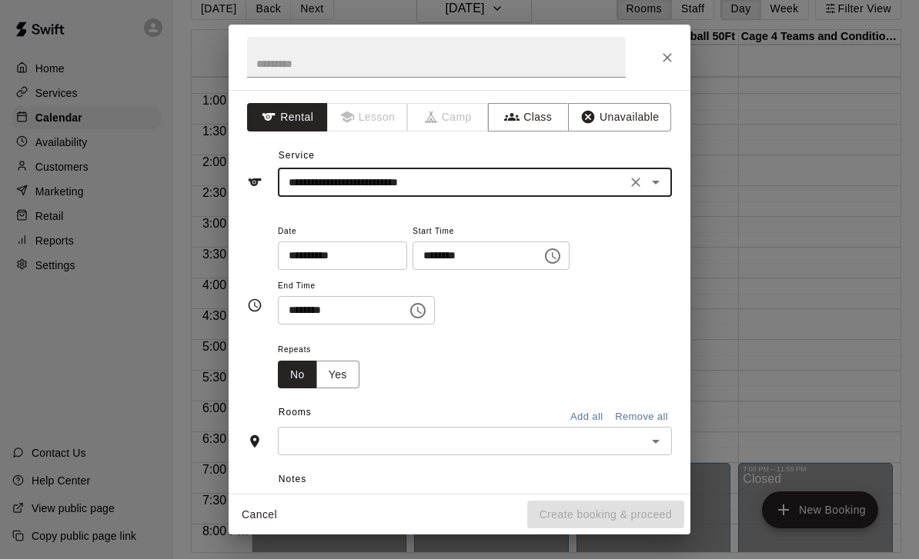
click at [422, 446] on input "text" at bounding box center [461, 441] width 359 height 19
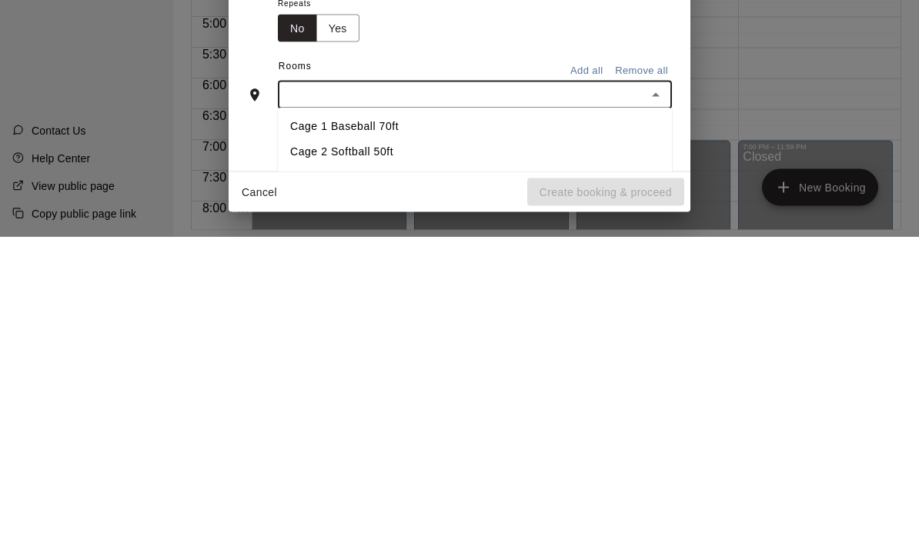
scroll to position [34, 0]
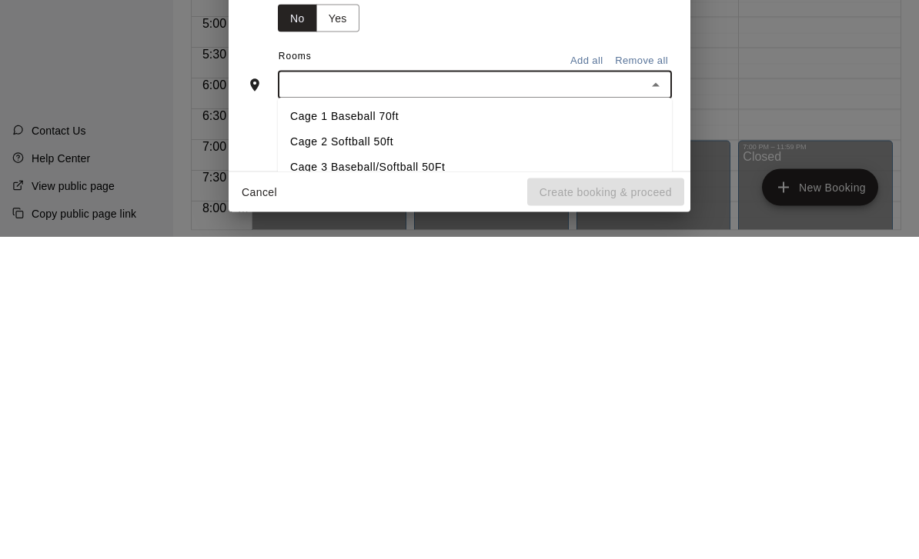
click at [409, 427] on li "Cage 1 Baseball 70ft" at bounding box center [475, 439] width 394 height 25
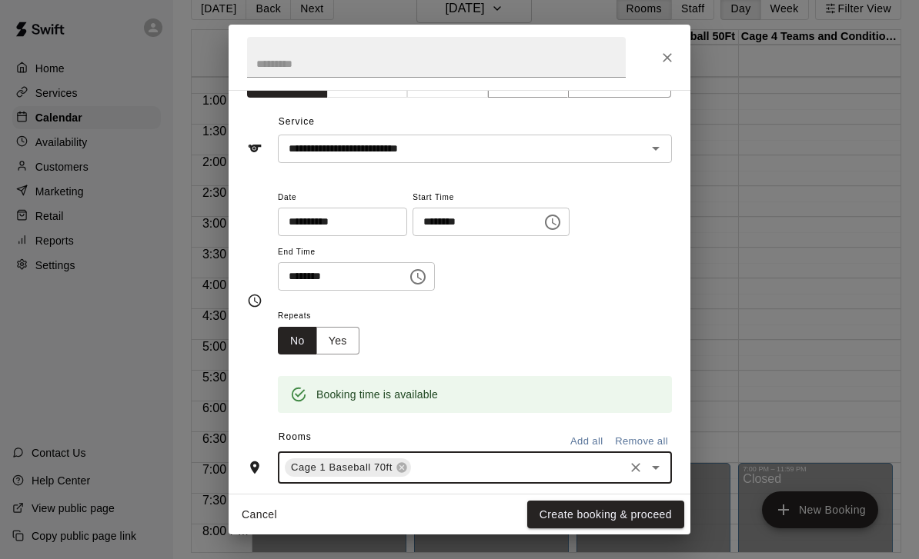
click at [588, 524] on button "Create booking & proceed" at bounding box center [605, 515] width 157 height 28
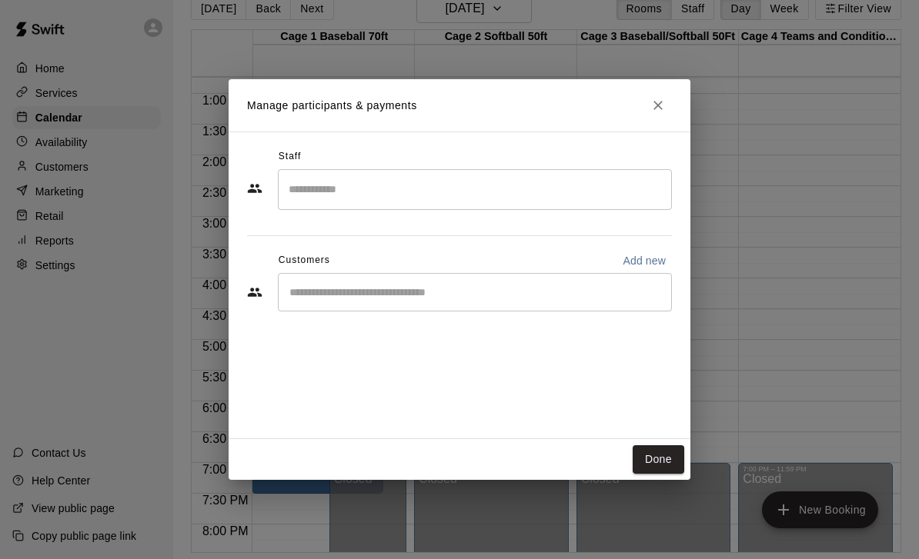
click at [387, 290] on input "Start typing to search customers..." at bounding box center [475, 292] width 380 height 15
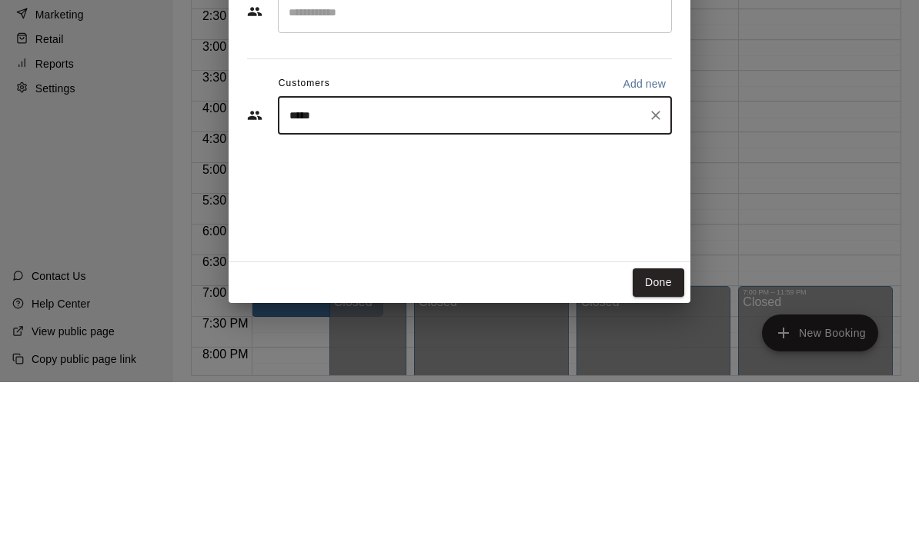
type input "******"
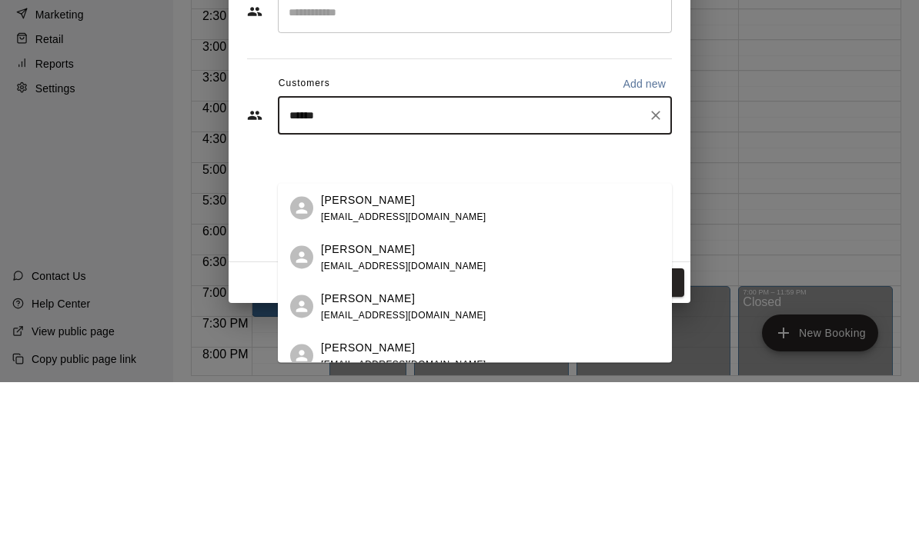
click at [384, 369] on p "Brooke Vega" at bounding box center [368, 377] width 94 height 16
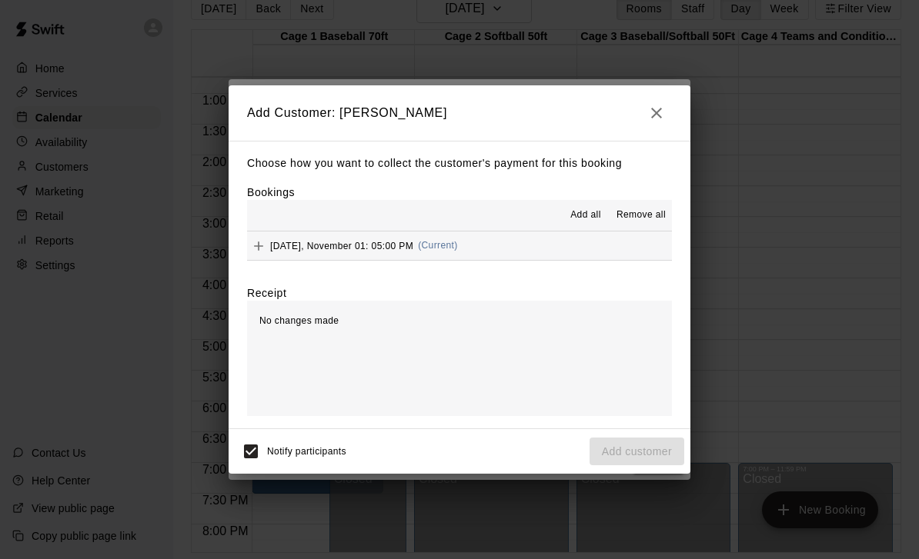
click at [582, 249] on button "Saturday, November 01: 05:00 PM (Current)" at bounding box center [459, 246] width 425 height 28
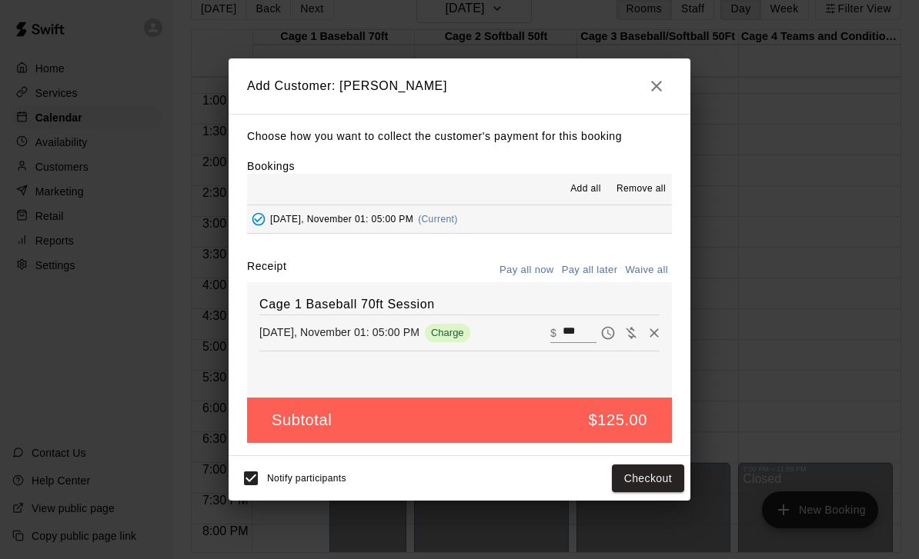
click at [592, 266] on button "Pay all later" at bounding box center [590, 271] width 64 height 24
click at [644, 479] on button "Add customer" at bounding box center [636, 479] width 95 height 28
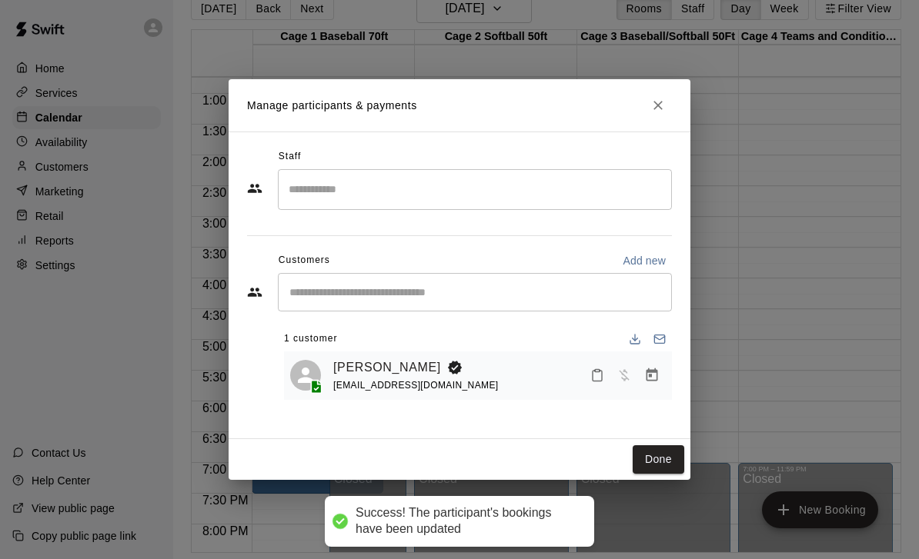
click at [662, 459] on button "Done" at bounding box center [658, 459] width 52 height 28
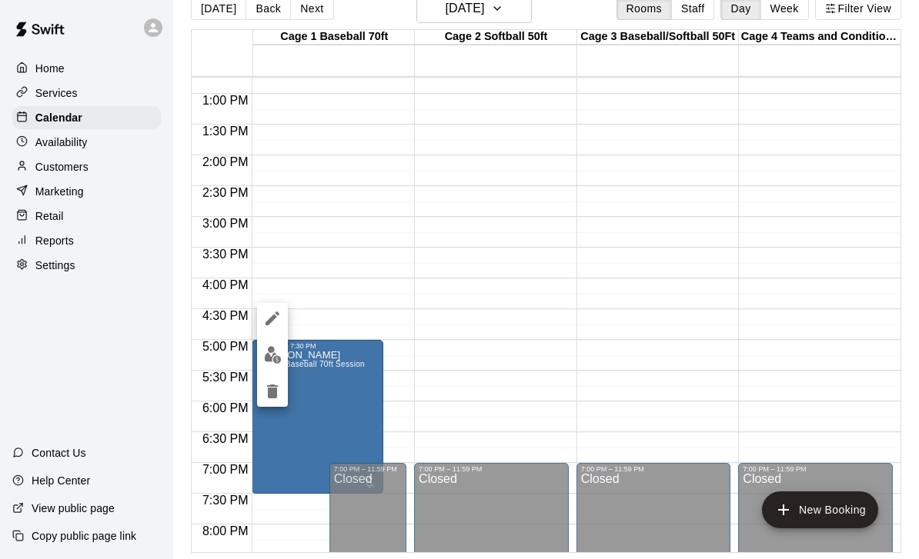
click at [360, 359] on div at bounding box center [459, 279] width 919 height 559
click at [516, 334] on div "12:00 AM – 10:00 AM Closed 7:00 PM – 11:59 PM Closed" at bounding box center [491, 32] width 155 height 1477
click at [460, 385] on div "12:00 AM – 10:00 AM Closed 7:00 PM – 11:59 PM Closed" at bounding box center [491, 32] width 155 height 1477
click at [794, 492] on button "New Booking" at bounding box center [820, 510] width 116 height 37
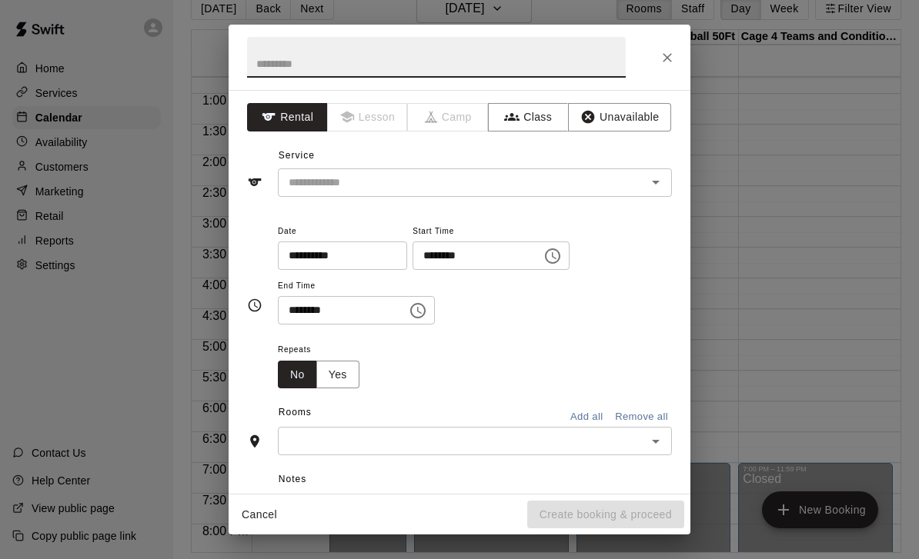
click at [413, 245] on input "********" at bounding box center [471, 256] width 118 height 28
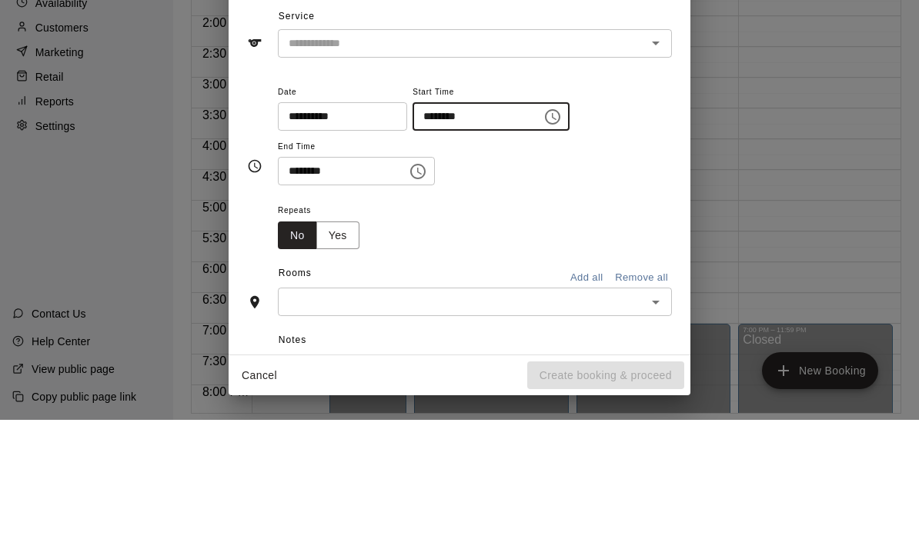
type input "********"
click at [297, 296] on input "********" at bounding box center [337, 310] width 118 height 28
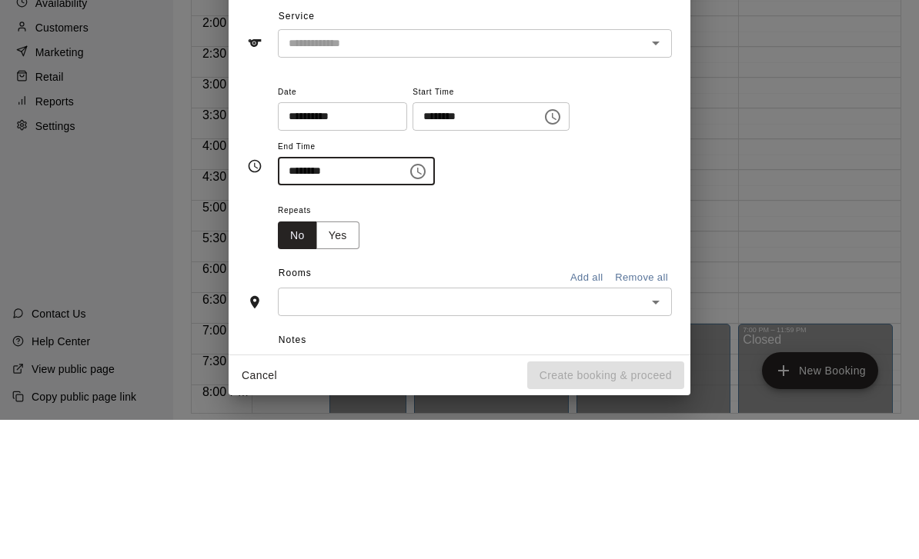
type input "********"
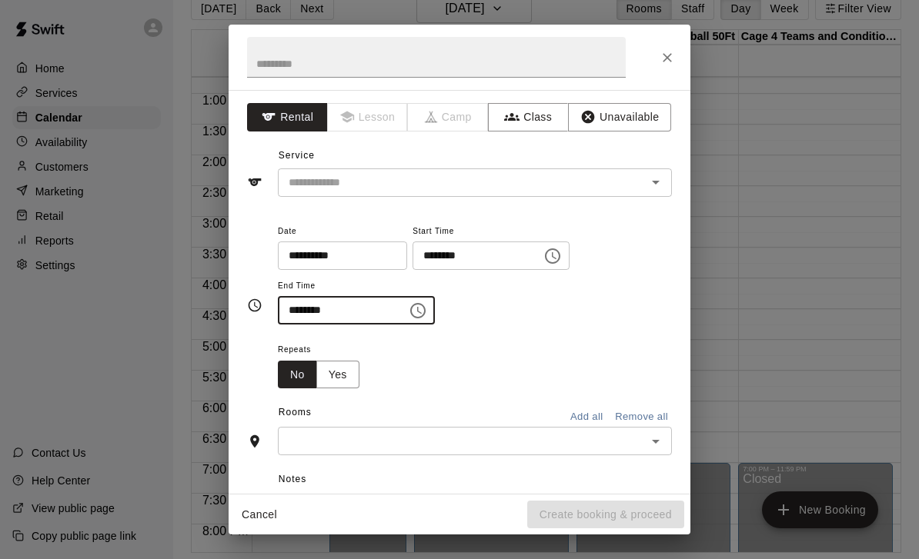
click at [592, 189] on input "text" at bounding box center [451, 182] width 339 height 19
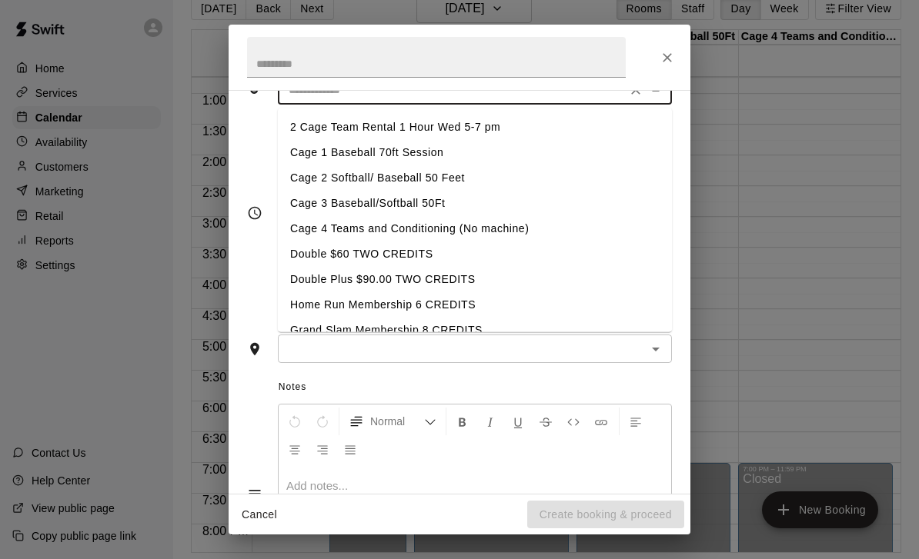
scroll to position [97, 0]
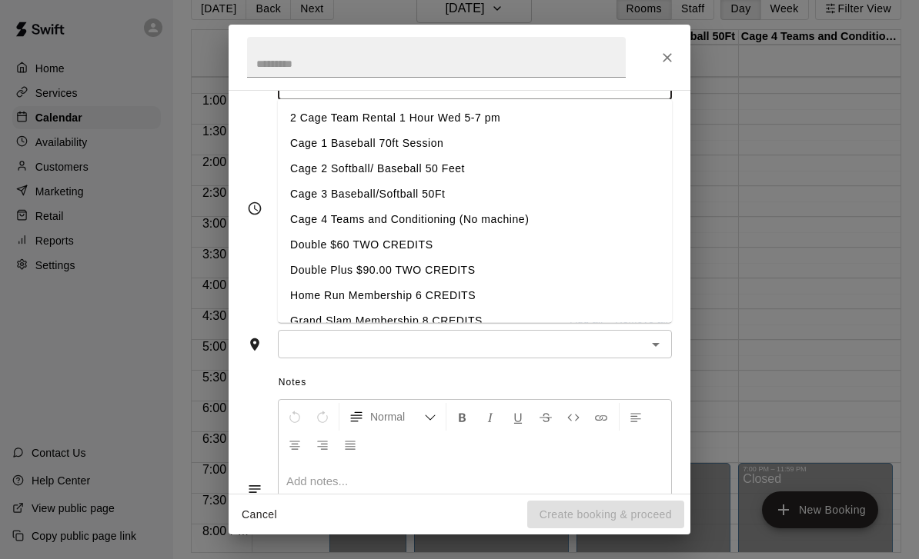
click at [435, 173] on li "Cage 2 Softball/ Baseball 50 Feet" at bounding box center [475, 168] width 394 height 25
type input "**********"
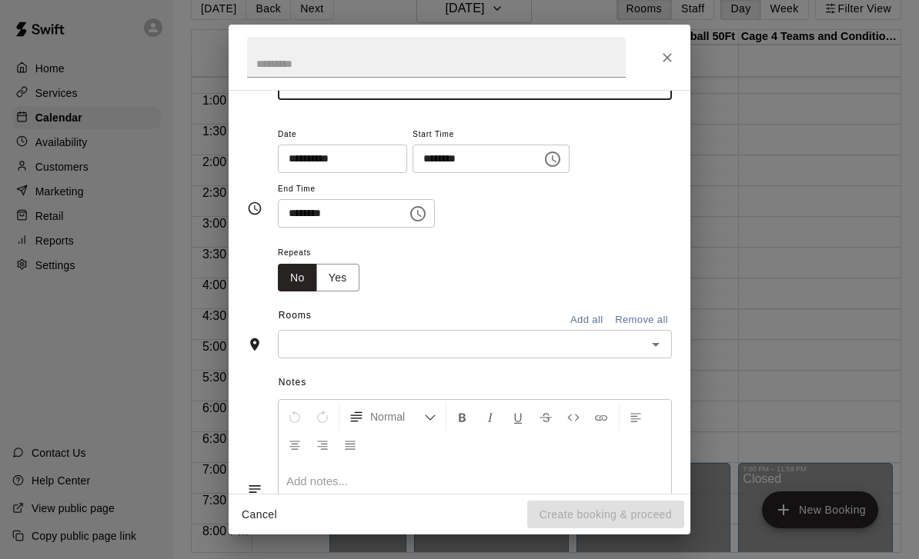
click at [414, 347] on input "text" at bounding box center [461, 344] width 359 height 19
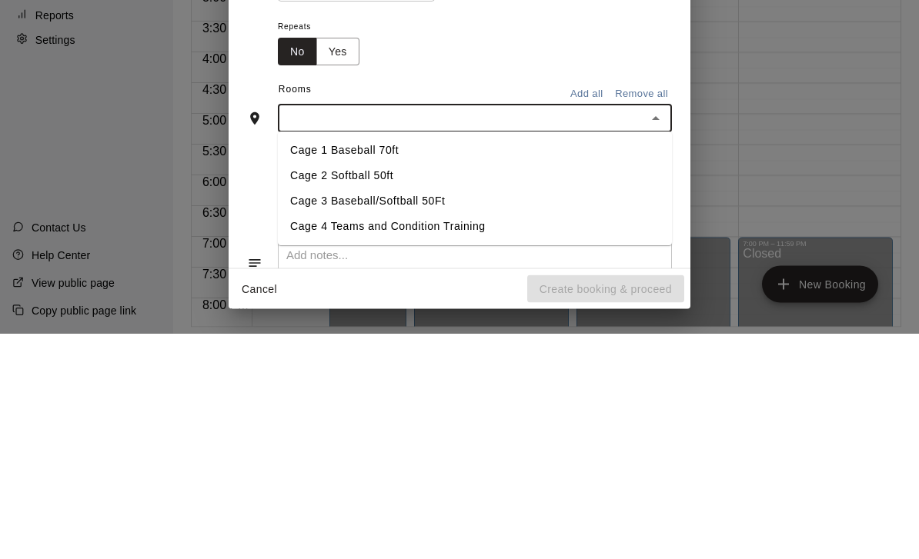
click at [390, 389] on li "Cage 2 Softball 50ft" at bounding box center [475, 401] width 394 height 25
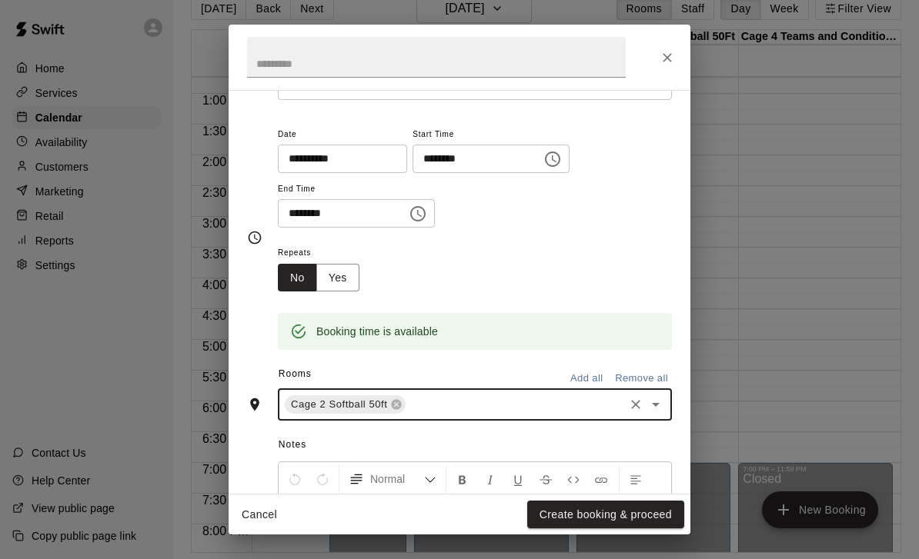
click at [599, 522] on button "Create booking & proceed" at bounding box center [605, 515] width 157 height 28
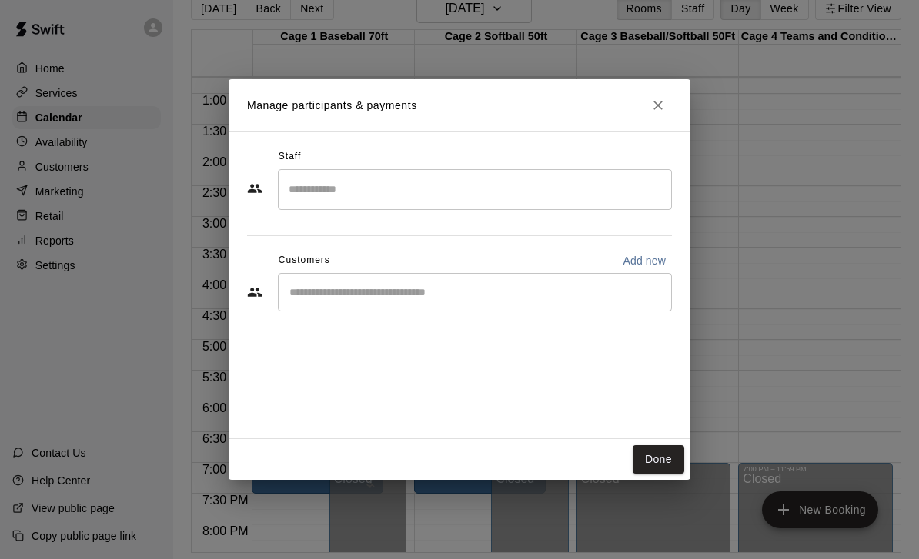
click at [400, 292] on input "Start typing to search customers..." at bounding box center [475, 292] width 380 height 15
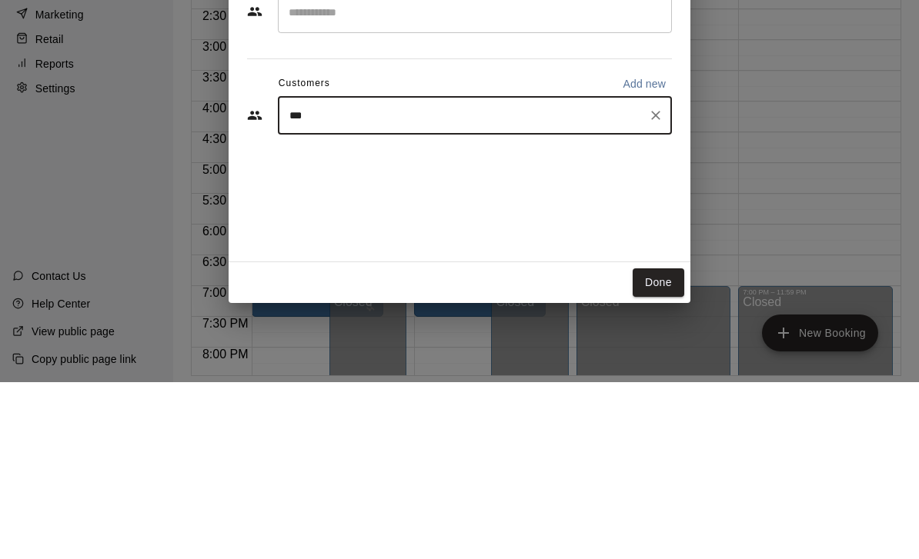
type input "****"
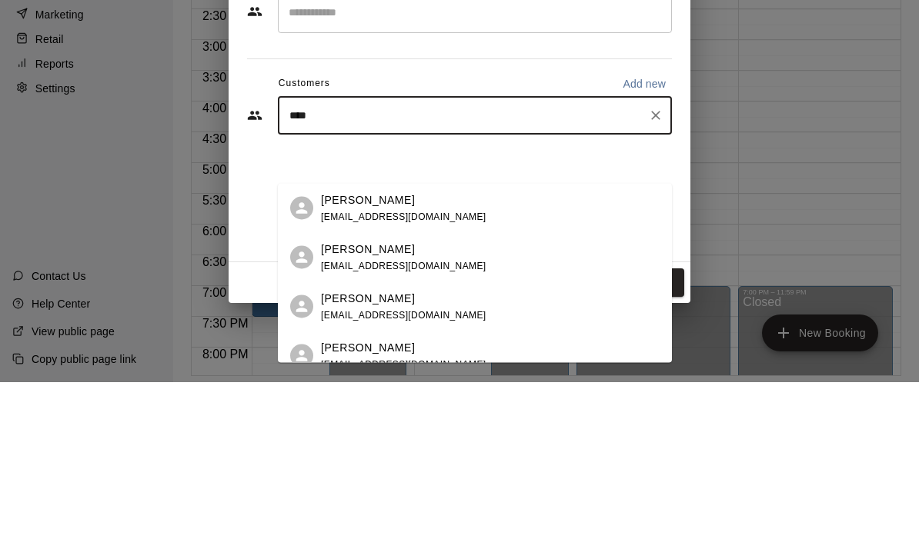
click at [403, 369] on div "Brooke Vega brookeyvega@gmail.com" at bounding box center [403, 385] width 165 height 33
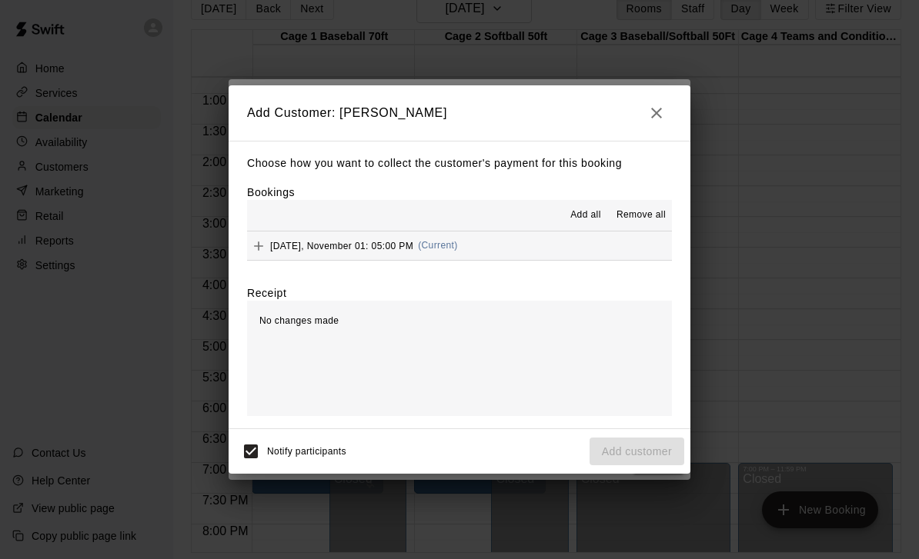
click at [534, 232] on button "Saturday, November 01: 05:00 PM (Current)" at bounding box center [459, 246] width 425 height 28
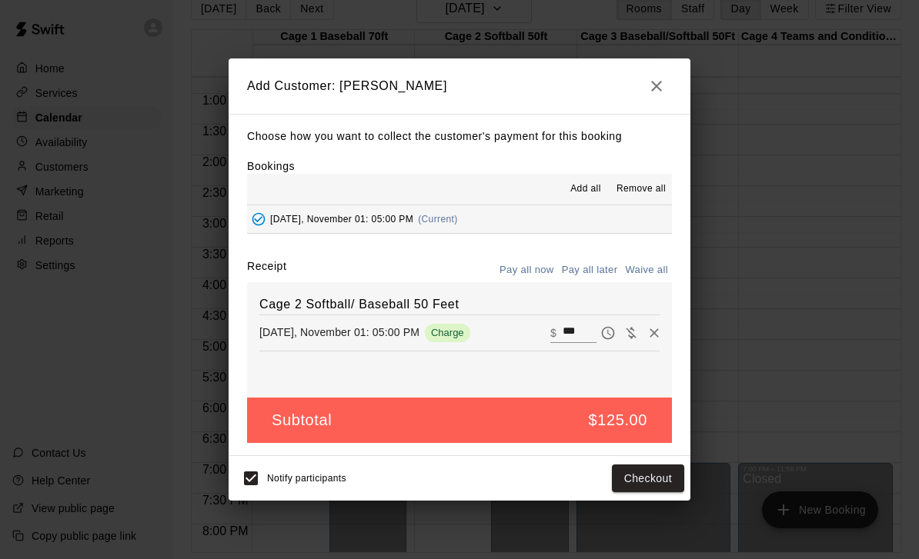
click at [585, 263] on button "Pay all later" at bounding box center [590, 271] width 64 height 24
click at [635, 472] on button "Add customer" at bounding box center [636, 479] width 95 height 28
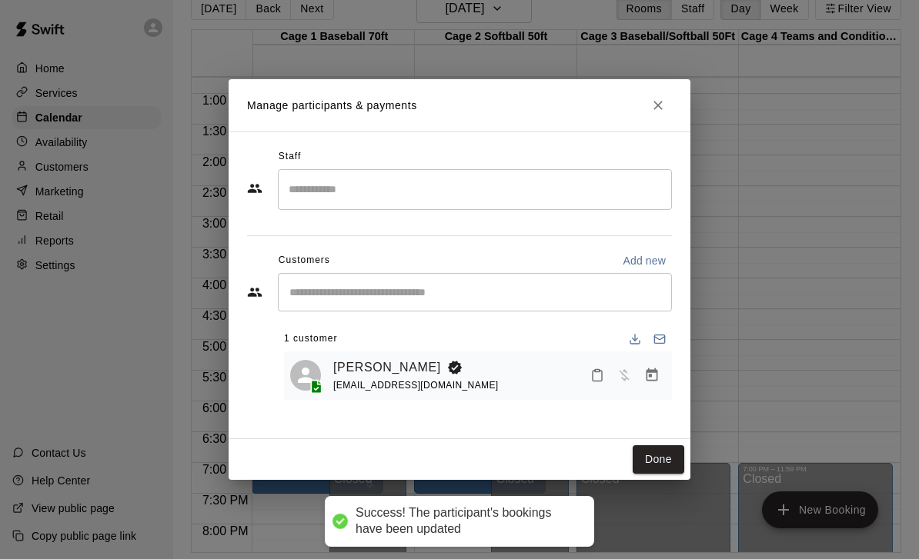
click at [655, 456] on button "Done" at bounding box center [658, 459] width 52 height 28
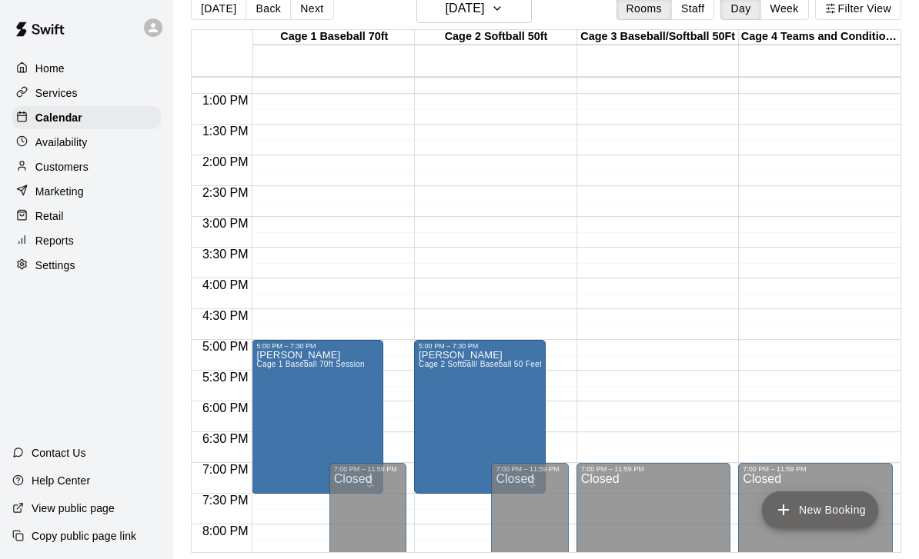
click at [803, 505] on button "New Booking" at bounding box center [820, 510] width 116 height 37
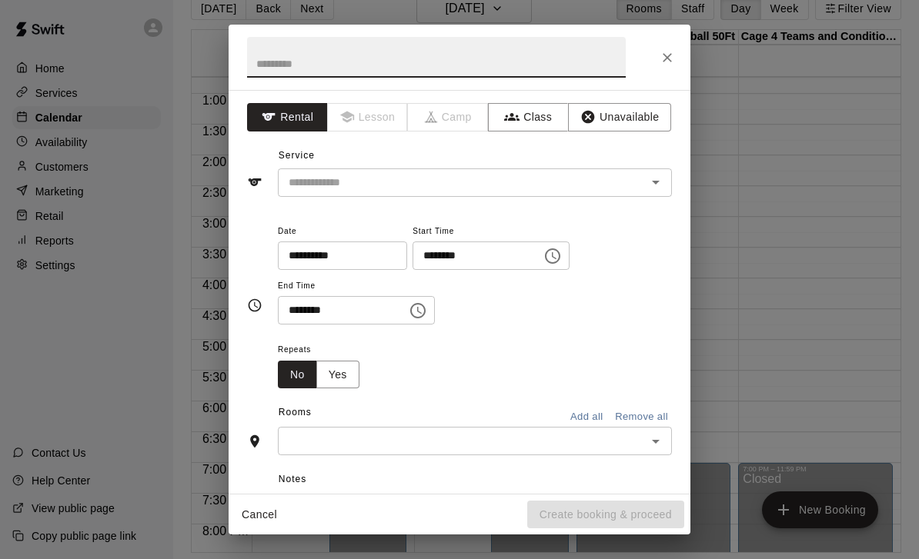
click at [545, 190] on input "text" at bounding box center [451, 182] width 339 height 19
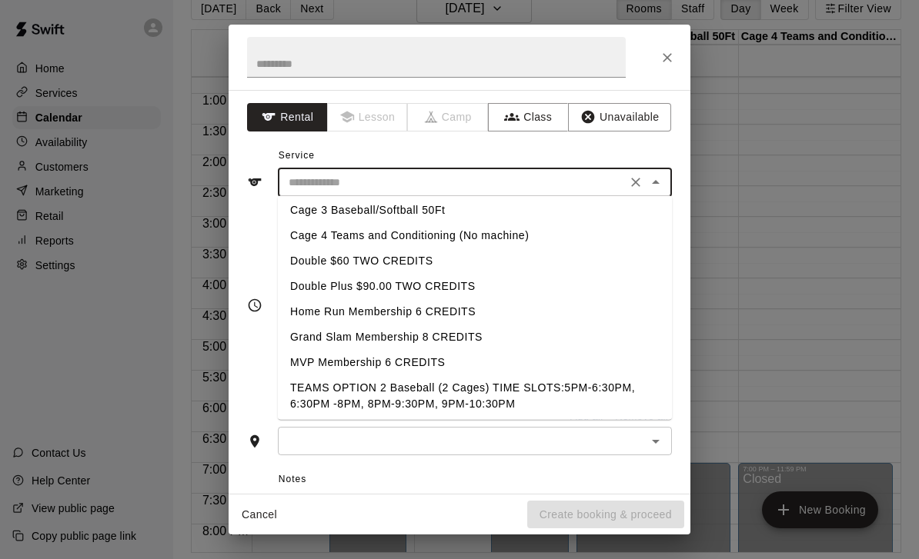
scroll to position [85, 0]
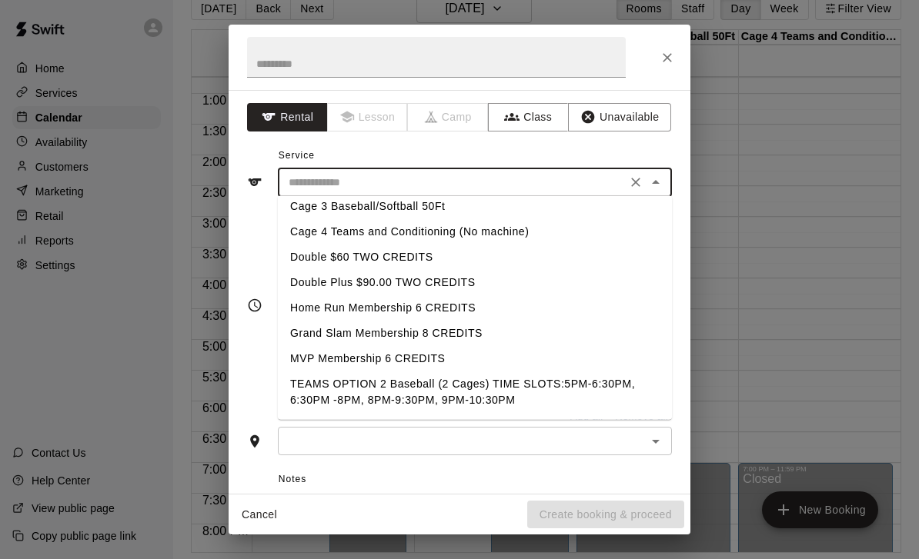
click at [419, 208] on li "Cage 3 Baseball/Softball 50Ft" at bounding box center [475, 206] width 394 height 25
type input "**********"
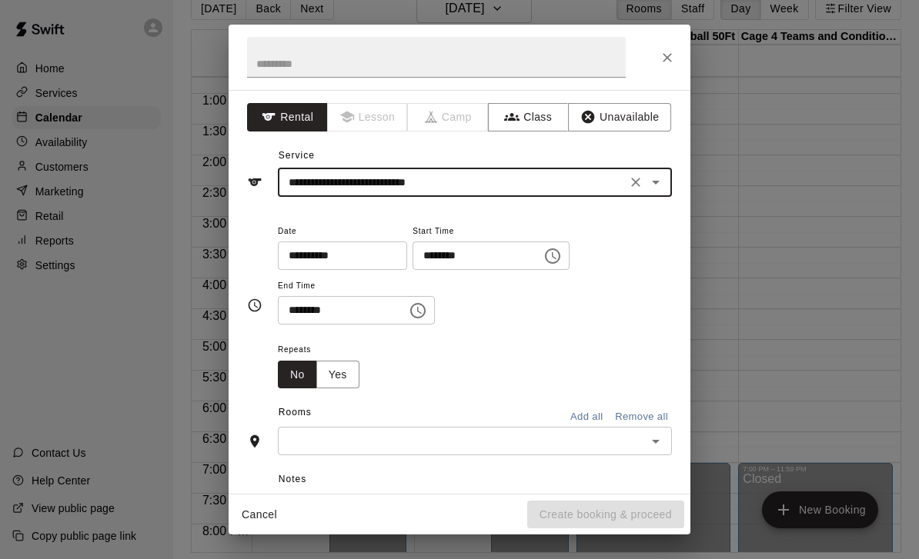
click at [413, 255] on input "********" at bounding box center [471, 256] width 118 height 28
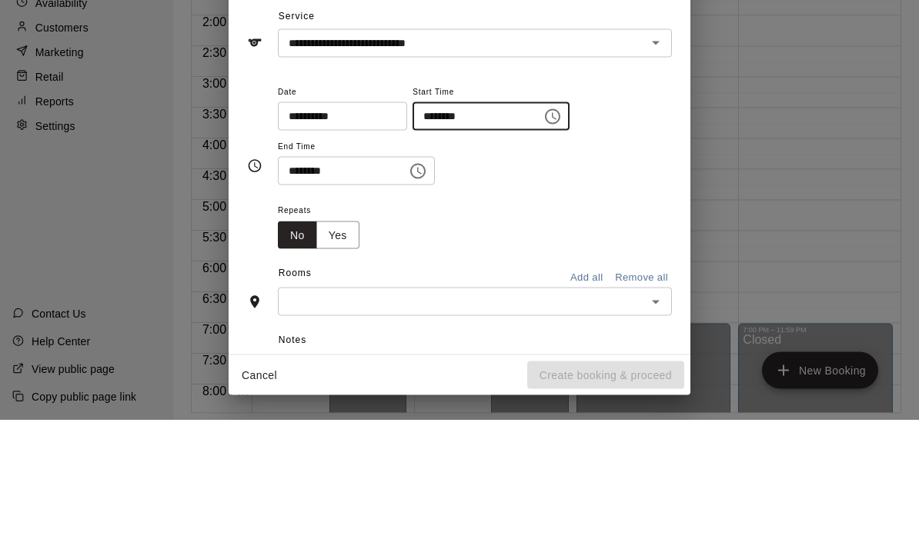
type input "********"
click at [291, 296] on input "********" at bounding box center [337, 310] width 118 height 28
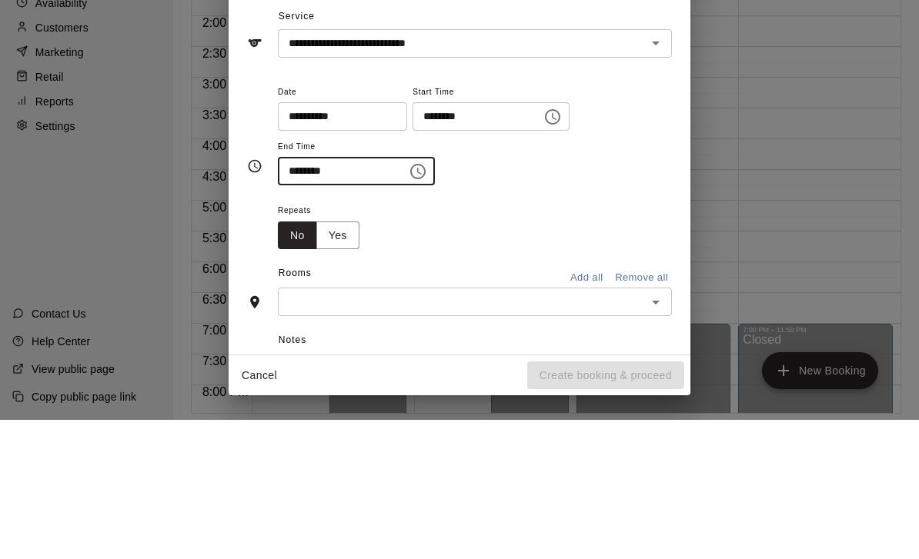
type input "********"
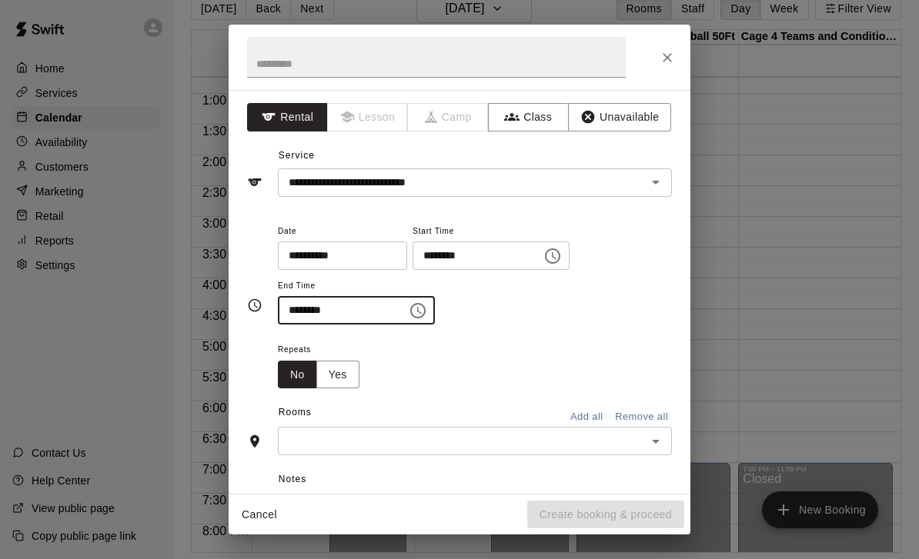
click at [404, 432] on input "text" at bounding box center [461, 441] width 359 height 19
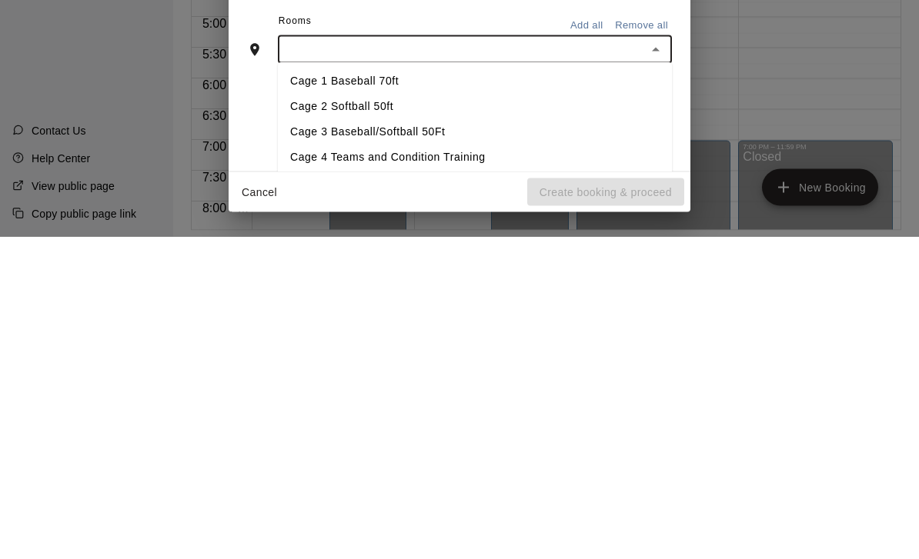
scroll to position [72, 0]
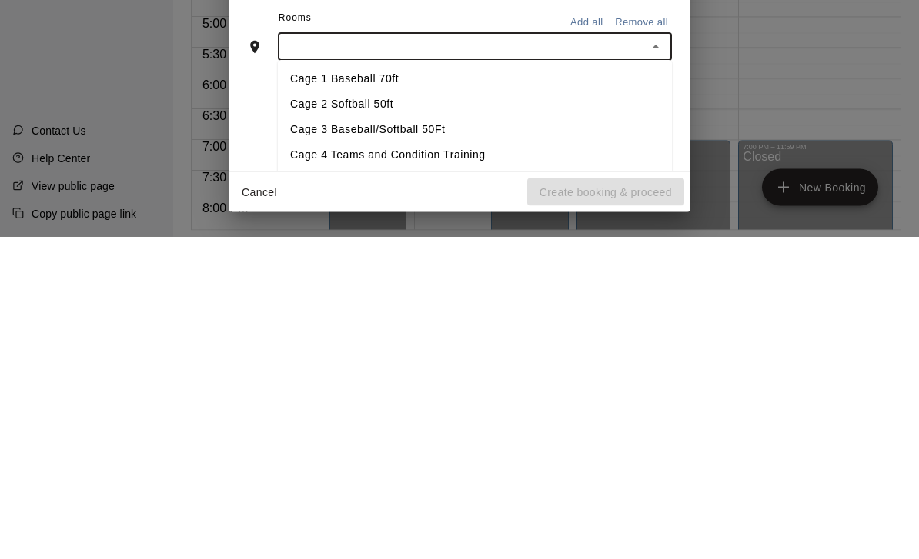
click at [423, 440] on li "Cage 3 Baseball/Softball 50Ft" at bounding box center [475, 452] width 394 height 25
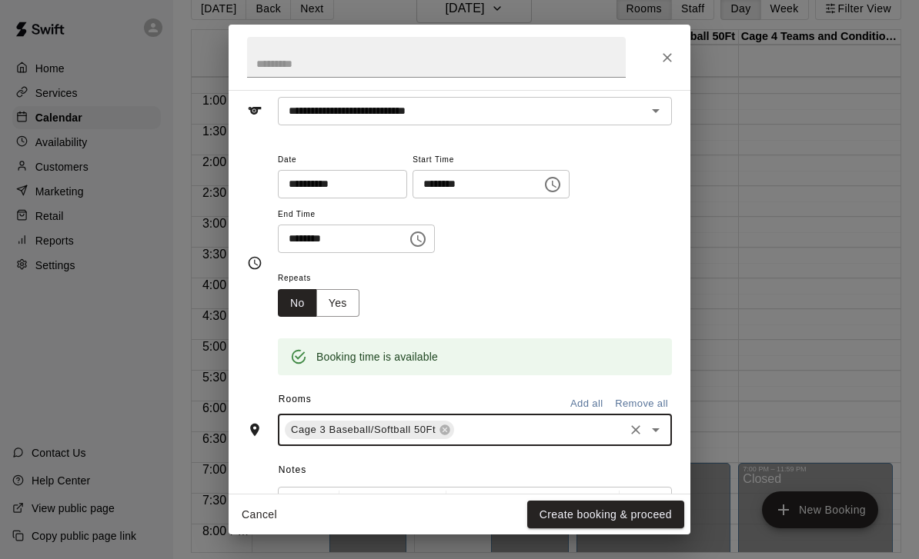
click at [613, 513] on button "Create booking & proceed" at bounding box center [605, 515] width 157 height 28
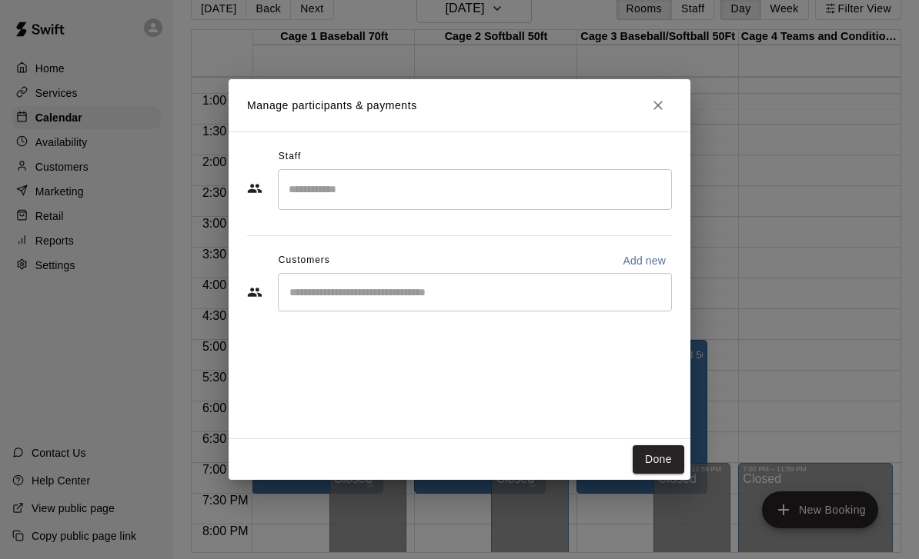
click at [431, 311] on div "​" at bounding box center [475, 292] width 394 height 38
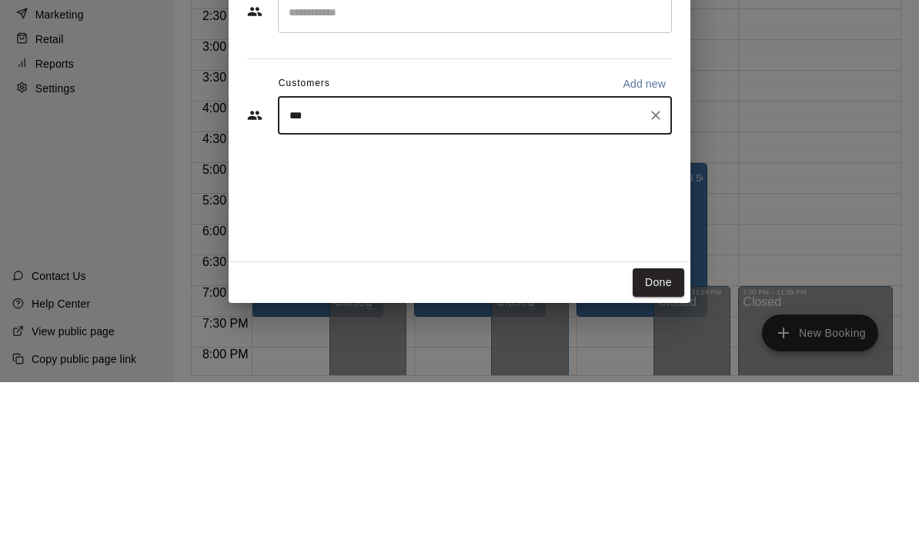
type input "****"
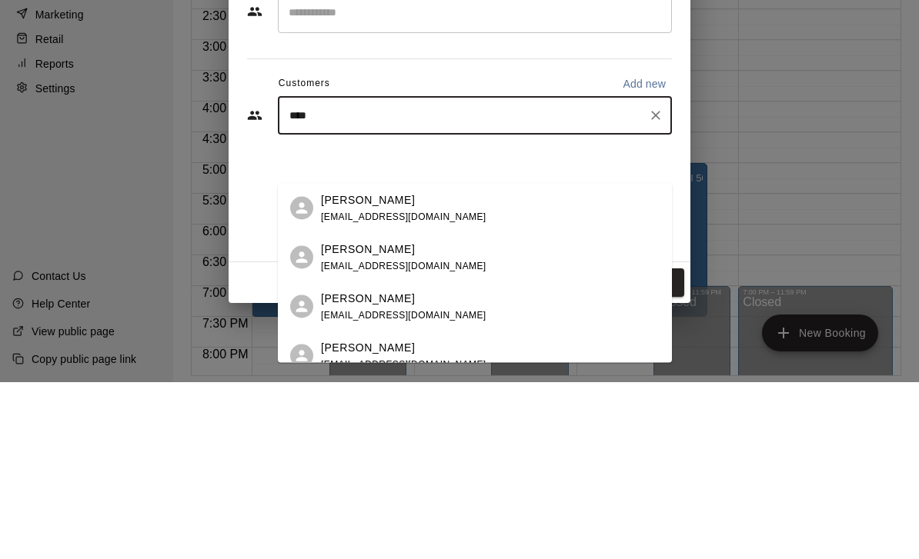
click at [394, 369] on div "Brooke Vega" at bounding box center [403, 377] width 165 height 16
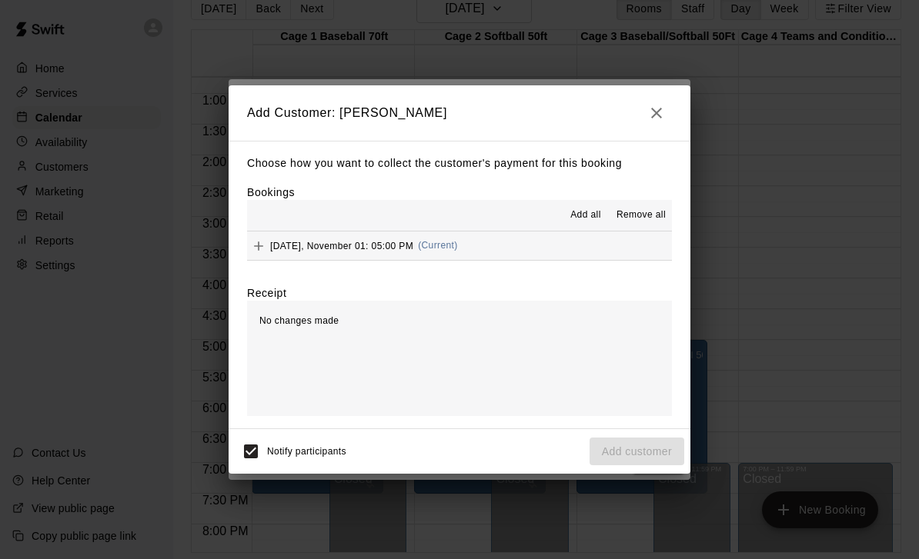
click at [521, 248] on button "Saturday, November 01: 05:00 PM (Current)" at bounding box center [459, 246] width 425 height 28
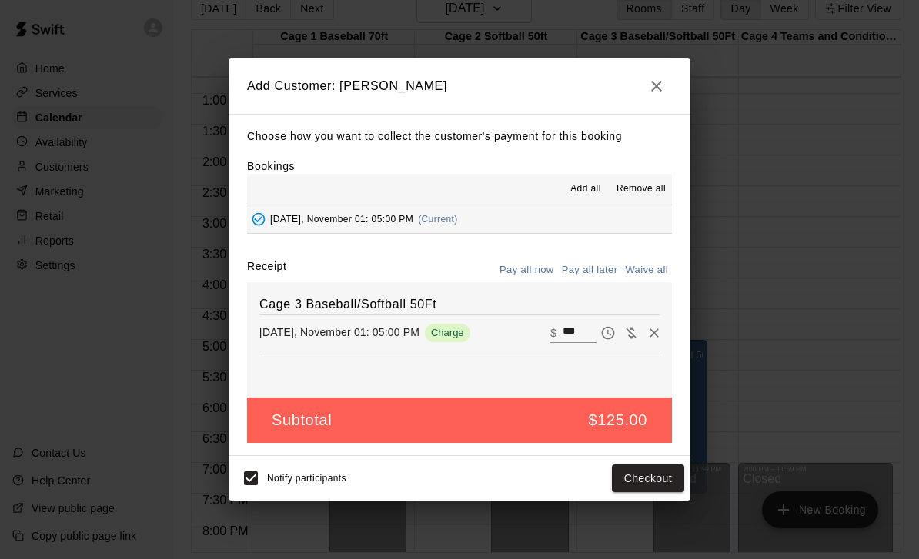
click at [593, 273] on button "Pay all later" at bounding box center [590, 271] width 64 height 24
click at [653, 489] on button "Add customer" at bounding box center [636, 479] width 95 height 28
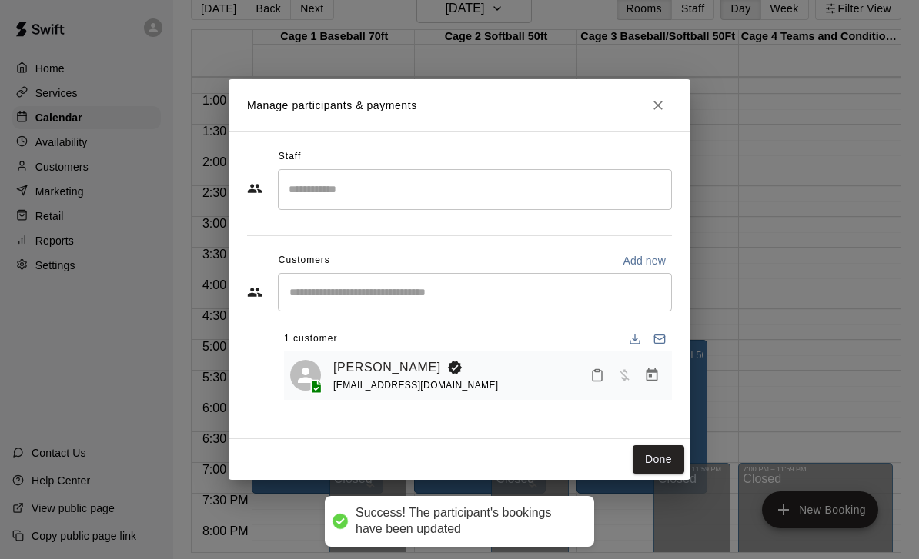
click at [659, 461] on button "Done" at bounding box center [658, 459] width 52 height 28
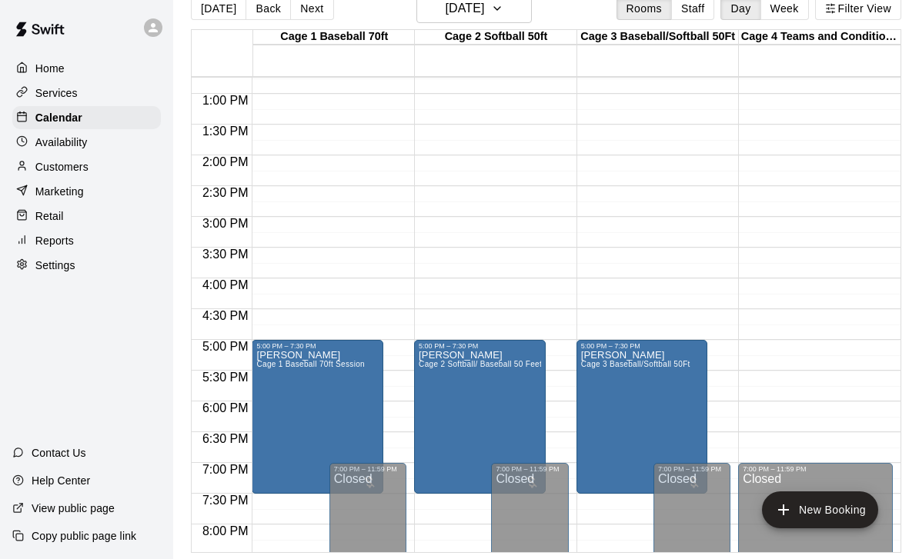
click at [831, 517] on button "New Booking" at bounding box center [820, 510] width 116 height 37
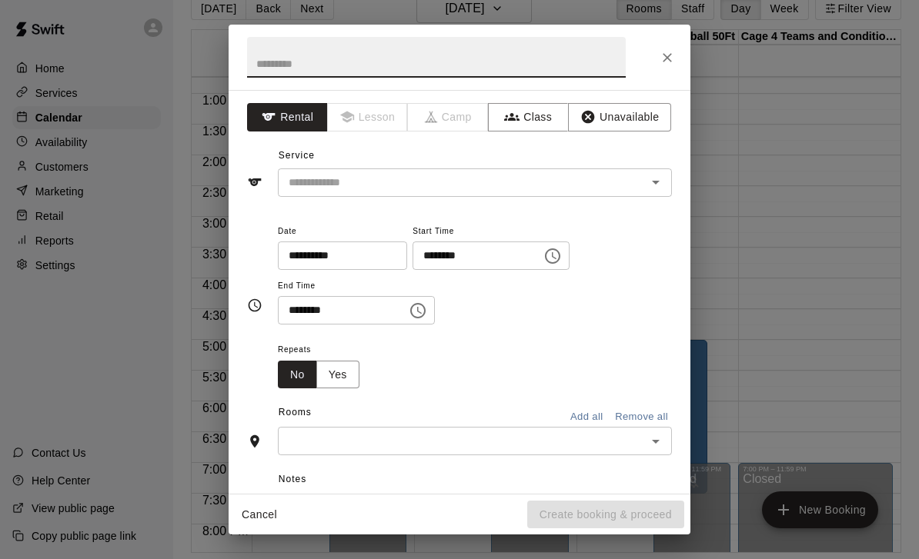
click at [507, 190] on input "text" at bounding box center [451, 182] width 339 height 19
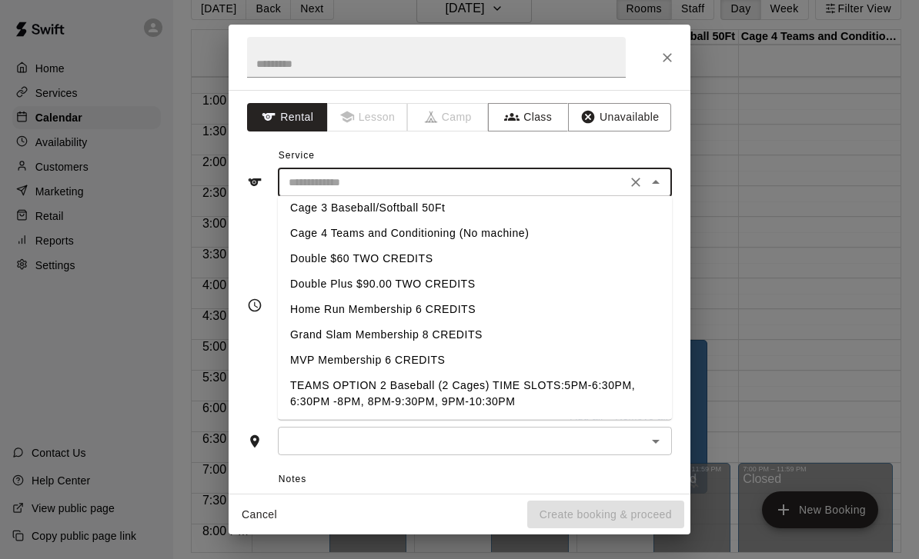
scroll to position [22, 0]
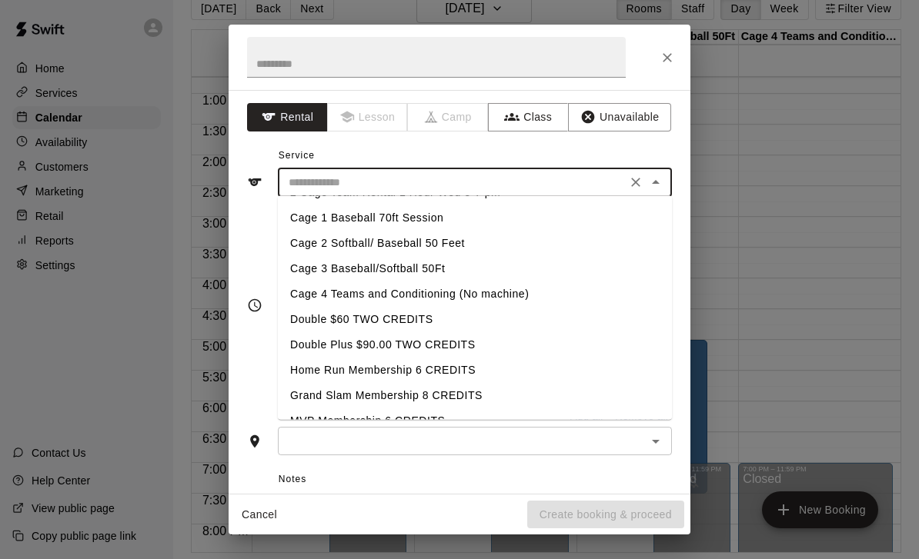
click at [486, 292] on li "Cage 4 Teams and Conditioning (No machine)" at bounding box center [475, 294] width 394 height 25
type input "**********"
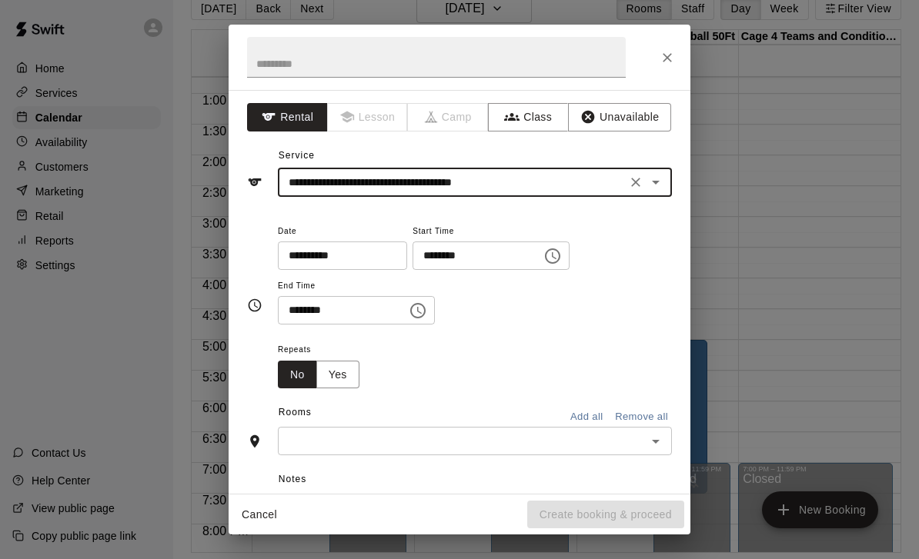
click at [412, 245] on input "********" at bounding box center [471, 256] width 118 height 28
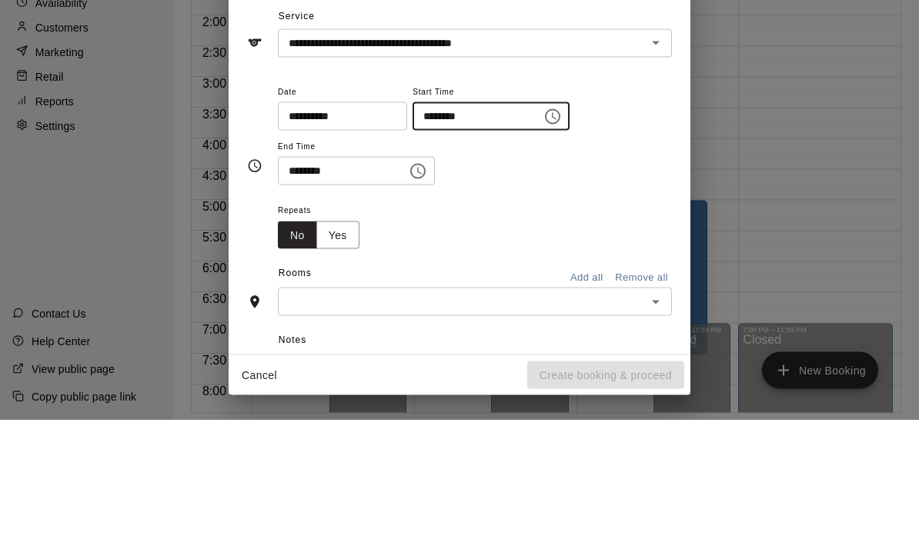
type input "********"
click at [296, 296] on input "********" at bounding box center [337, 310] width 118 height 28
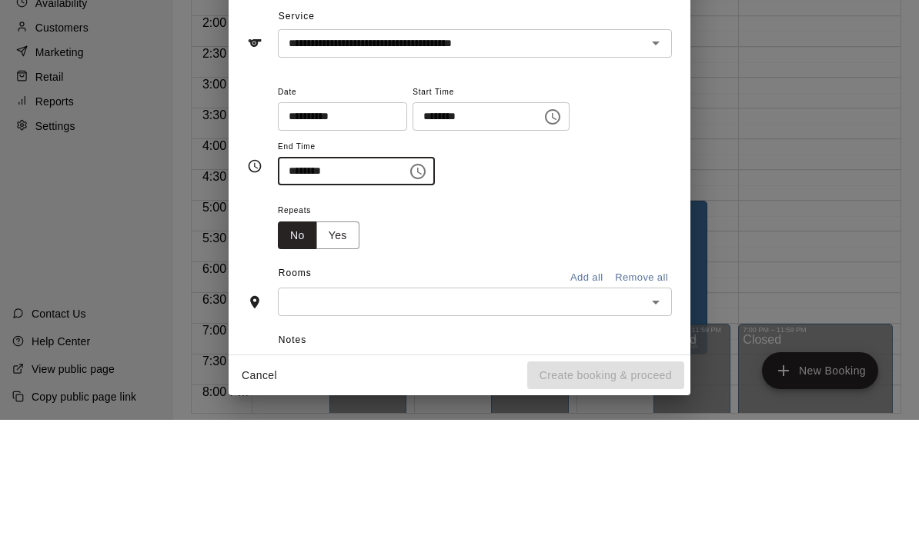
type input "********"
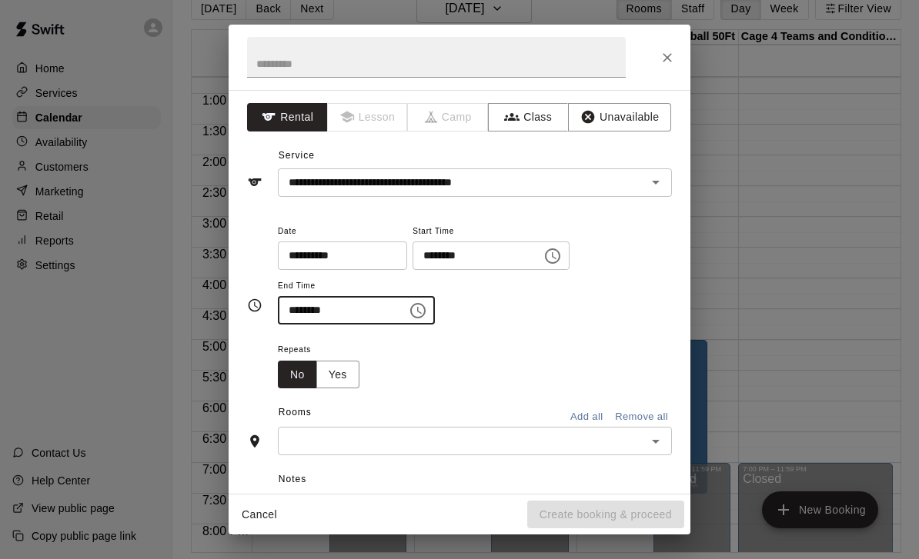
click at [443, 440] on input "text" at bounding box center [461, 441] width 359 height 19
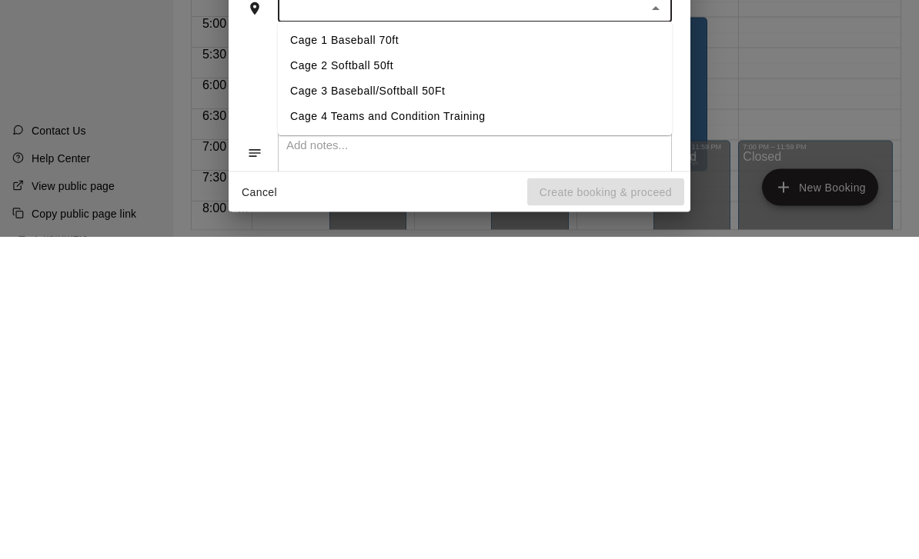
scroll to position [112, 0]
click at [433, 425] on li "Cage 4 Teams and Condition Training" at bounding box center [475, 437] width 394 height 25
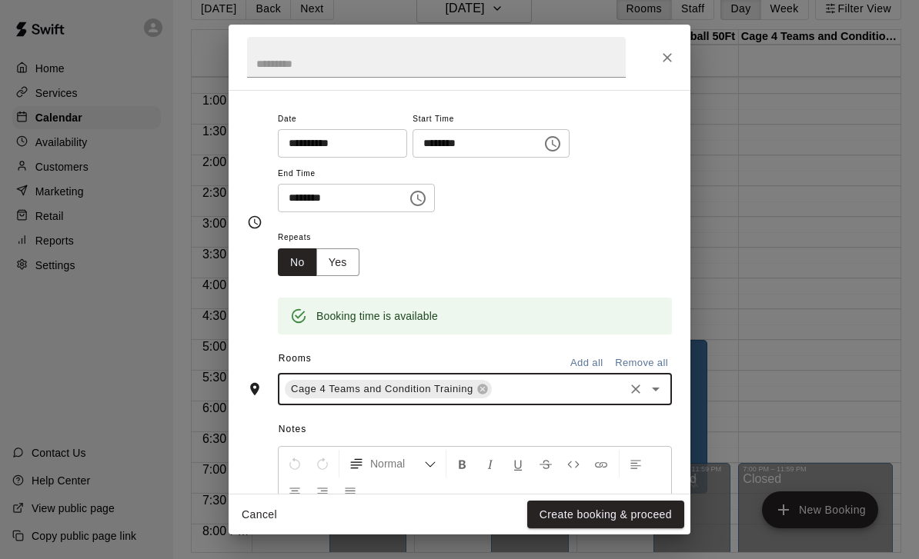
click at [604, 522] on button "Create booking & proceed" at bounding box center [605, 515] width 157 height 28
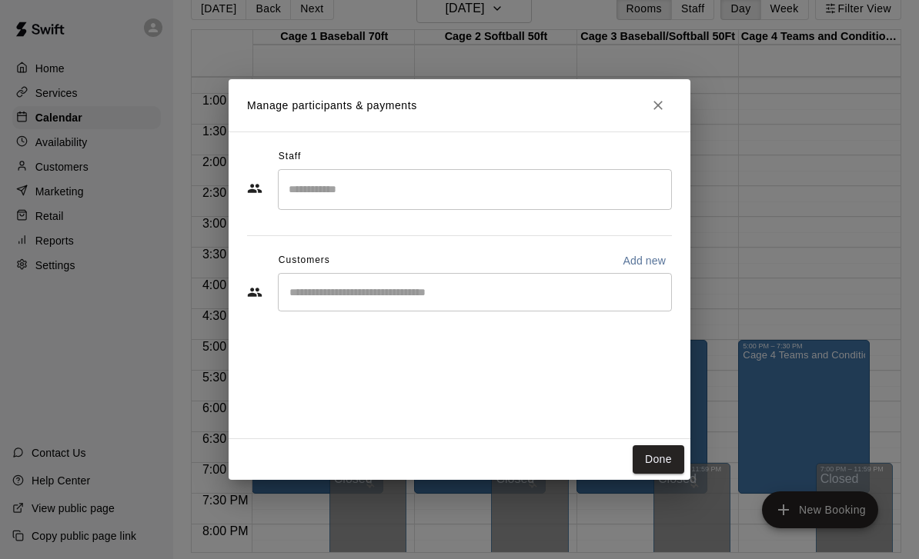
click at [446, 294] on input "Start typing to search customers..." at bounding box center [475, 292] width 380 height 15
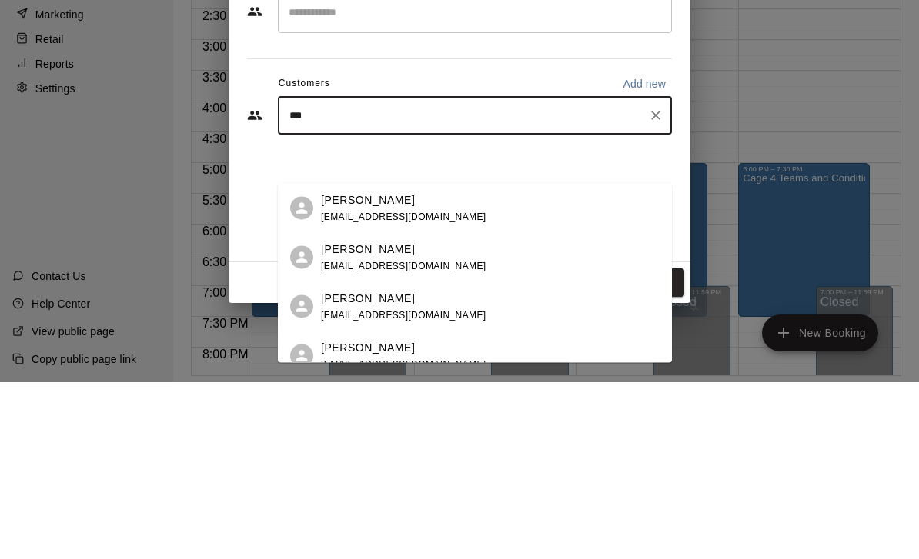
type input "****"
click at [399, 369] on div "Brooke Vega" at bounding box center [403, 377] width 165 height 16
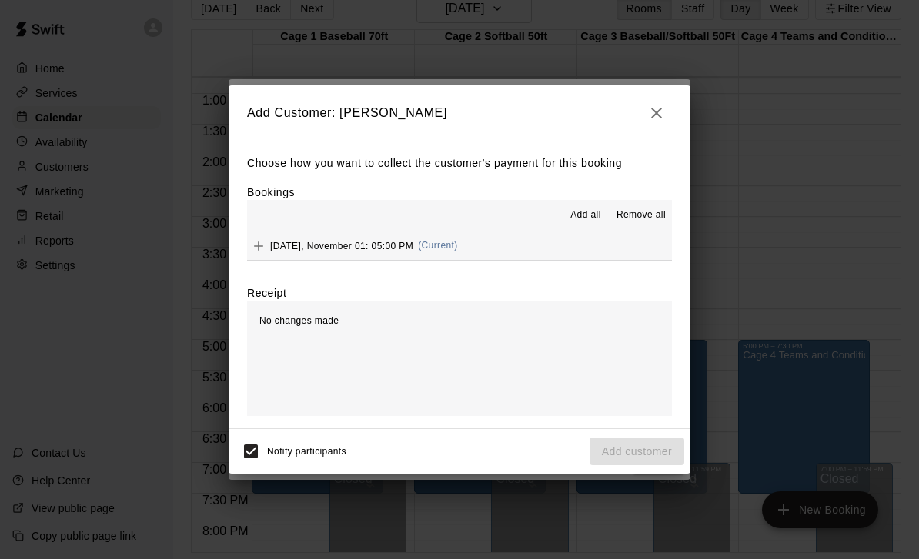
click at [521, 245] on button "Saturday, November 01: 05:00 PM (Current)" at bounding box center [459, 246] width 425 height 28
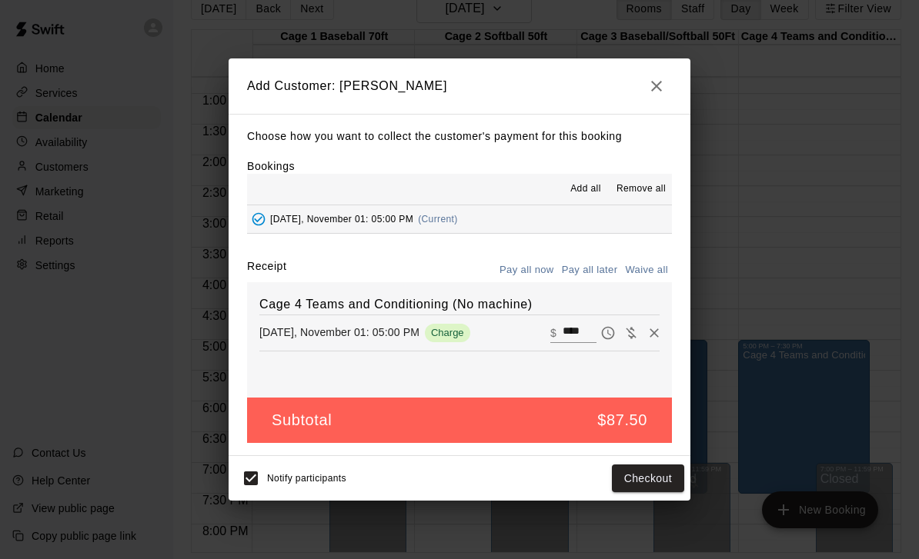
click at [594, 271] on button "Pay all later" at bounding box center [590, 271] width 64 height 24
click at [648, 478] on button "Add customer" at bounding box center [636, 479] width 95 height 28
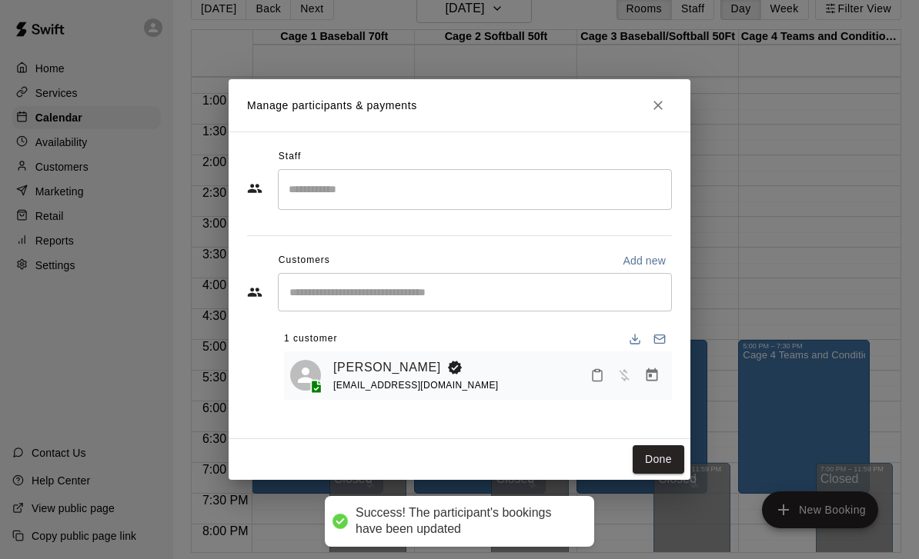
click at [670, 452] on button "Done" at bounding box center [658, 459] width 52 height 28
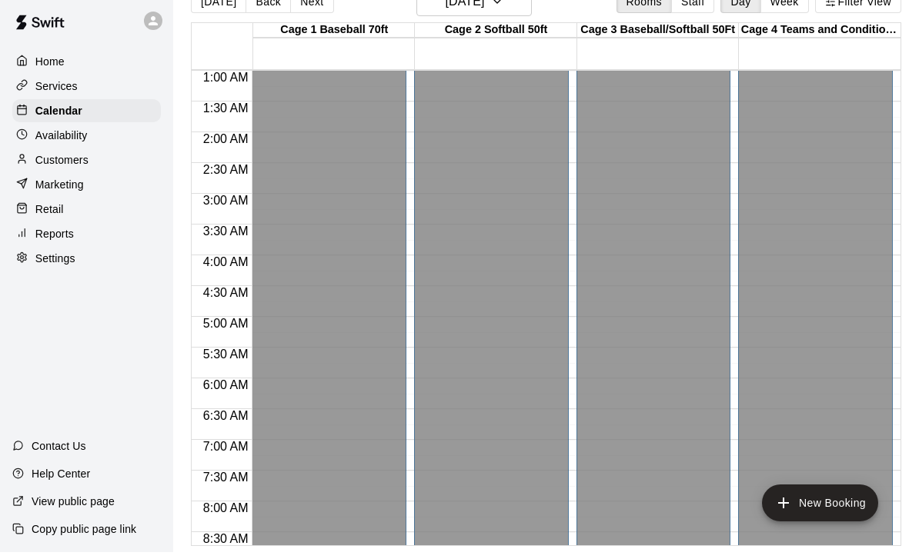
scroll to position [0, 0]
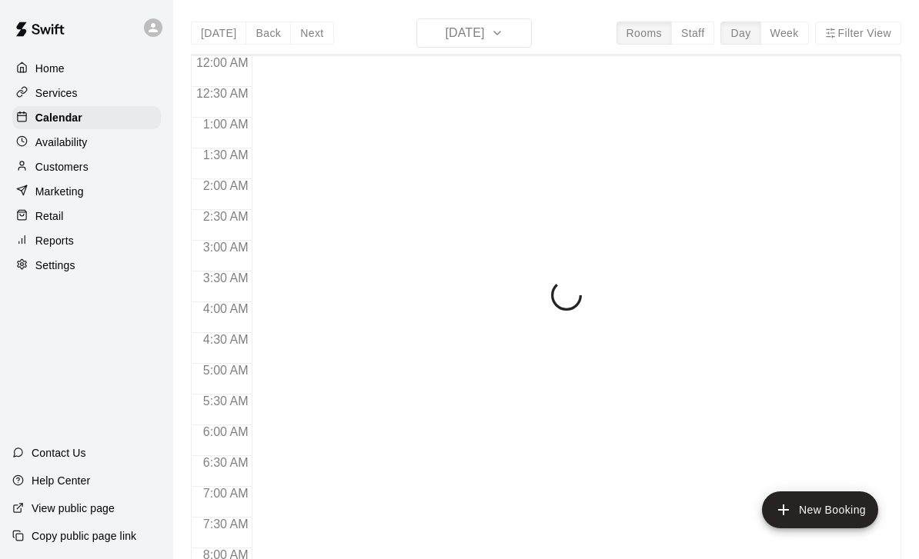
scroll to position [908, 0]
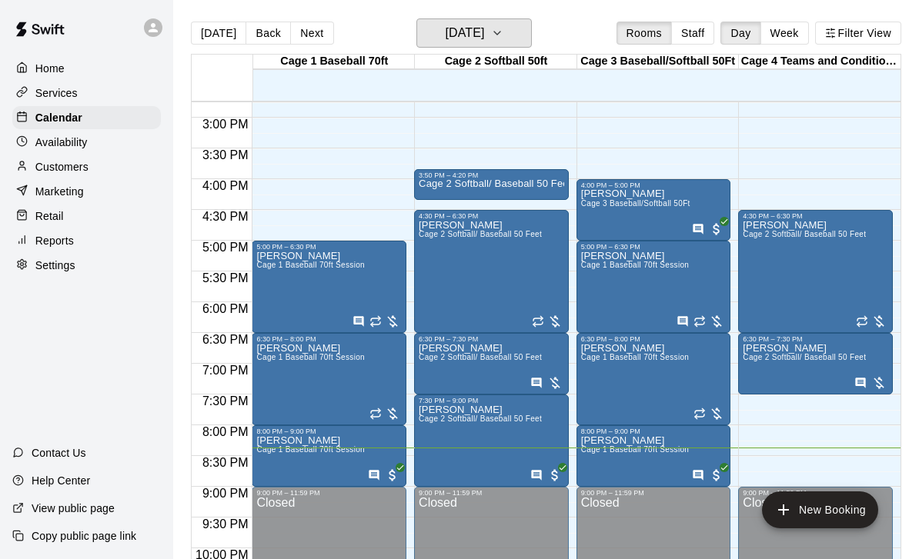
click at [484, 41] on h6 "[DATE]" at bounding box center [464, 33] width 39 height 22
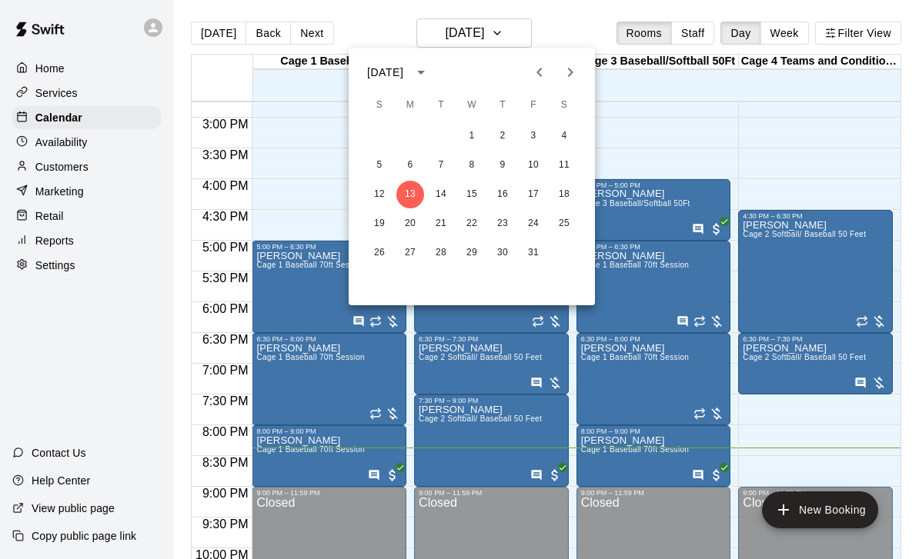
click at [579, 82] on button "Next month" at bounding box center [570, 72] width 31 height 31
click at [563, 133] on button "1" at bounding box center [564, 136] width 28 height 28
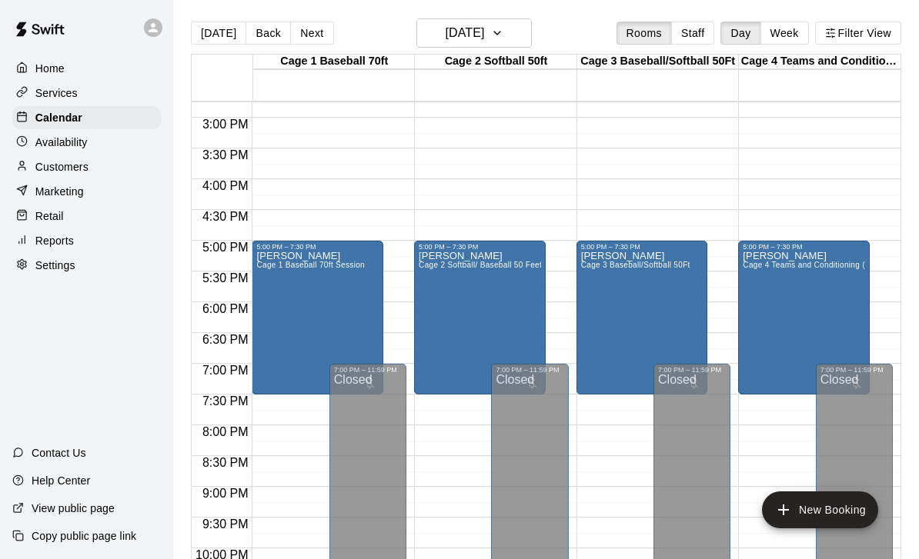
click at [320, 309] on div "[PERSON_NAME] Cage 1 Baseball 70ft Session" at bounding box center [310, 530] width 108 height 559
click at [265, 263] on icon "edit" at bounding box center [272, 268] width 18 height 18
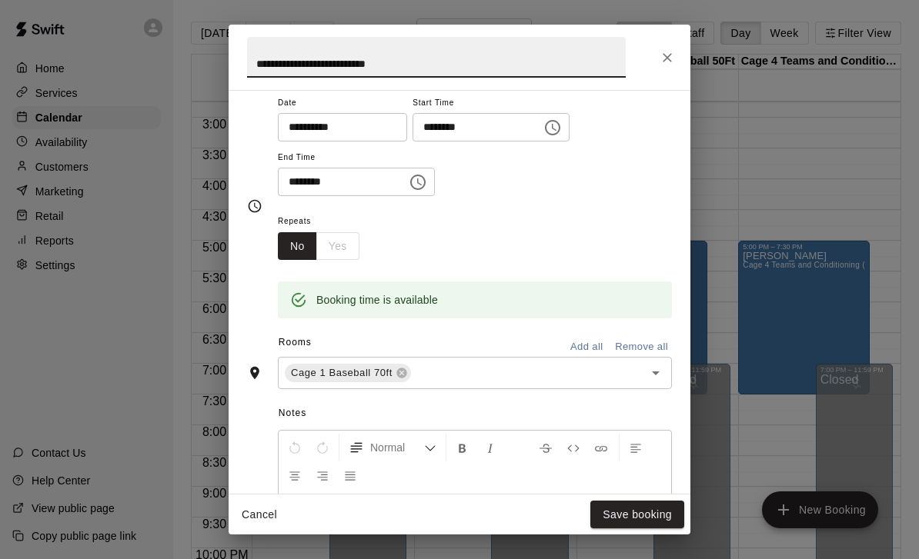
scroll to position [188, 0]
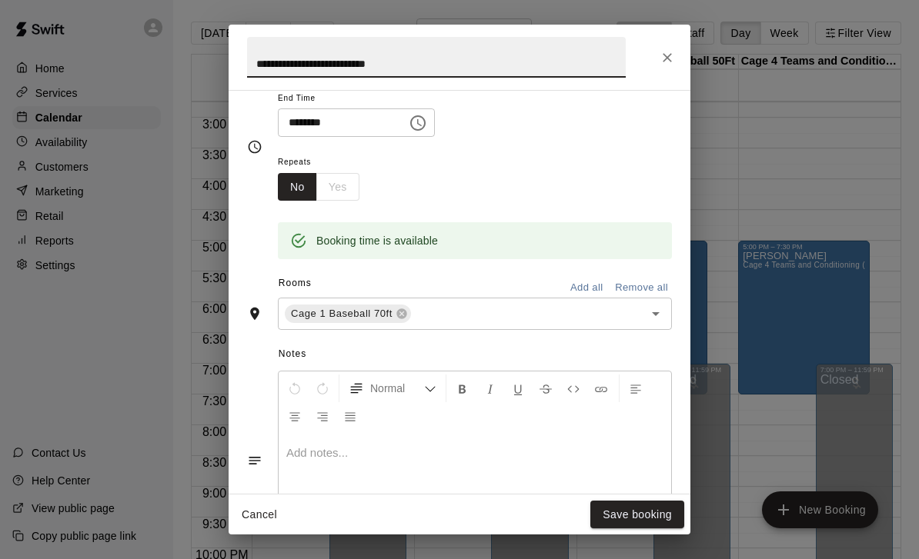
click at [469, 460] on div at bounding box center [475, 491] width 392 height 115
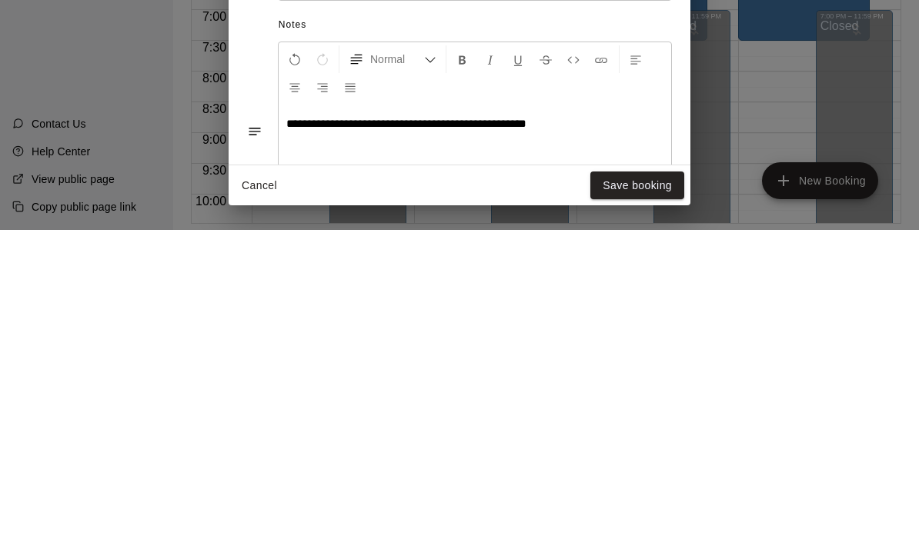
click at [645, 501] on button "Save booking" at bounding box center [637, 515] width 94 height 28
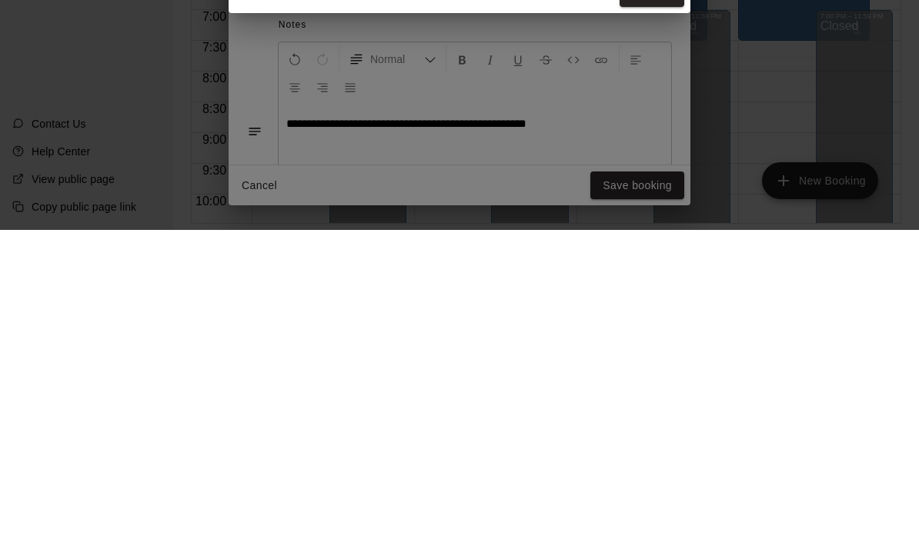
scroll to position [74, 0]
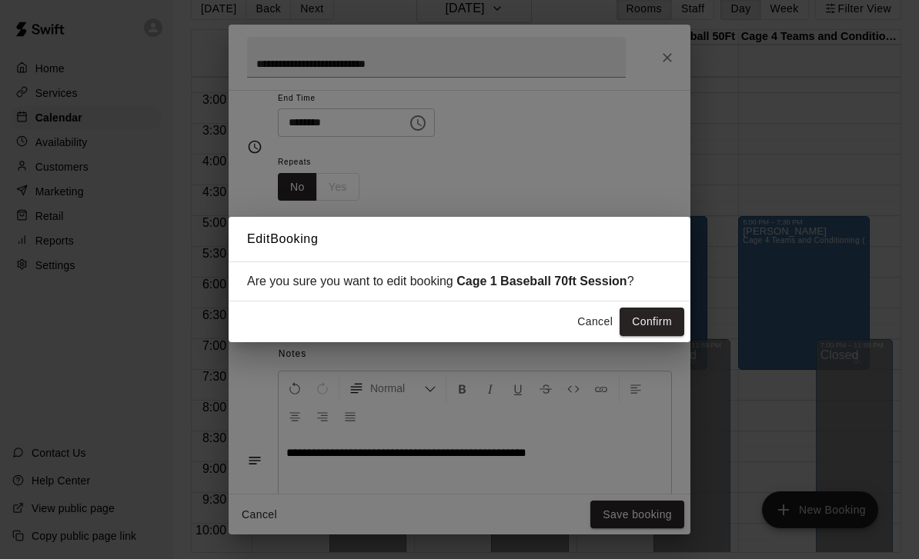
click at [659, 328] on button "Confirm" at bounding box center [651, 322] width 65 height 28
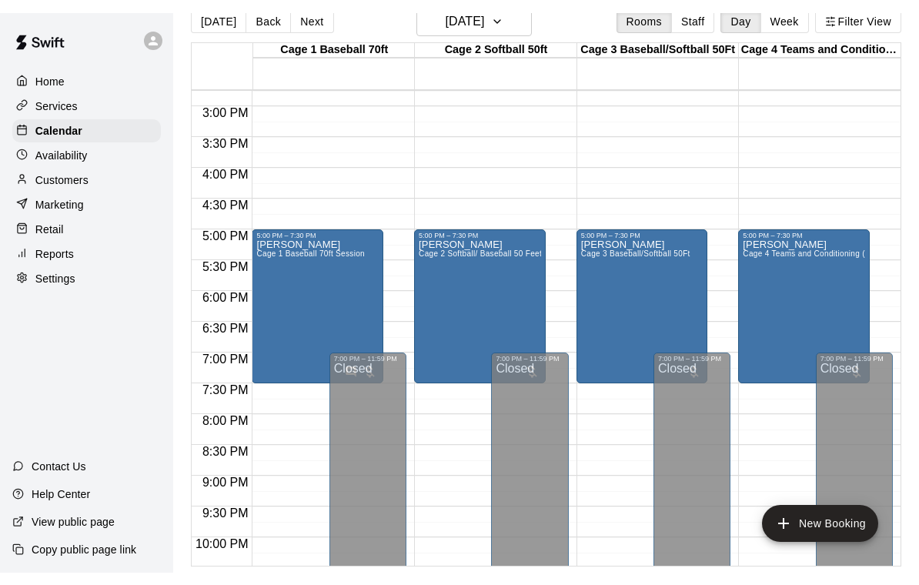
scroll to position [48, 0]
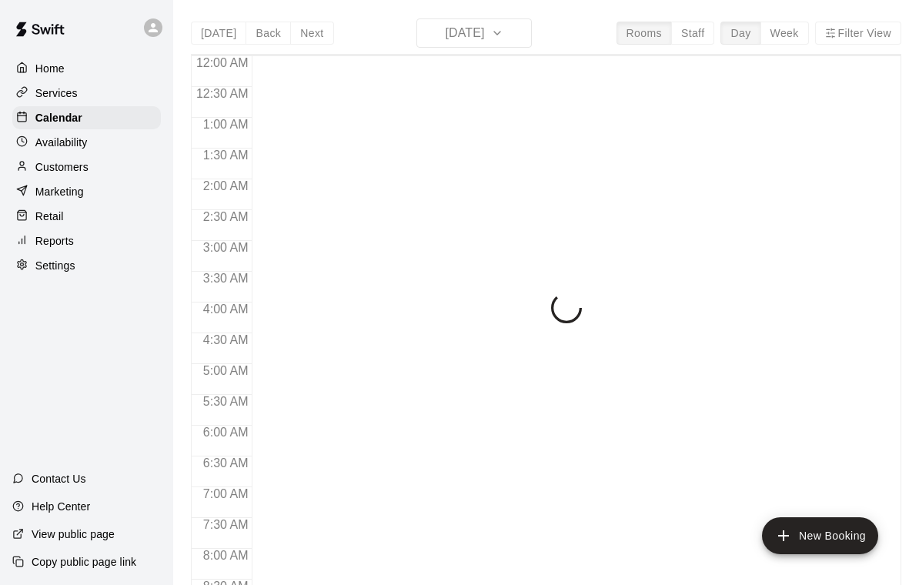
scroll to position [908, 0]
